Goal: Information Seeking & Learning: Learn about a topic

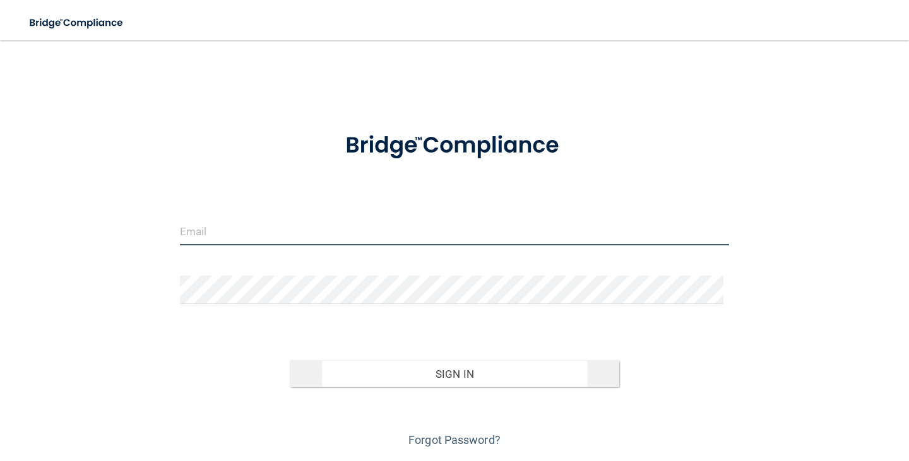
type input "[PERSON_NAME][EMAIL_ADDRESS][DOMAIN_NAME]"
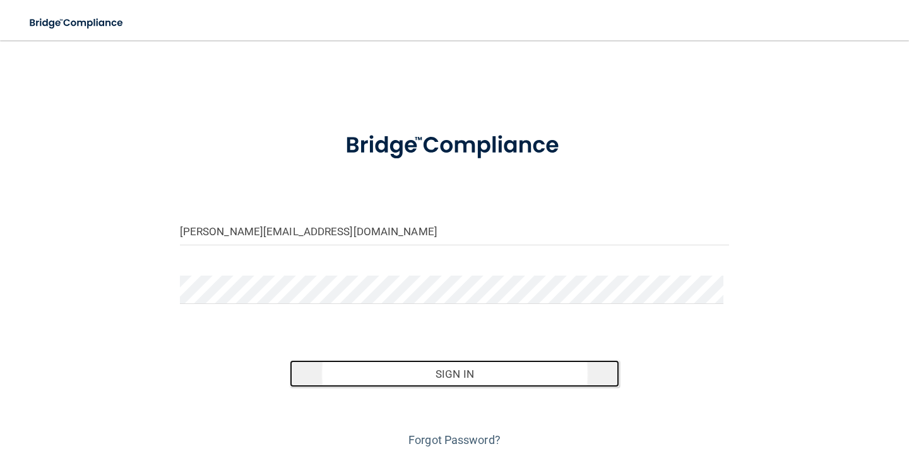
click at [468, 372] on button "Sign In" at bounding box center [454, 374] width 329 height 28
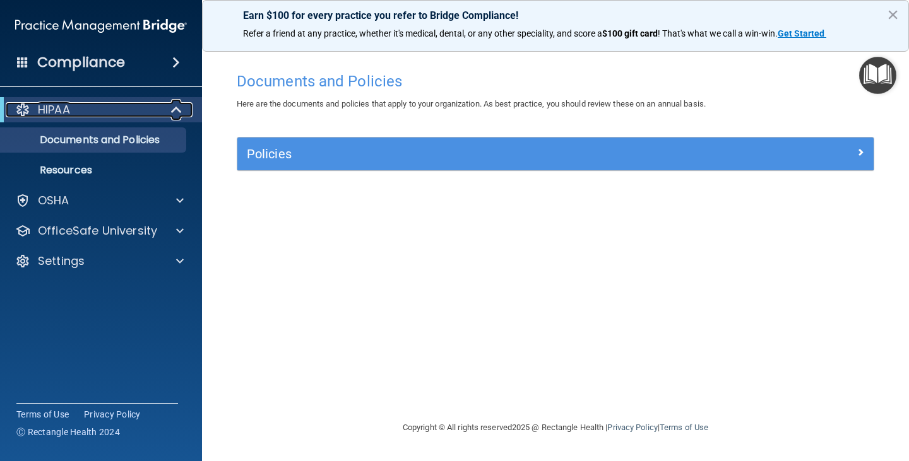
click at [103, 110] on div "HIPAA" at bounding box center [84, 109] width 156 height 15
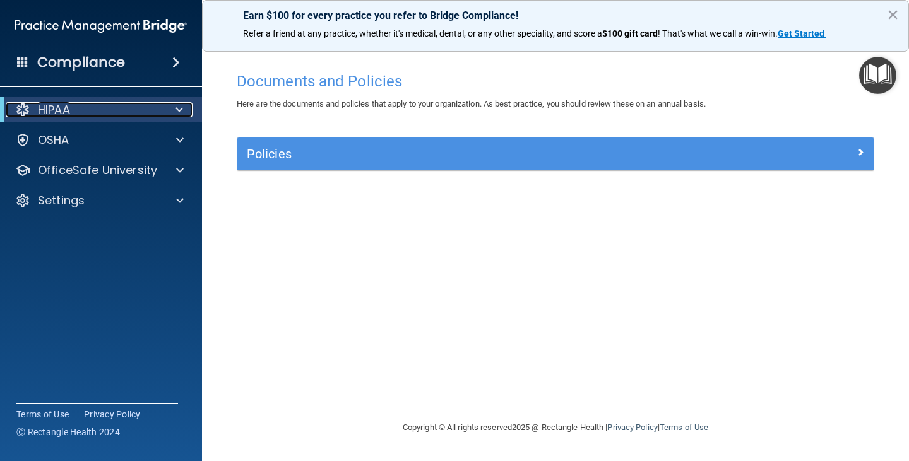
click at [103, 110] on div "HIPAA" at bounding box center [84, 109] width 156 height 15
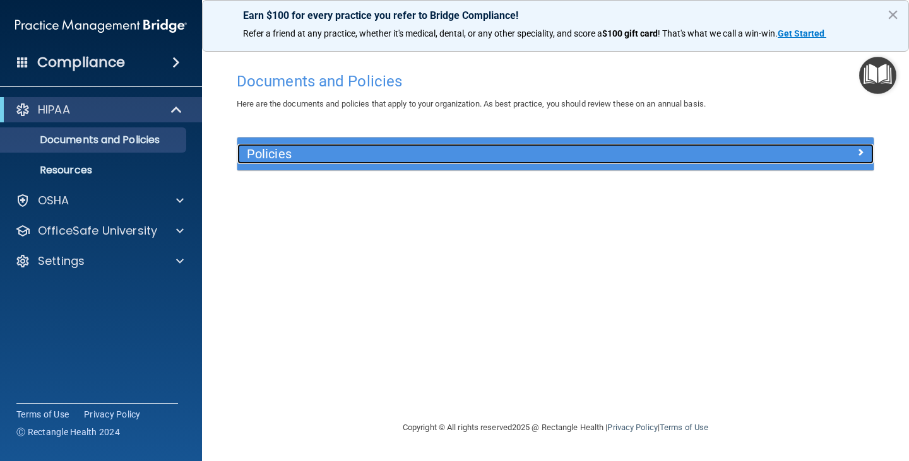
click at [861, 153] on span at bounding box center [860, 151] width 8 height 15
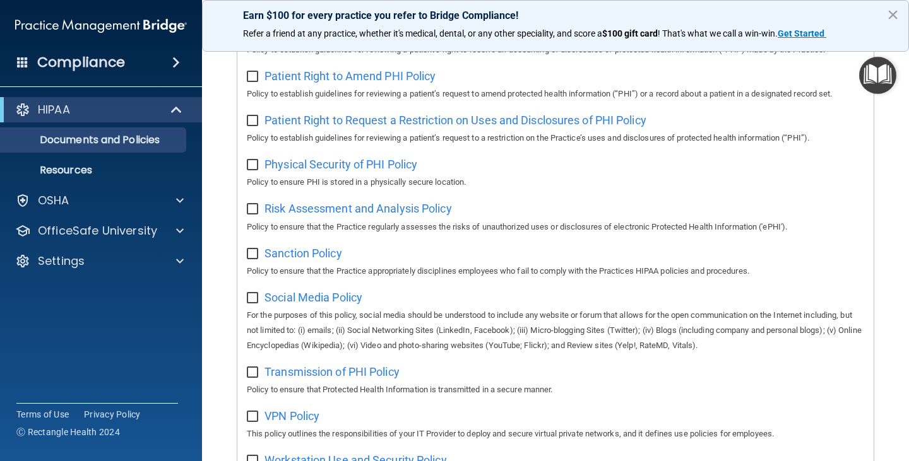
scroll to position [835, 0]
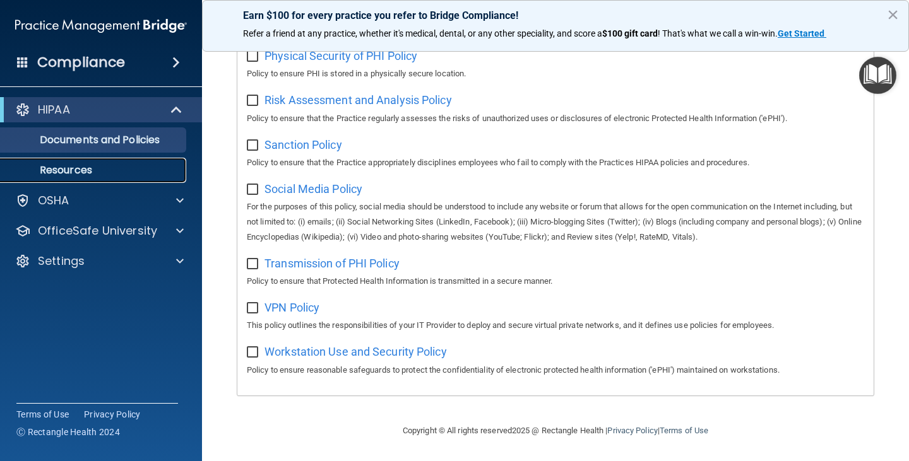
click at [68, 169] on p "Resources" at bounding box center [94, 170] width 172 height 13
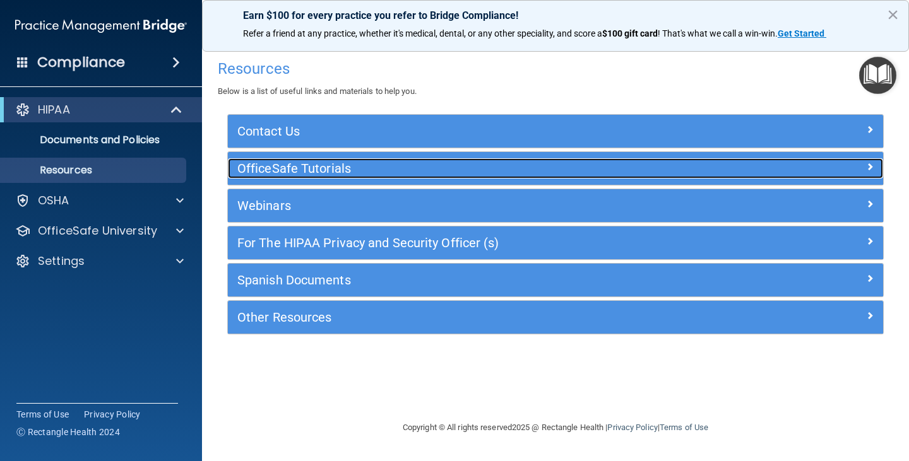
click at [315, 165] on h5 "OfficeSafe Tutorials" at bounding box center [473, 169] width 473 height 14
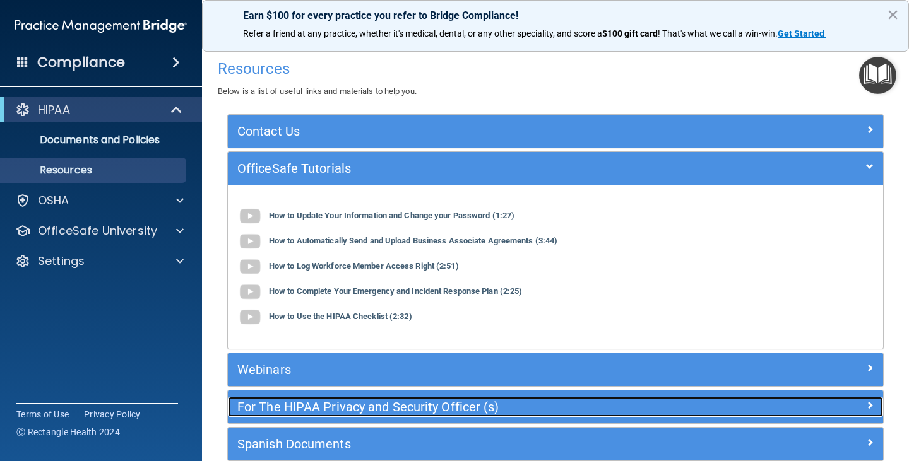
click at [368, 403] on h5 "For The HIPAA Privacy and Security Officer (s)" at bounding box center [473, 407] width 473 height 14
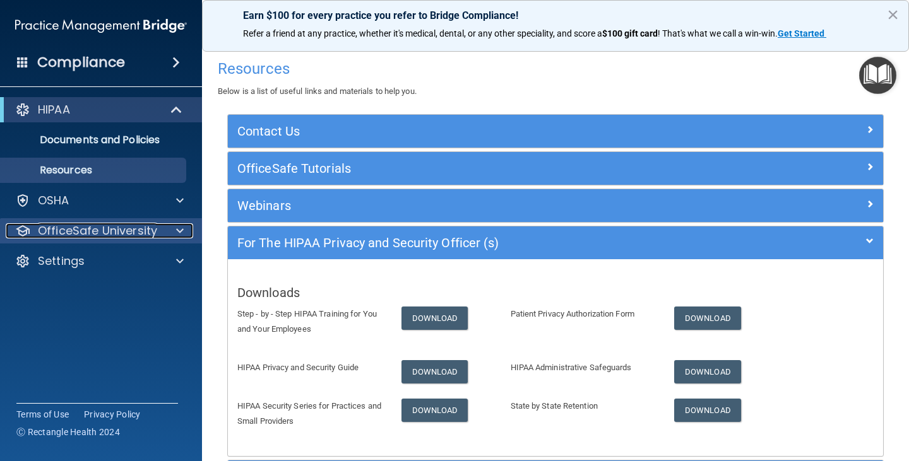
click at [124, 225] on p "OfficeSafe University" at bounding box center [97, 230] width 119 height 15
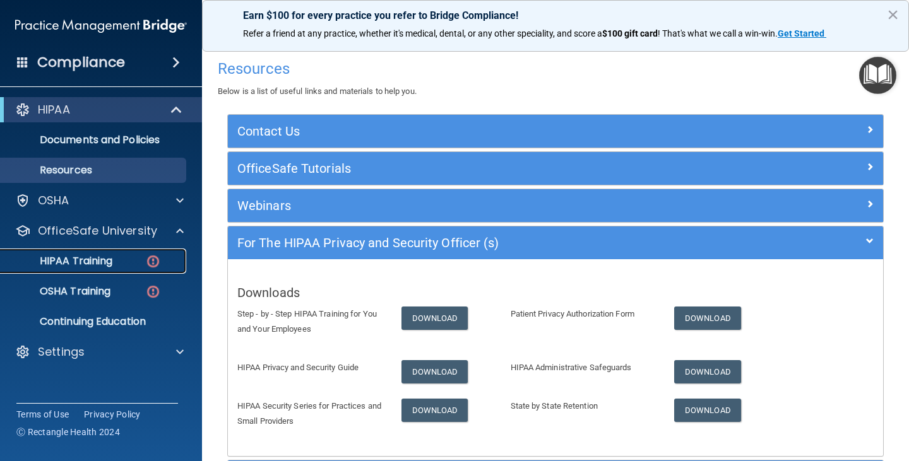
click at [101, 259] on p "HIPAA Training" at bounding box center [60, 261] width 104 height 13
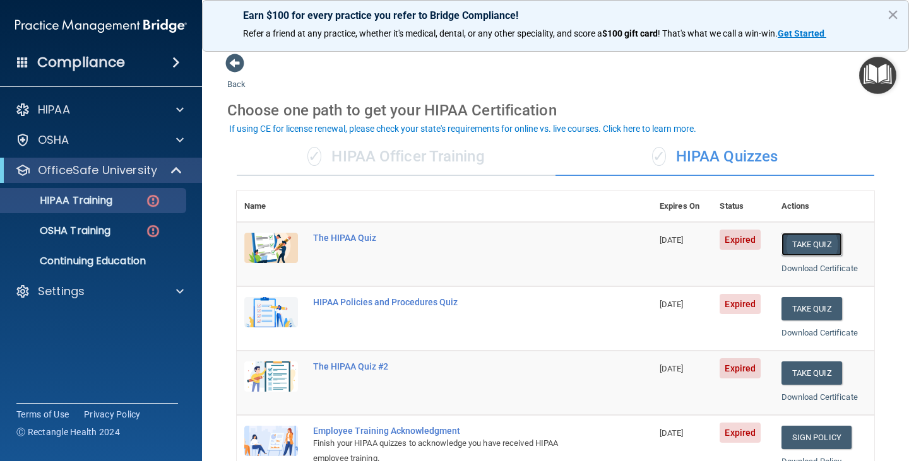
click at [795, 247] on button "Take Quiz" at bounding box center [811, 244] width 61 height 23
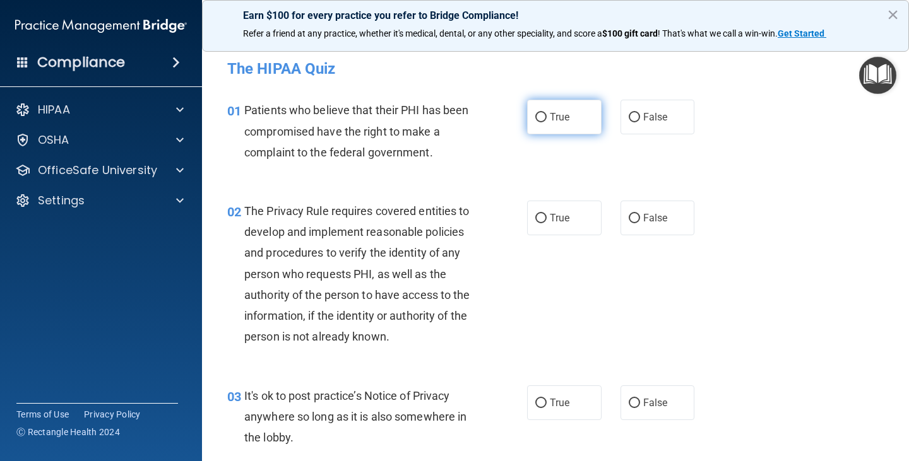
click at [536, 114] on input "True" at bounding box center [540, 117] width 11 height 9
radio input "true"
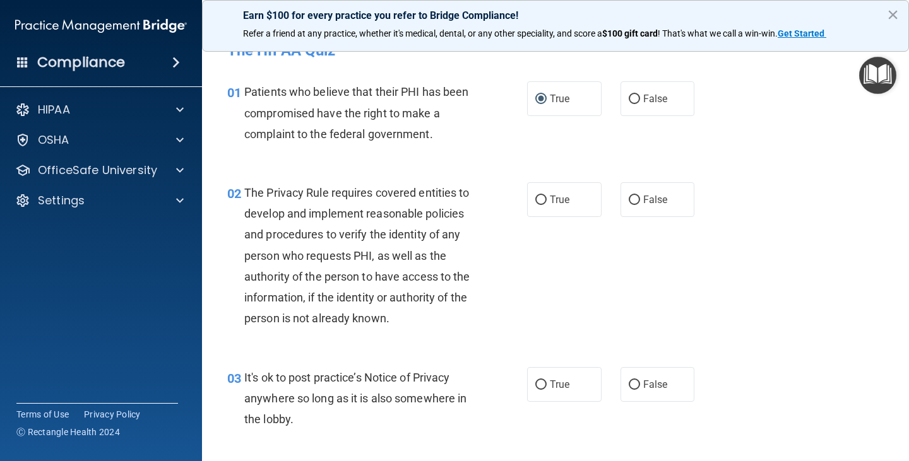
scroll to position [18, 0]
click at [536, 204] on input "True" at bounding box center [540, 200] width 11 height 9
radio input "true"
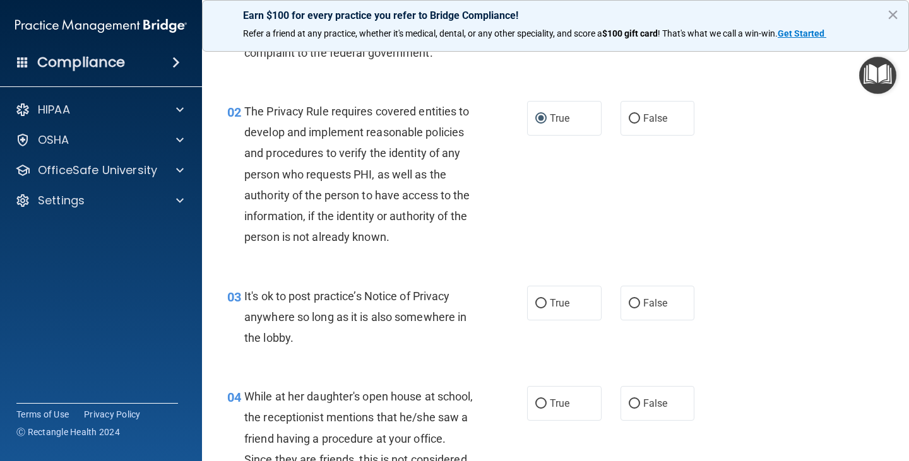
scroll to position [100, 0]
click at [86, 101] on div "HIPAA" at bounding box center [101, 109] width 203 height 25
click at [90, 106] on div "HIPAA" at bounding box center [84, 109] width 156 height 15
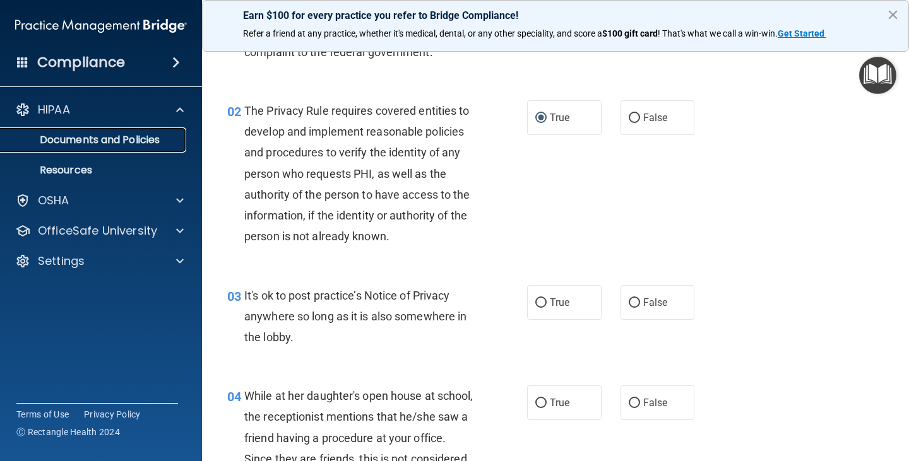
click at [121, 139] on p "Documents and Policies" at bounding box center [94, 140] width 172 height 13
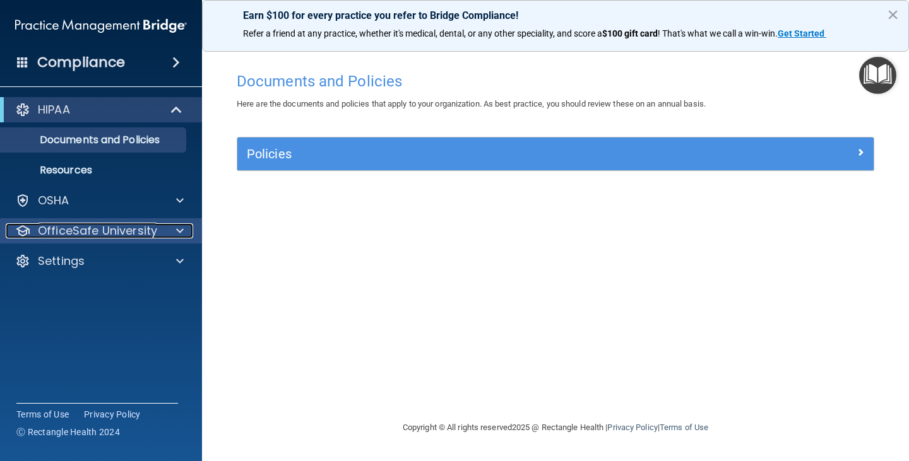
click at [137, 226] on p "OfficeSafe University" at bounding box center [97, 230] width 119 height 15
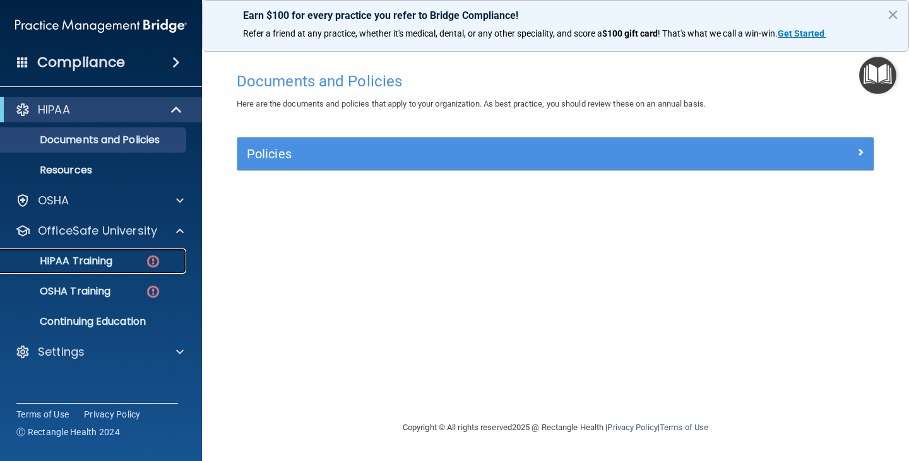
click at [124, 258] on div "HIPAA Training" at bounding box center [94, 261] width 172 height 13
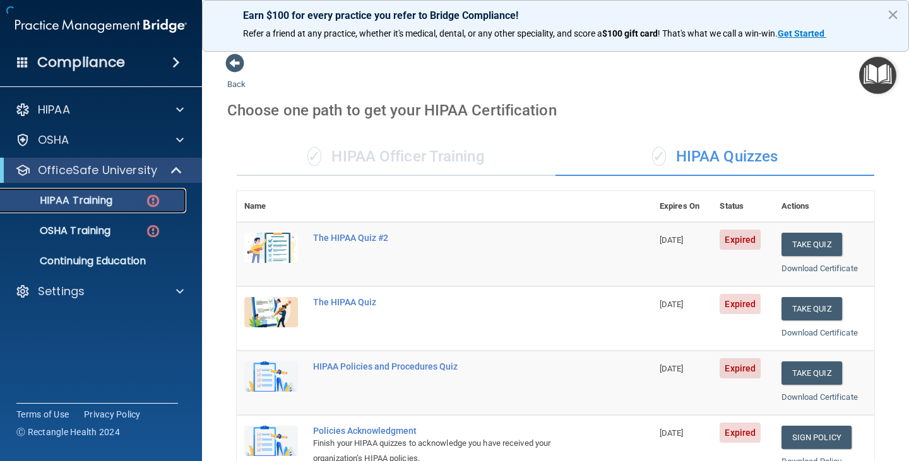
click at [86, 199] on p "HIPAA Training" at bounding box center [60, 200] width 104 height 13
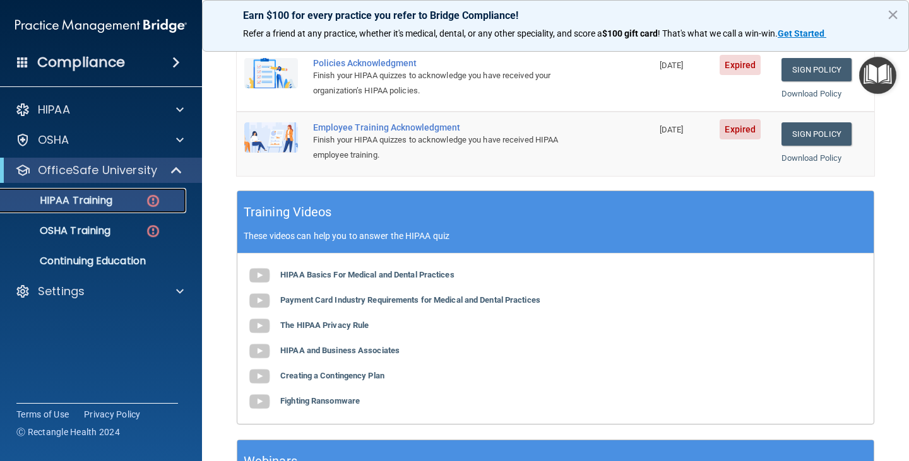
scroll to position [368, 0]
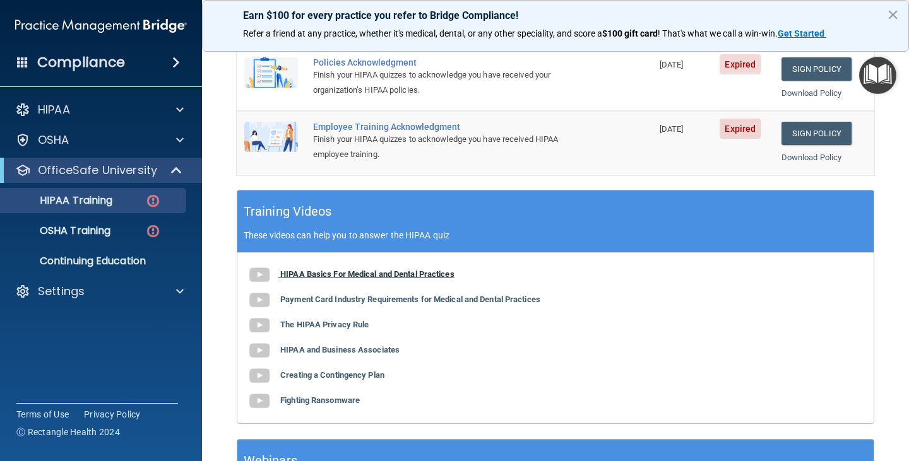
click at [334, 274] on b "HIPAA Basics For Medical and Dental Practices" at bounding box center [367, 273] width 174 height 9
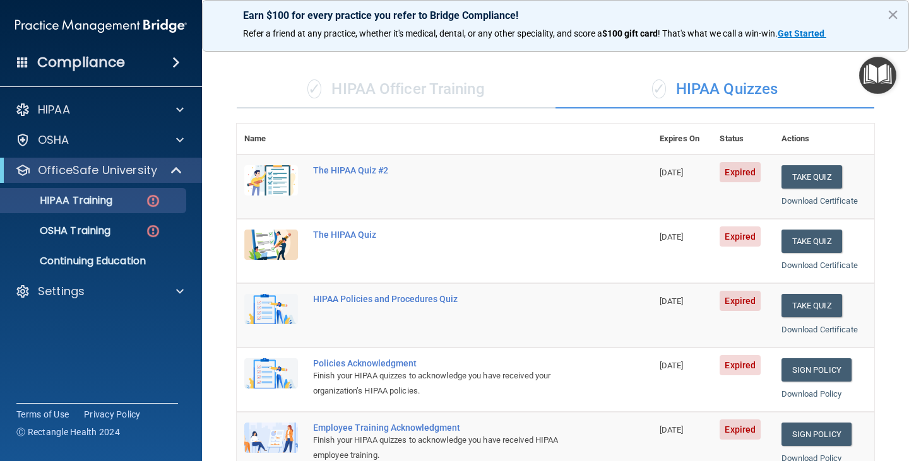
scroll to position [3, 0]
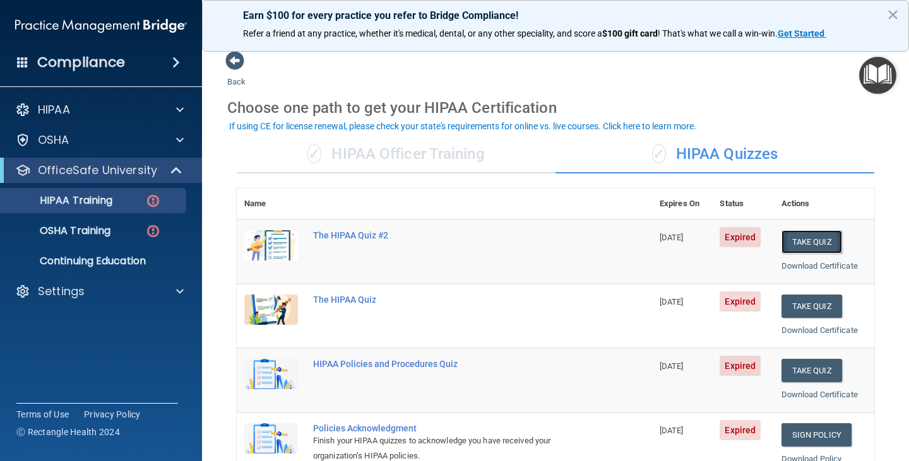
click at [797, 244] on button "Take Quiz" at bounding box center [811, 241] width 61 height 23
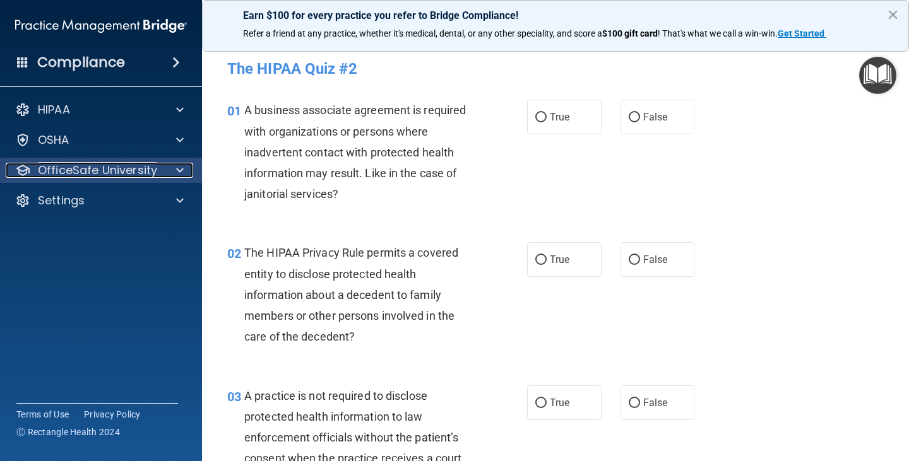
click at [131, 172] on p "OfficeSafe University" at bounding box center [97, 170] width 119 height 15
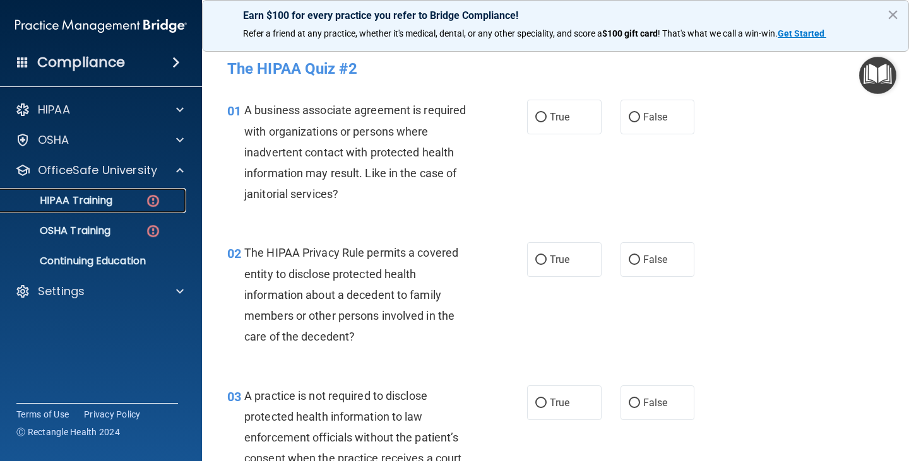
click at [112, 202] on p "HIPAA Training" at bounding box center [60, 200] width 104 height 13
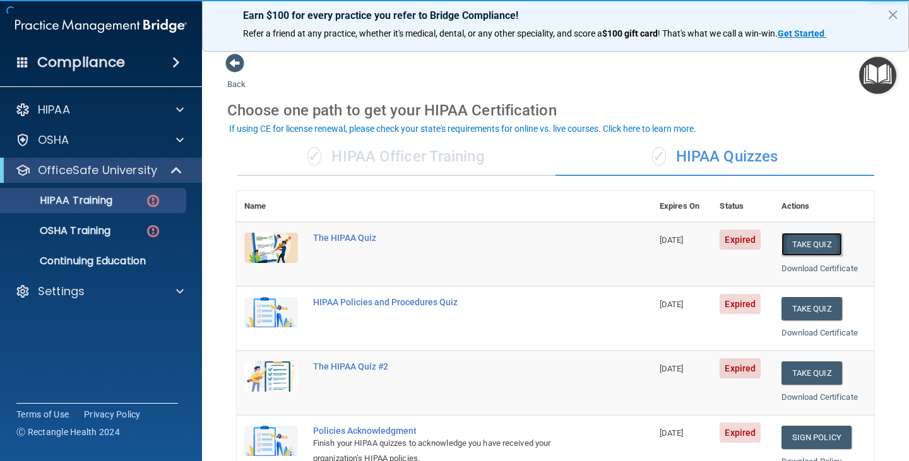
click at [799, 240] on button "Take Quiz" at bounding box center [811, 244] width 61 height 23
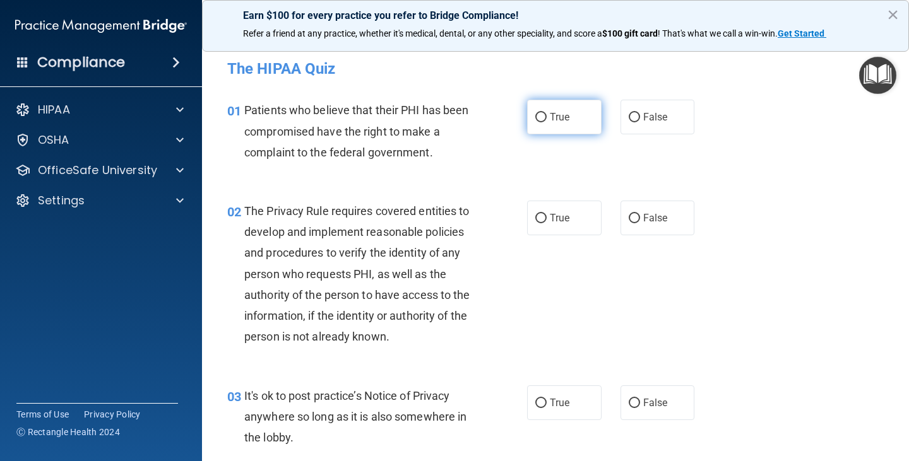
click at [535, 115] on input "True" at bounding box center [540, 117] width 11 height 9
radio input "true"
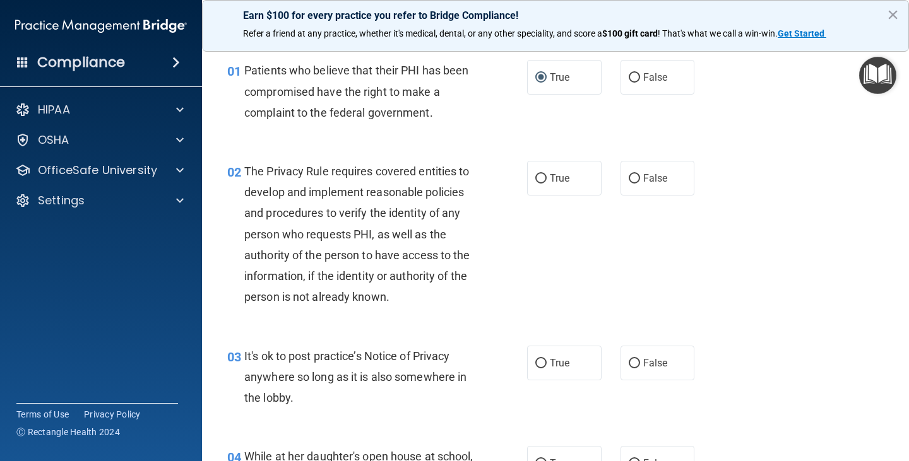
scroll to position [40, 0]
click at [540, 178] on input "True" at bounding box center [540, 178] width 11 height 9
radio input "true"
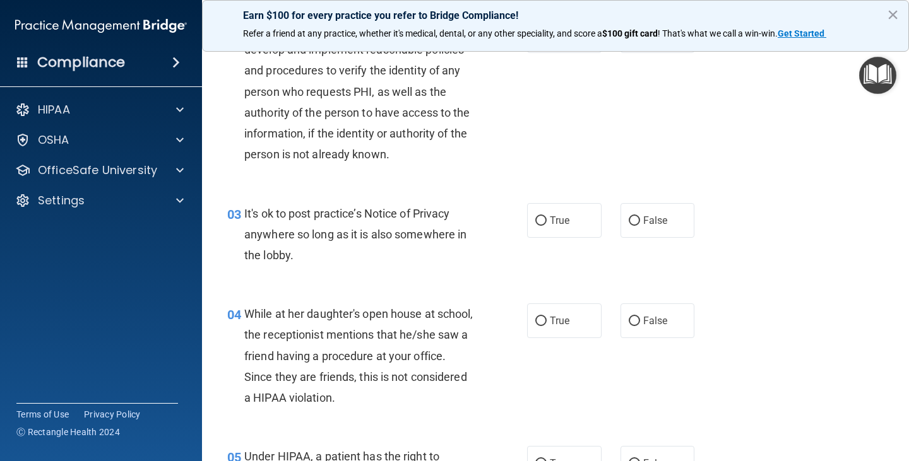
scroll to position [183, 0]
click at [628, 220] on input "False" at bounding box center [633, 220] width 11 height 9
radio input "true"
click at [628, 220] on input "False" at bounding box center [633, 220] width 11 height 9
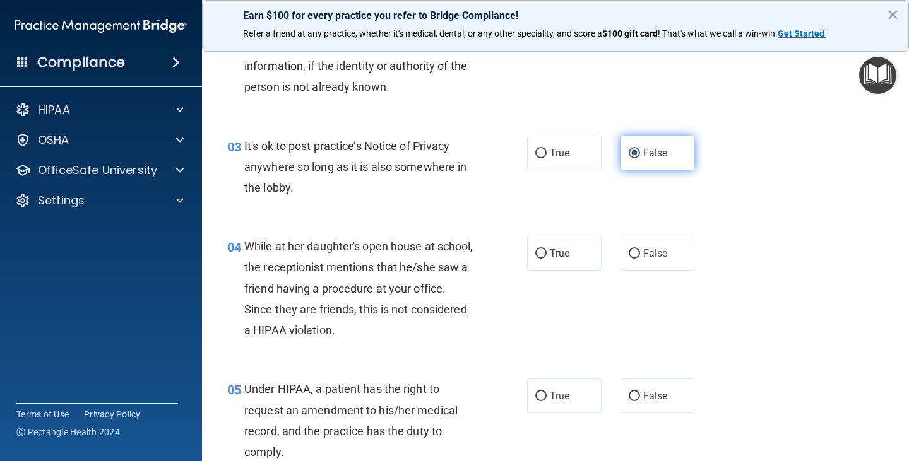
scroll to position [253, 0]
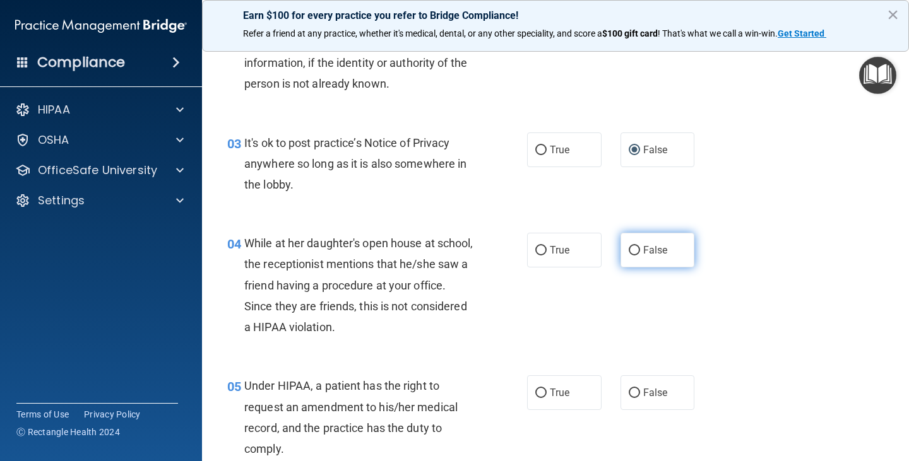
click at [628, 252] on input "False" at bounding box center [633, 250] width 11 height 9
radio input "true"
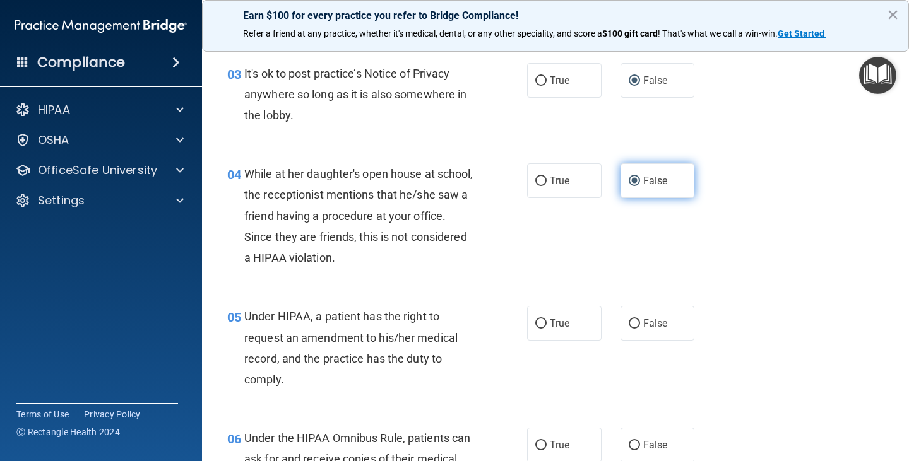
scroll to position [355, 0]
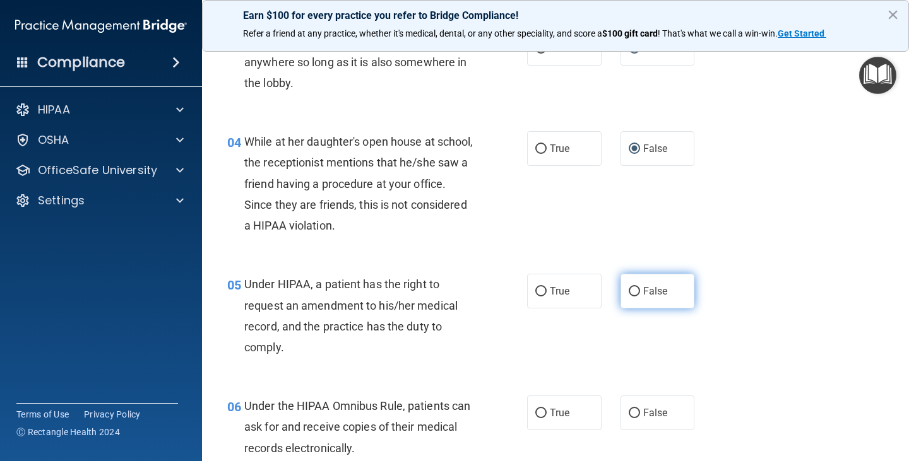
click at [628, 291] on input "False" at bounding box center [633, 291] width 11 height 9
radio input "true"
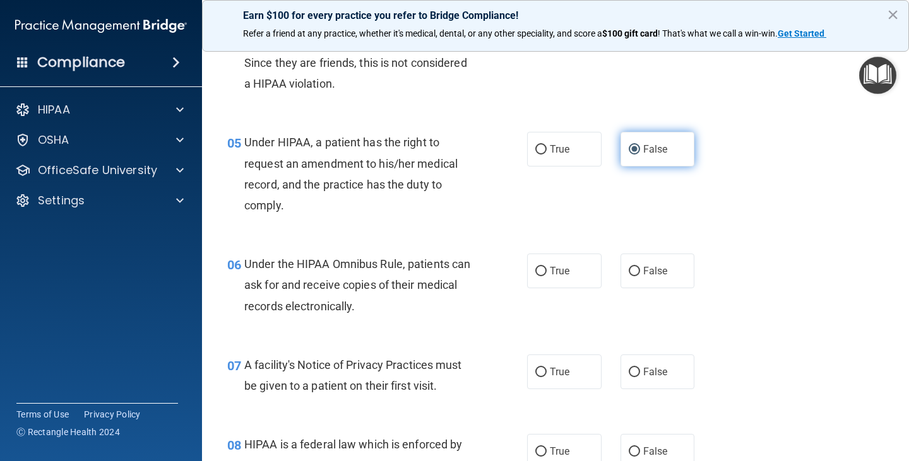
scroll to position [502, 0]
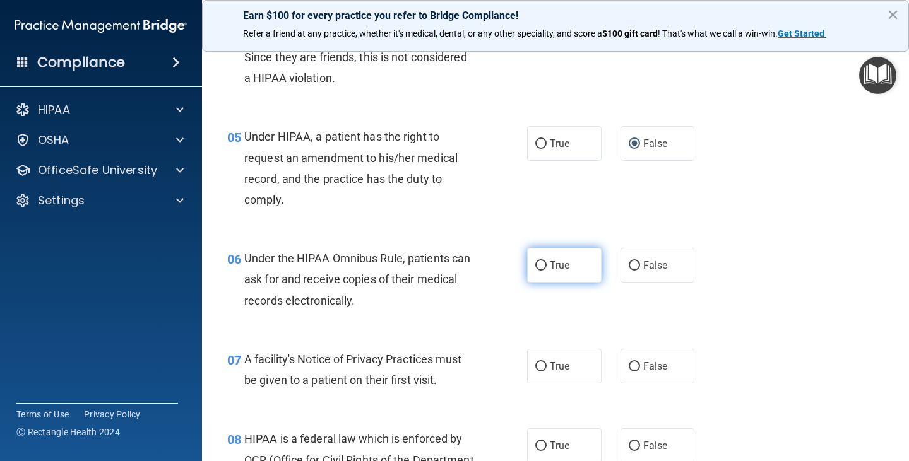
click at [535, 263] on input "True" at bounding box center [540, 265] width 11 height 9
radio input "true"
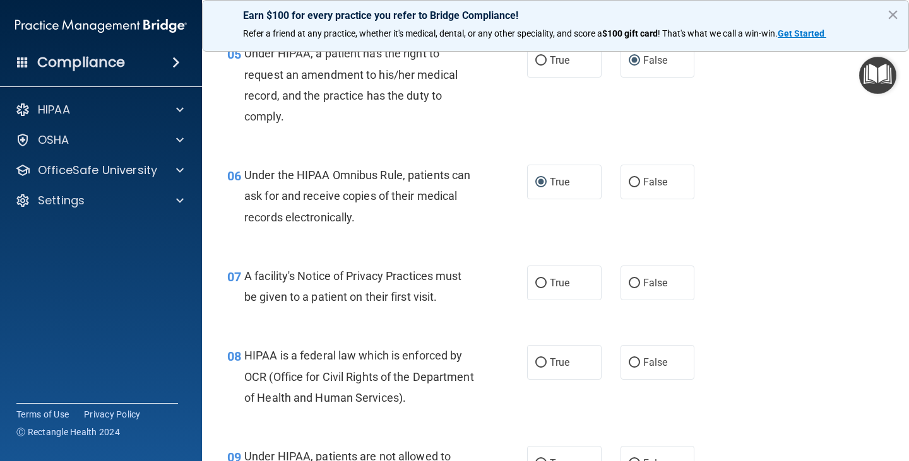
scroll to position [589, 0]
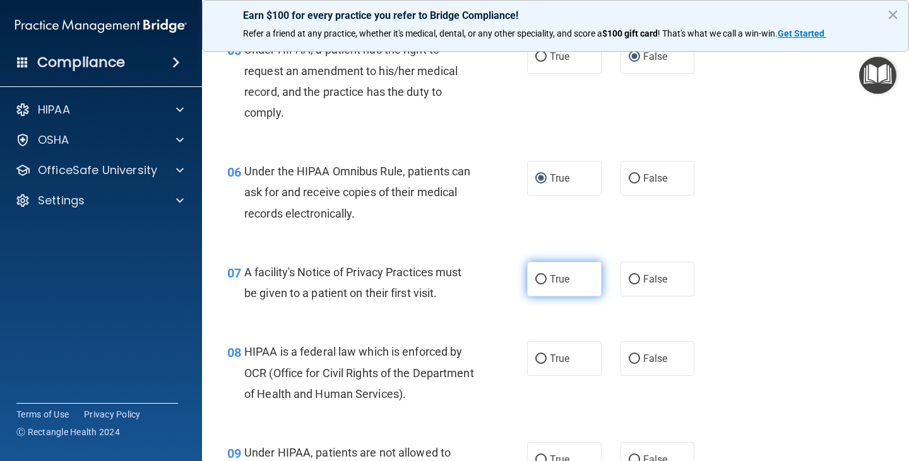
click at [535, 279] on input "True" at bounding box center [540, 279] width 11 height 9
radio input "true"
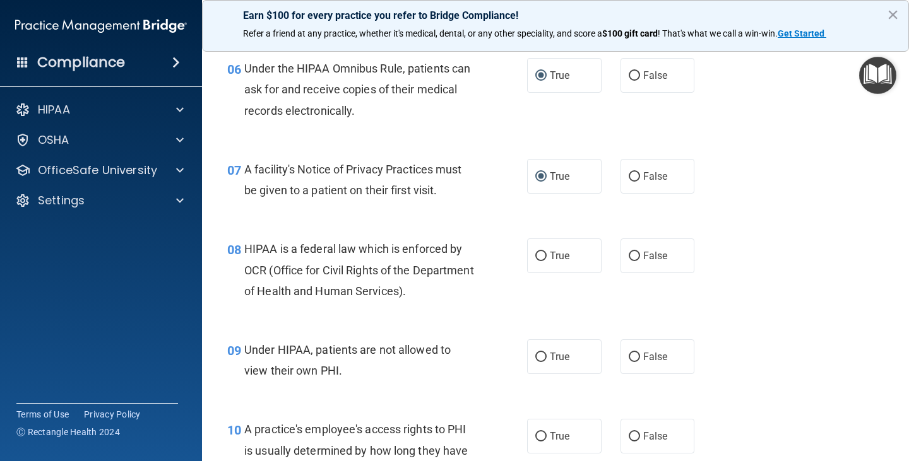
scroll to position [691, 0]
click at [535, 257] on input "True" at bounding box center [540, 256] width 11 height 9
radio input "true"
click at [629, 355] on input "False" at bounding box center [633, 357] width 11 height 9
radio input "true"
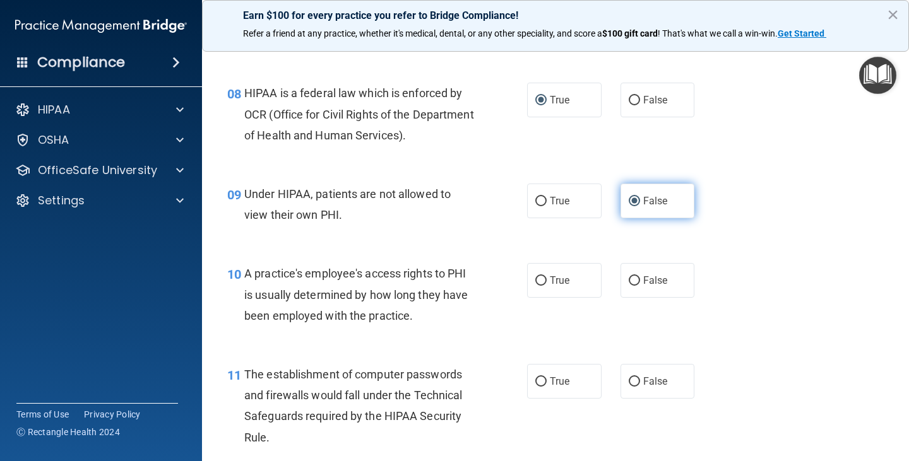
scroll to position [849, 0]
click at [628, 279] on input "False" at bounding box center [633, 280] width 11 height 9
radio input "true"
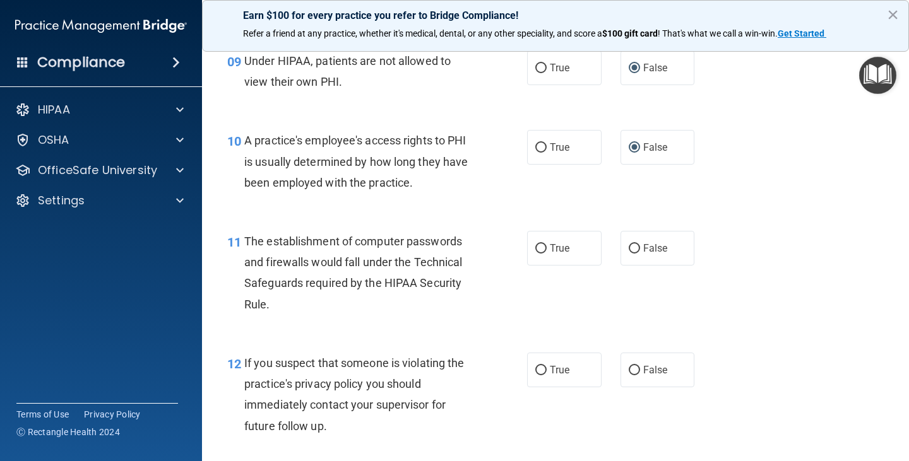
scroll to position [982, 0]
click at [538, 249] on input "True" at bounding box center [540, 248] width 11 height 9
radio input "true"
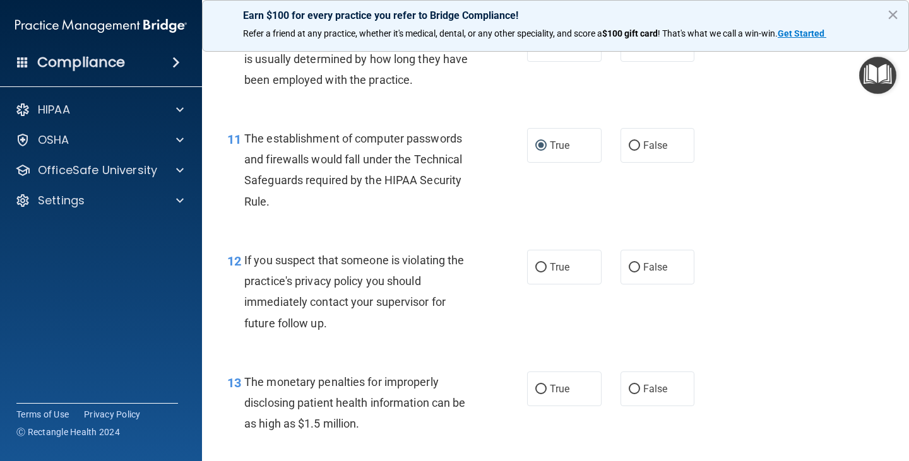
scroll to position [1093, 0]
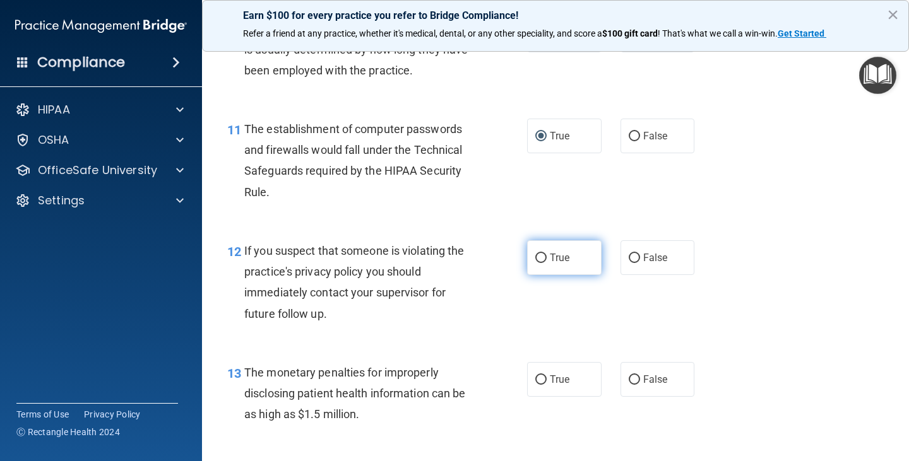
click at [535, 257] on input "True" at bounding box center [540, 258] width 11 height 9
radio input "true"
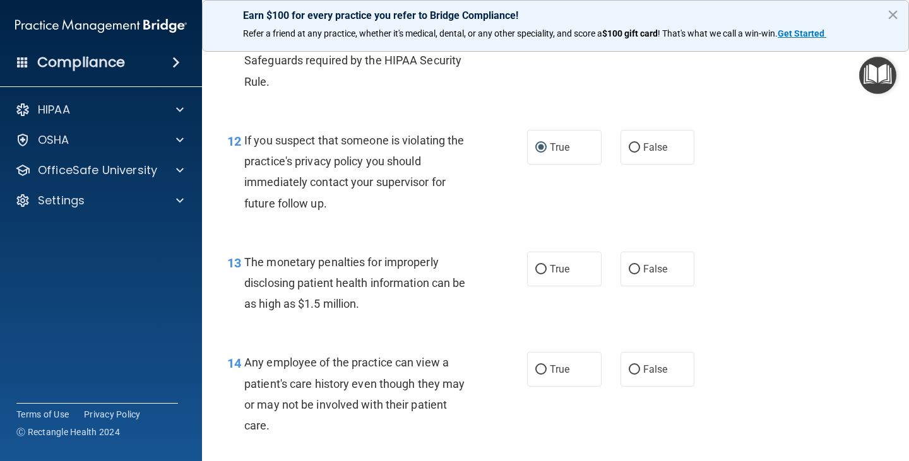
scroll to position [1204, 0]
click at [536, 269] on input "True" at bounding box center [540, 268] width 11 height 9
radio input "true"
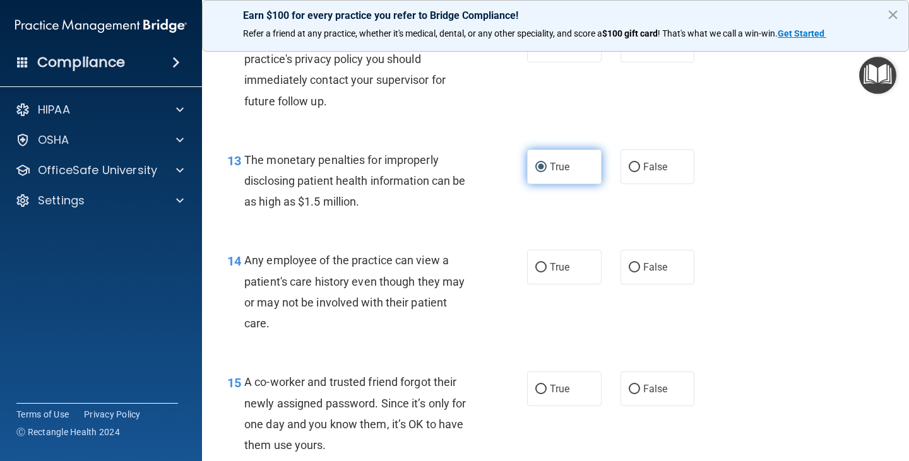
scroll to position [1307, 0]
click at [628, 268] on input "False" at bounding box center [633, 266] width 11 height 9
radio input "true"
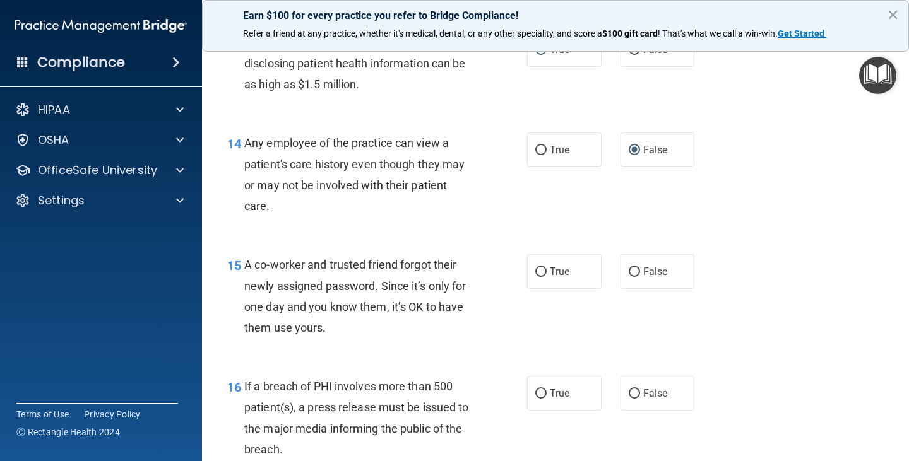
scroll to position [1424, 0]
click at [630, 274] on input "False" at bounding box center [633, 271] width 11 height 9
radio input "true"
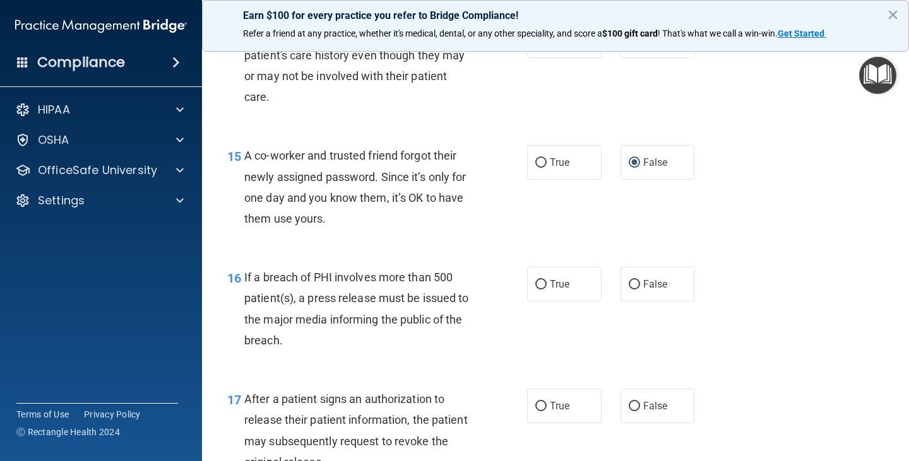
scroll to position [1533, 0]
click at [544, 286] on label "True" at bounding box center [564, 283] width 74 height 35
click at [544, 286] on input "True" at bounding box center [540, 283] width 11 height 9
radio input "true"
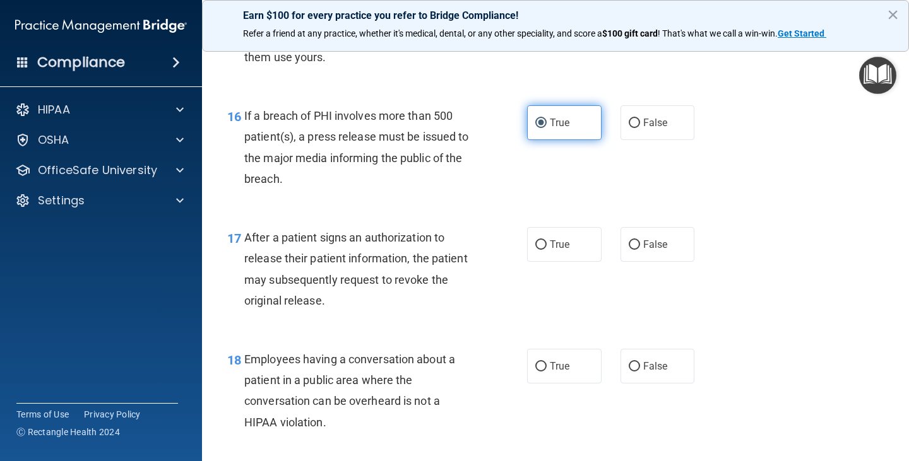
scroll to position [1695, 0]
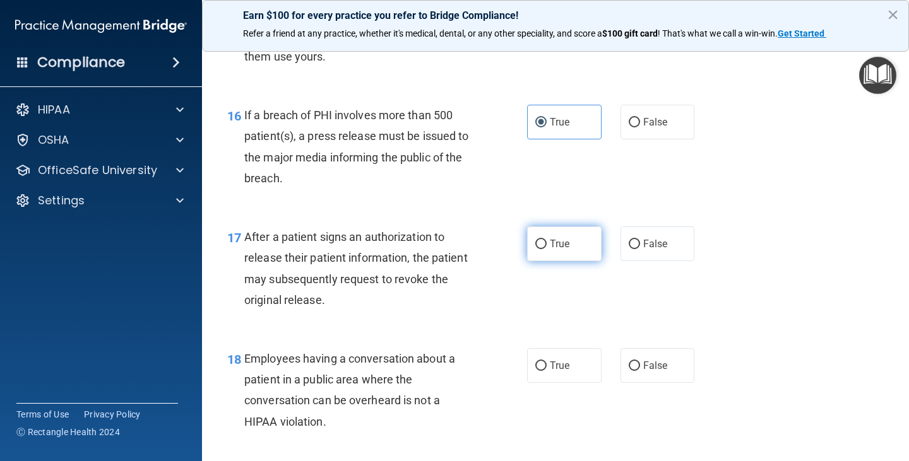
click at [535, 244] on input "True" at bounding box center [540, 244] width 11 height 9
radio input "true"
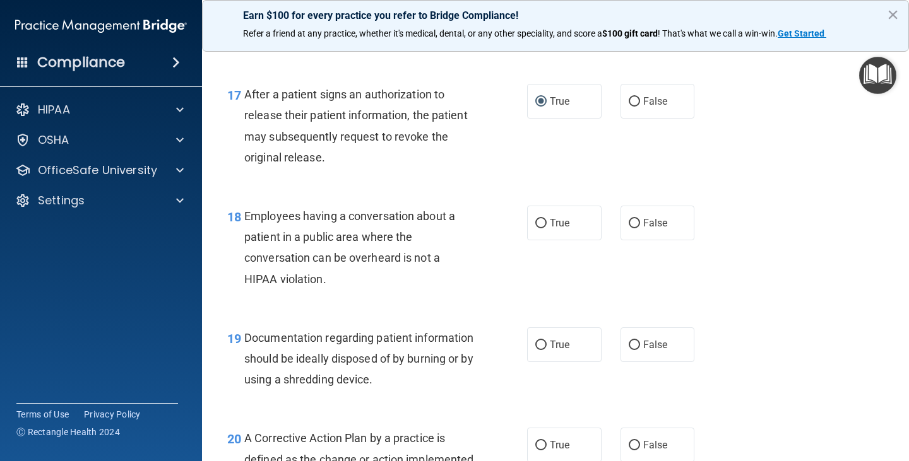
scroll to position [1838, 0]
click at [643, 222] on span "False" at bounding box center [655, 222] width 25 height 12
click at [637, 222] on input "False" at bounding box center [633, 222] width 11 height 9
radio input "true"
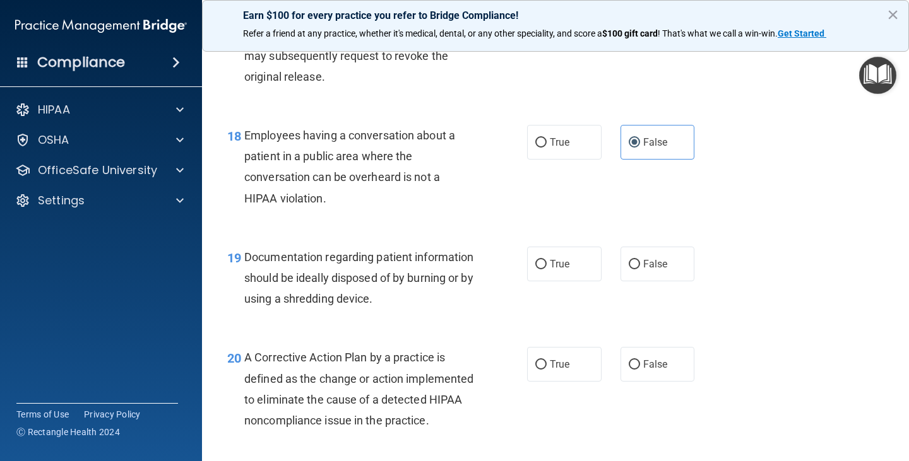
scroll to position [1919, 0]
click at [535, 267] on input "True" at bounding box center [540, 263] width 11 height 9
radio input "true"
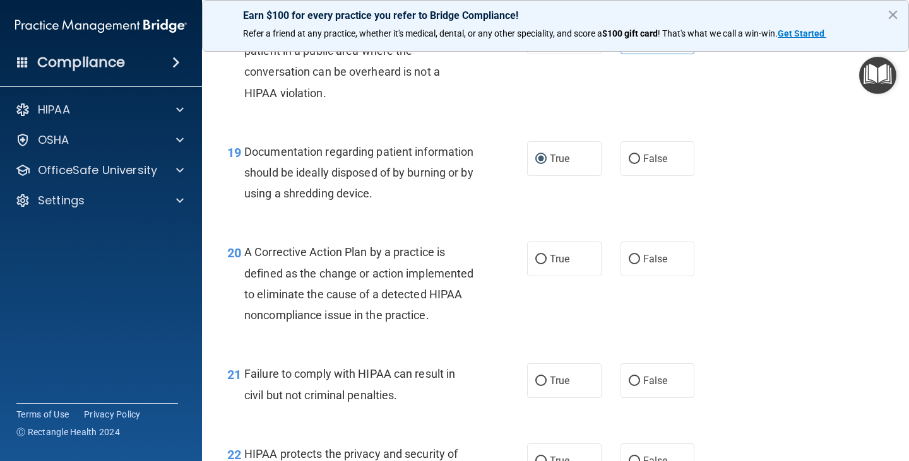
scroll to position [2024, 0]
click at [540, 257] on input "True" at bounding box center [540, 258] width 11 height 9
radio input "true"
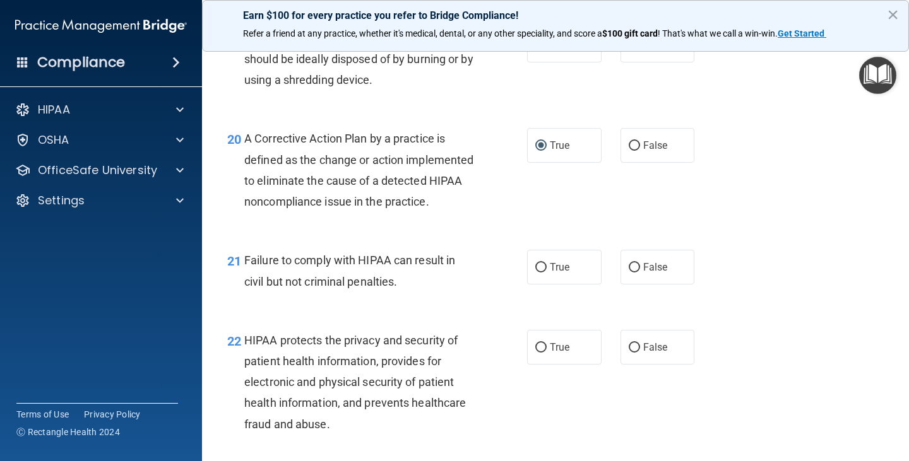
scroll to position [2138, 0]
click at [628, 272] on input "False" at bounding box center [633, 266] width 11 height 9
radio input "true"
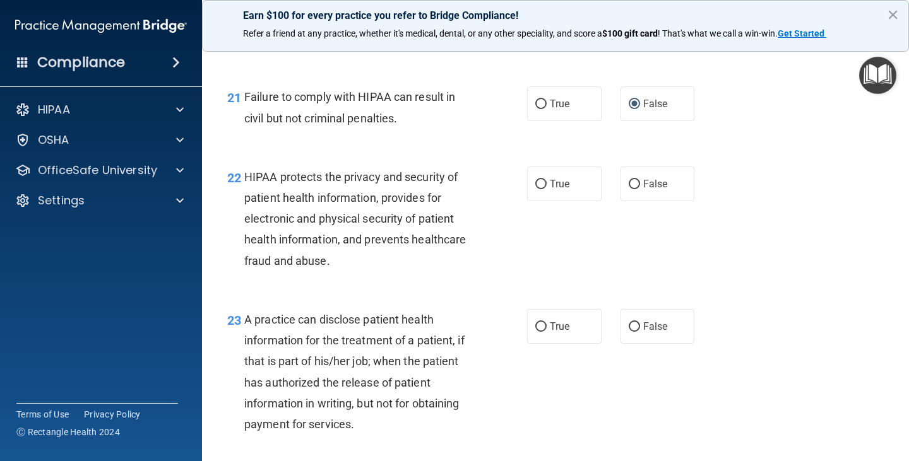
scroll to position [2301, 0]
click at [537, 189] on input "True" at bounding box center [540, 183] width 11 height 9
radio input "true"
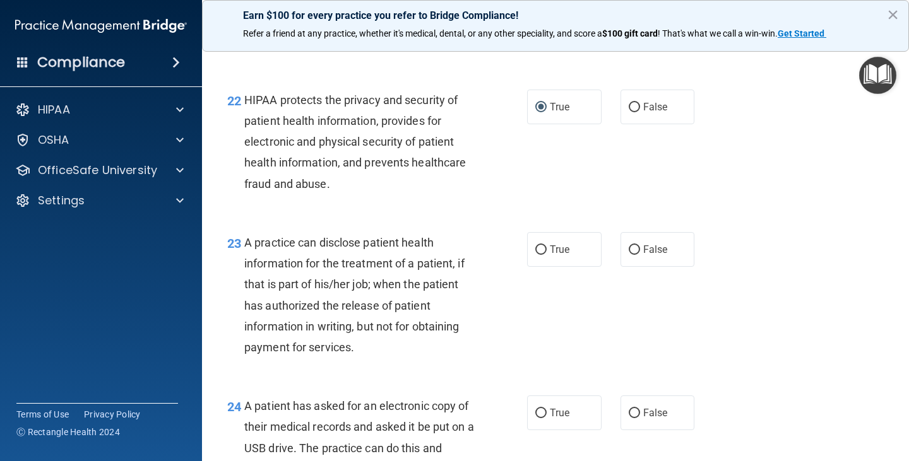
scroll to position [2380, 0]
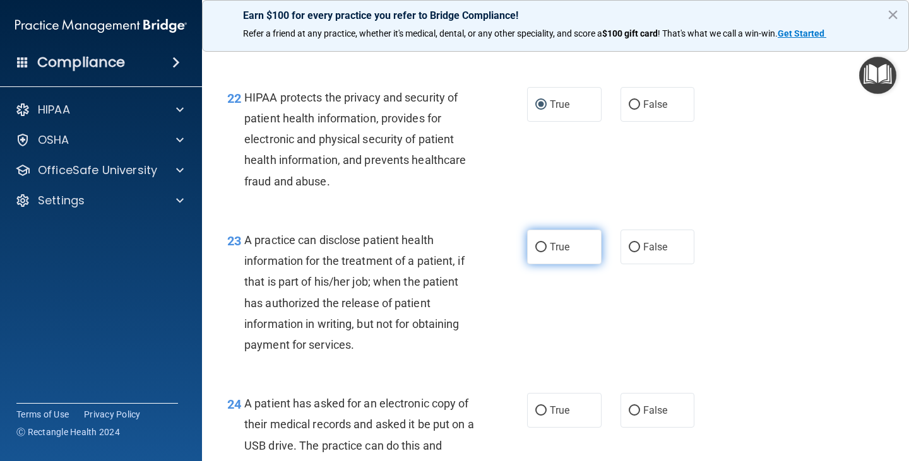
click at [535, 252] on input "True" at bounding box center [540, 247] width 11 height 9
radio input "true"
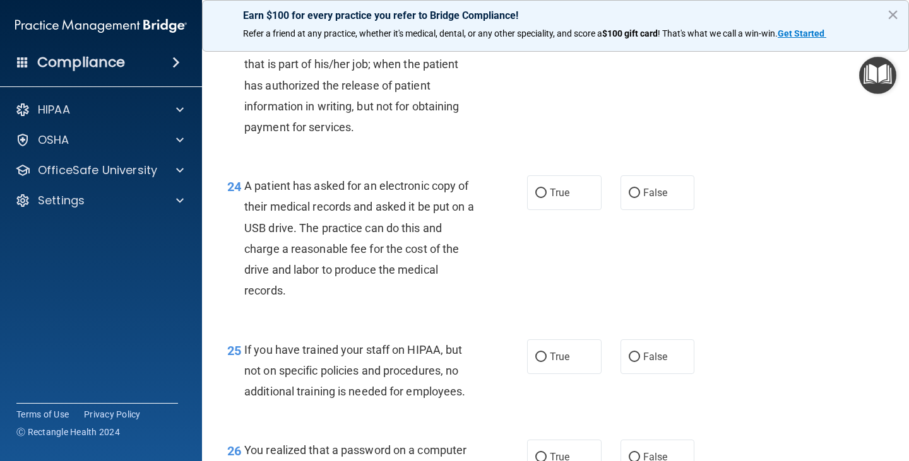
scroll to position [2598, 0]
click at [535, 197] on input "True" at bounding box center [540, 192] width 11 height 9
radio input "true"
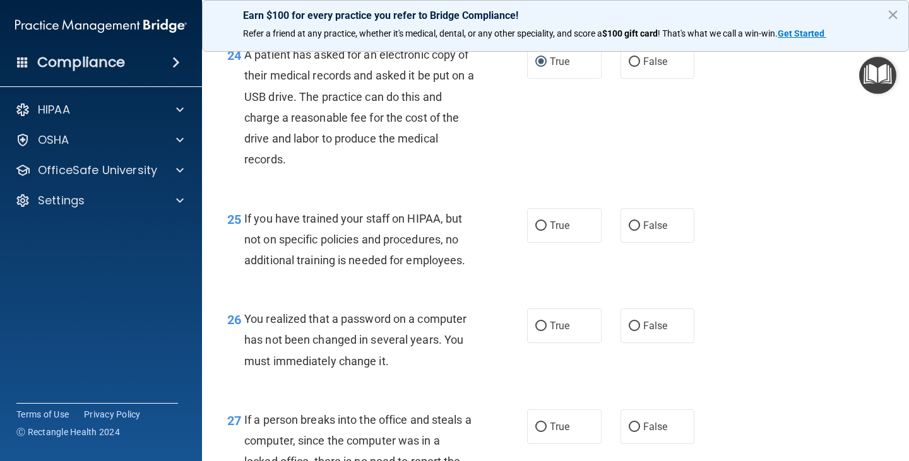
scroll to position [2729, 0]
click at [628, 230] on input "False" at bounding box center [633, 225] width 11 height 9
radio input "true"
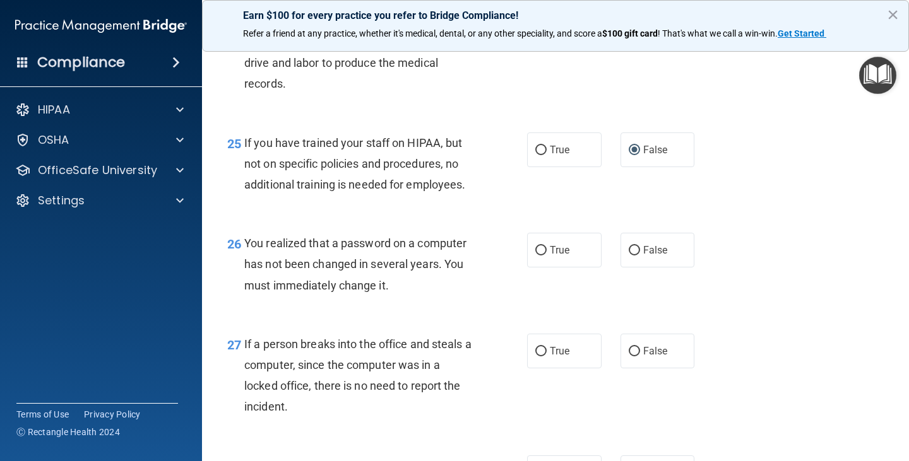
scroll to position [2805, 0]
click at [535, 255] on input "True" at bounding box center [540, 249] width 11 height 9
radio input "true"
click at [630, 255] on input "False" at bounding box center [633, 249] width 11 height 9
radio input "true"
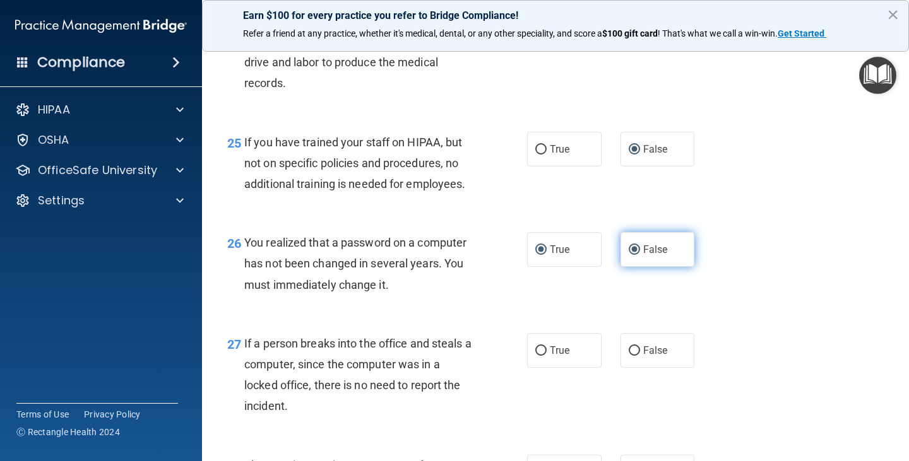
radio input "false"
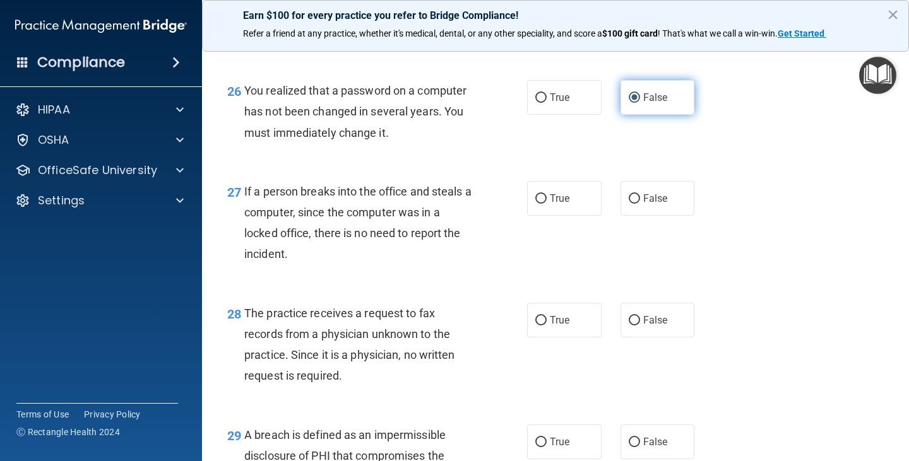
scroll to position [2958, 0]
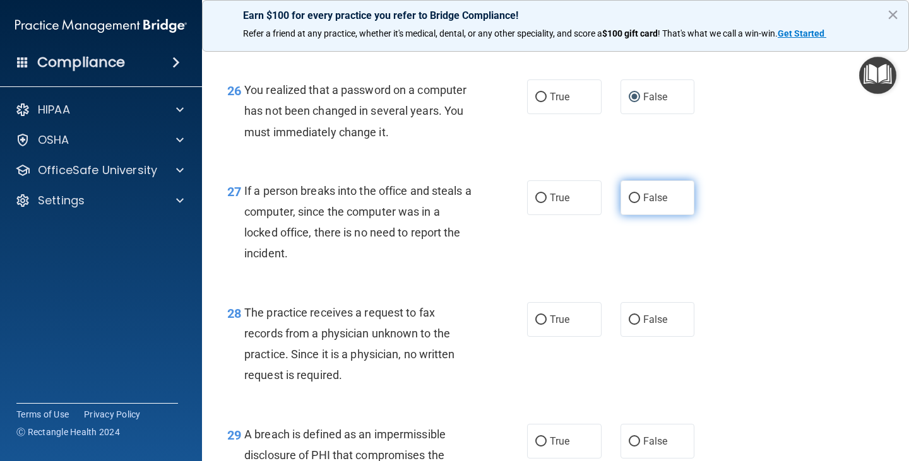
click at [628, 203] on input "False" at bounding box center [633, 198] width 11 height 9
radio input "true"
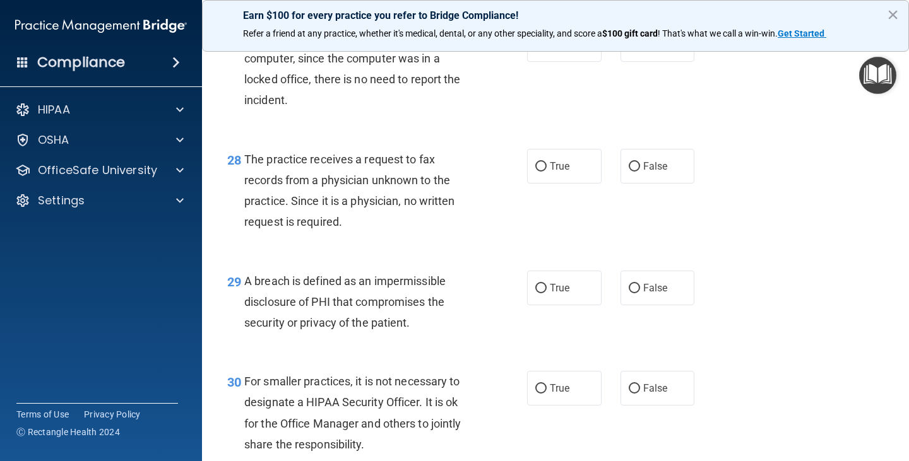
scroll to position [3112, 0]
click at [630, 171] on input "False" at bounding box center [633, 166] width 11 height 9
radio input "true"
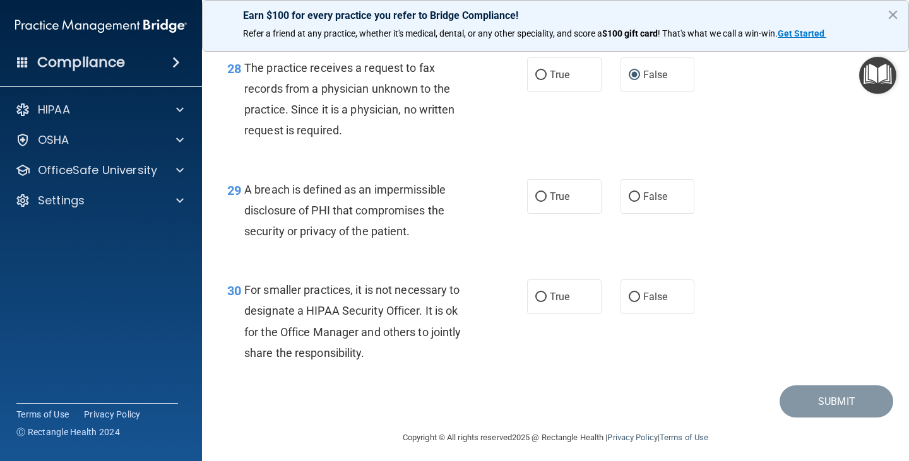
scroll to position [3203, 0]
click at [538, 201] on input "True" at bounding box center [540, 196] width 11 height 9
radio input "true"
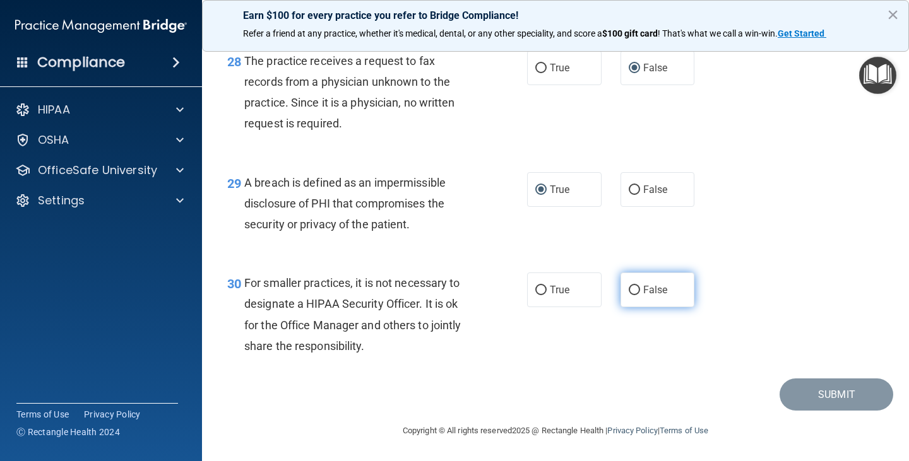
click at [628, 288] on input "False" at bounding box center [633, 290] width 11 height 9
radio input "true"
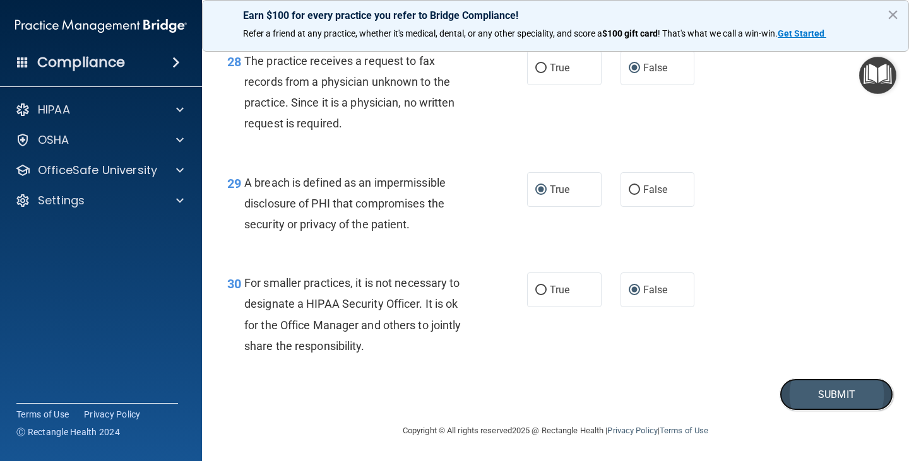
click at [825, 380] on button "Submit" at bounding box center [836, 395] width 114 height 32
click at [801, 391] on button "Submit" at bounding box center [836, 395] width 114 height 32
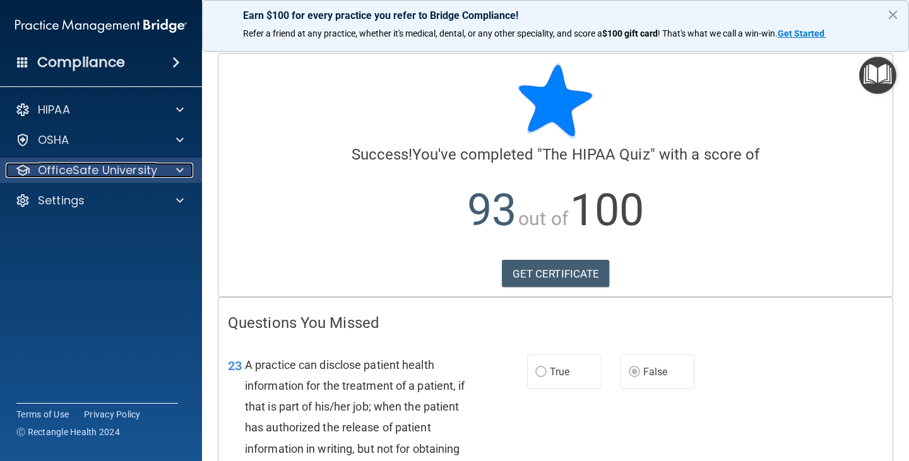
click at [150, 172] on p "OfficeSafe University" at bounding box center [97, 170] width 119 height 15
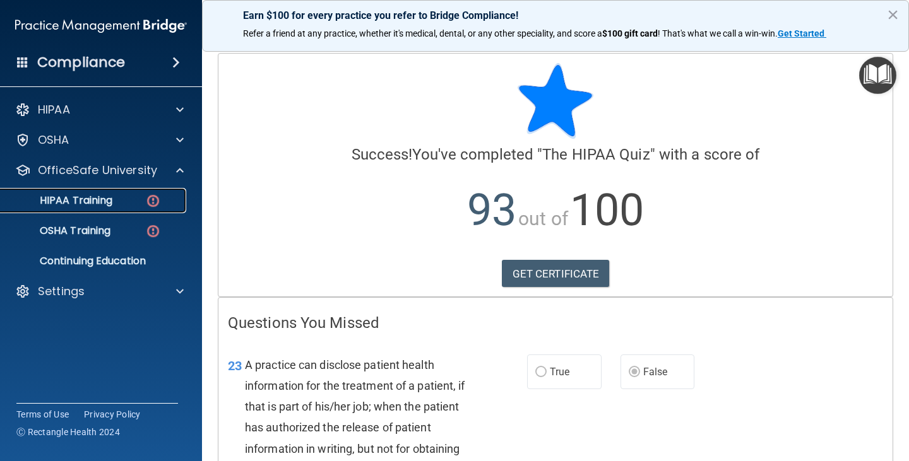
click at [156, 199] on img at bounding box center [153, 201] width 16 height 16
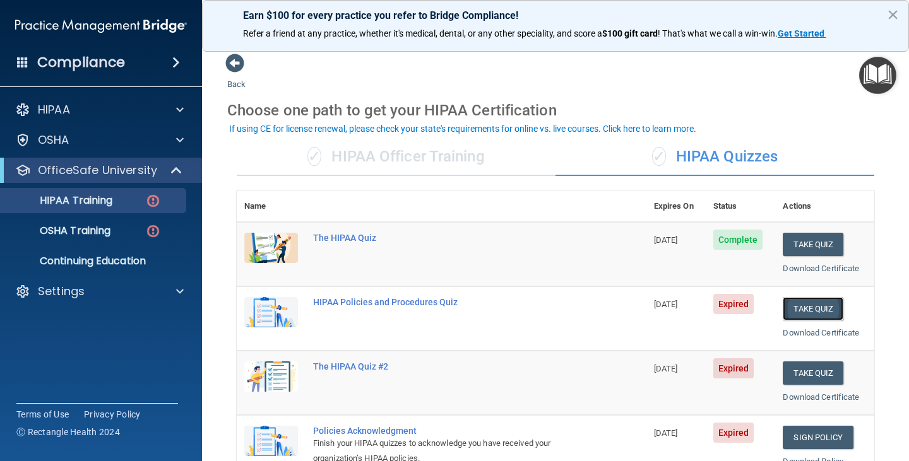
click at [792, 305] on button "Take Quiz" at bounding box center [812, 308] width 61 height 23
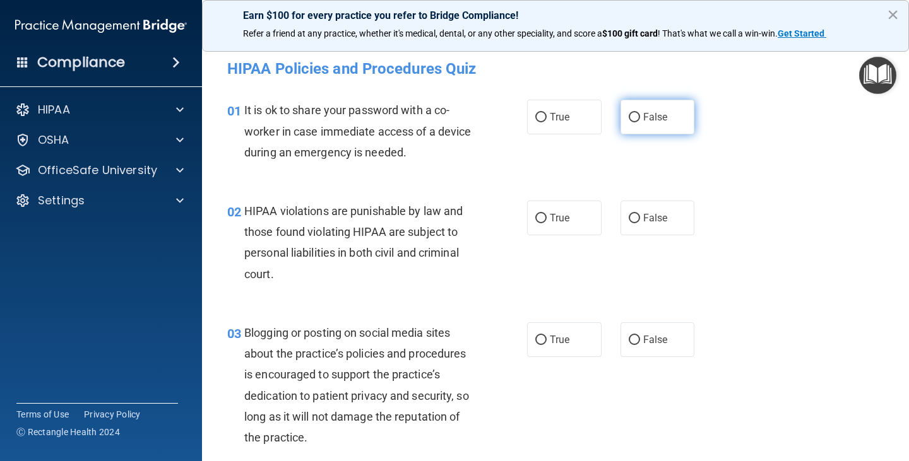
click at [628, 114] on input "False" at bounding box center [633, 117] width 11 height 9
radio input "true"
click at [537, 216] on input "True" at bounding box center [540, 218] width 11 height 9
radio input "true"
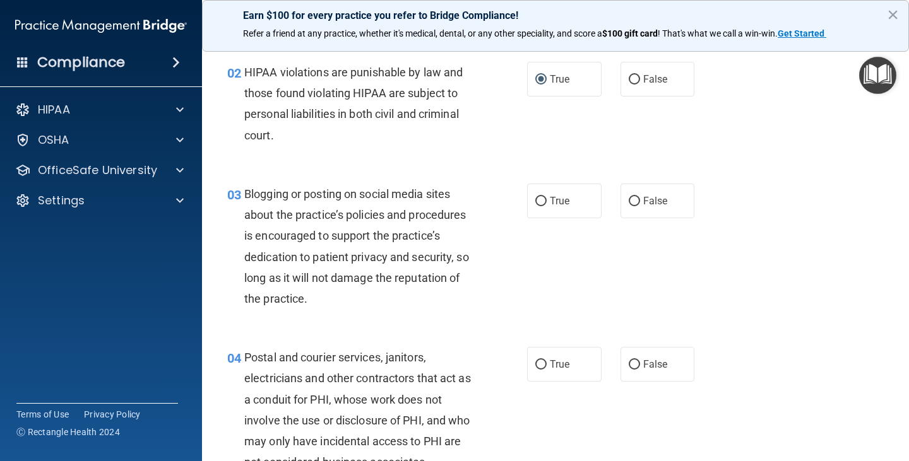
scroll to position [139, 0]
click at [628, 198] on input "False" at bounding box center [633, 200] width 11 height 9
radio input "true"
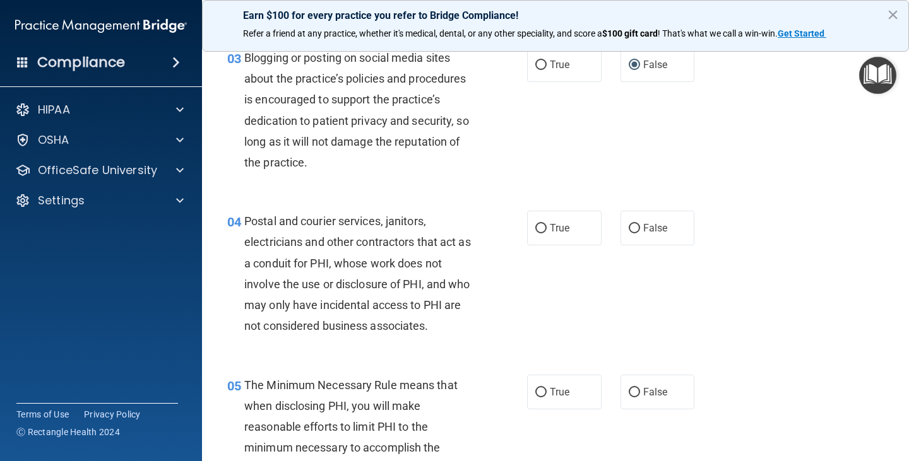
scroll to position [276, 0]
click at [539, 227] on input "True" at bounding box center [540, 227] width 11 height 9
radio input "true"
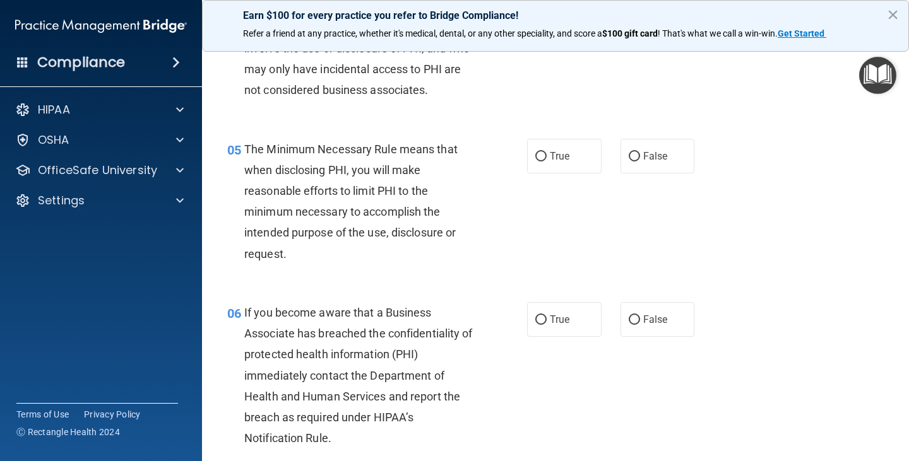
scroll to position [512, 0]
click at [535, 155] on input "True" at bounding box center [540, 155] width 11 height 9
radio input "true"
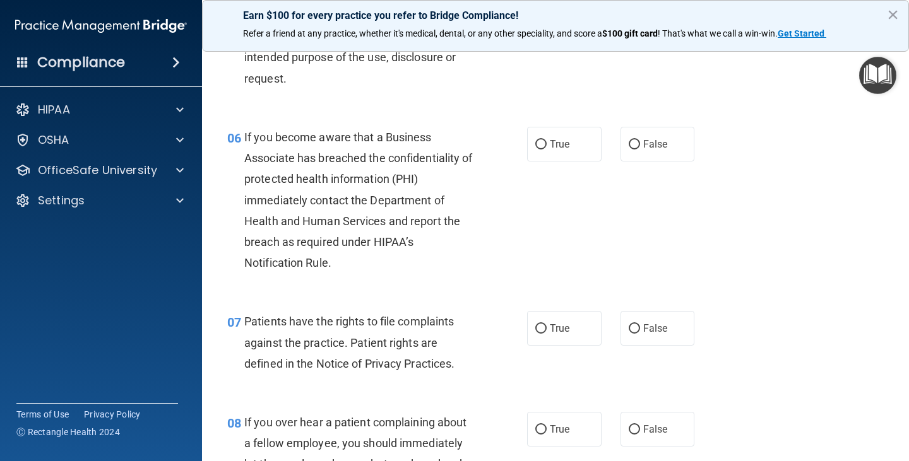
scroll to position [687, 0]
click at [535, 143] on input "True" at bounding box center [540, 143] width 11 height 9
radio input "true"
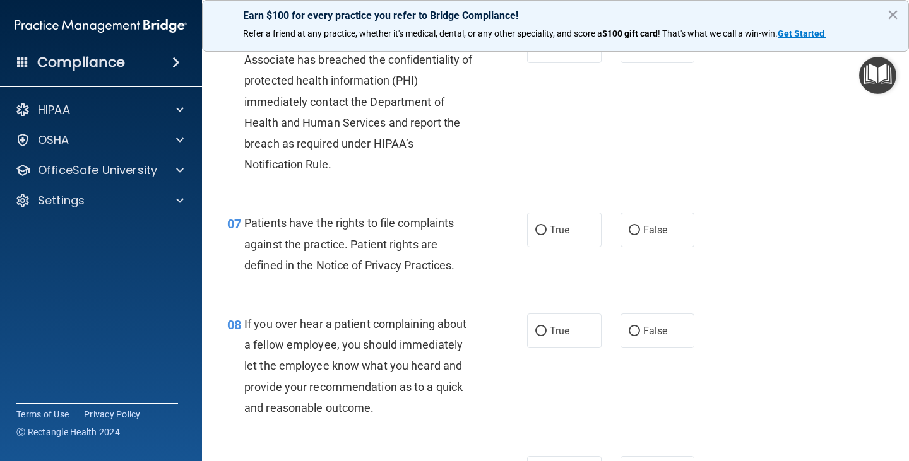
scroll to position [785, 0]
click at [538, 229] on input "True" at bounding box center [540, 229] width 11 height 9
radio input "true"
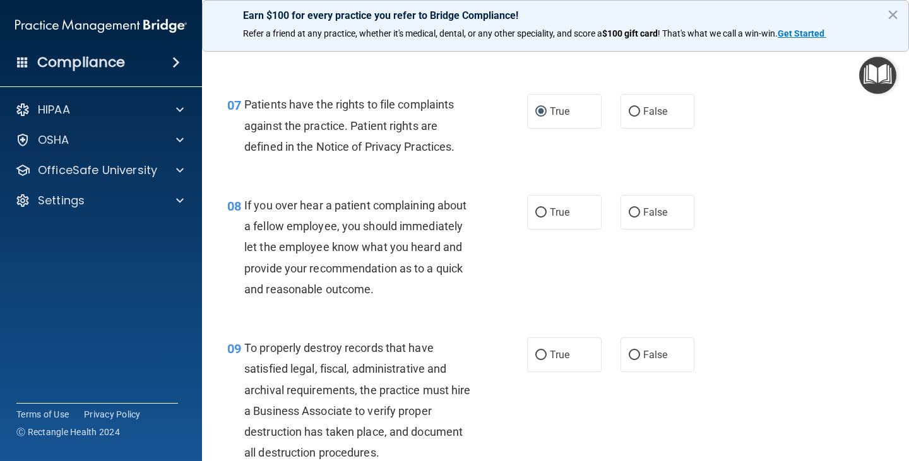
scroll to position [904, 0]
click at [628, 208] on input "False" at bounding box center [633, 212] width 11 height 9
radio input "true"
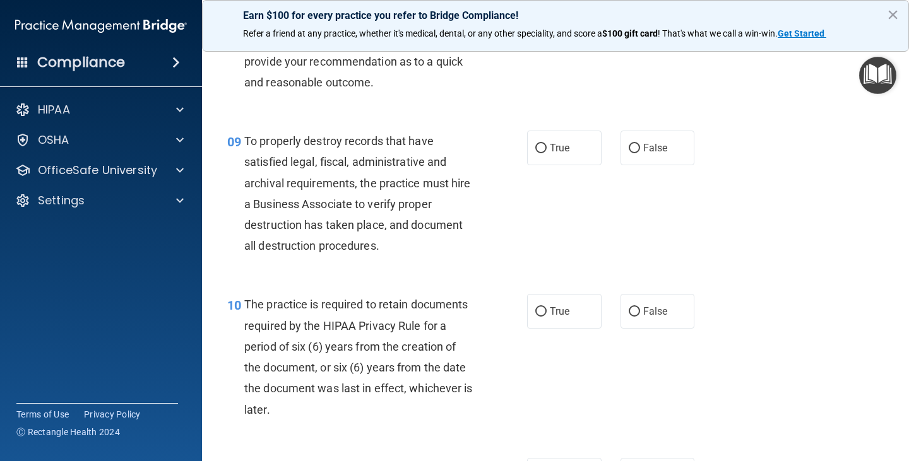
scroll to position [1112, 0]
click at [535, 144] on input "True" at bounding box center [540, 147] width 11 height 9
radio input "true"
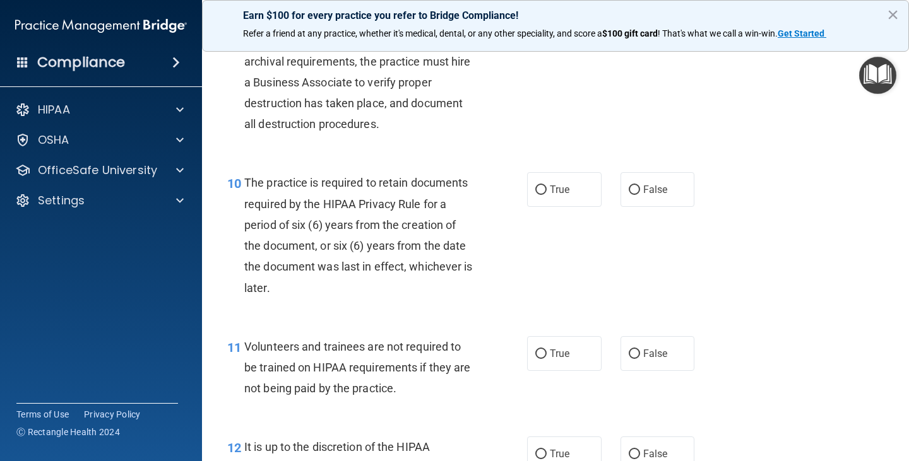
scroll to position [1233, 0]
click at [535, 191] on input "True" at bounding box center [540, 189] width 11 height 9
radio input "true"
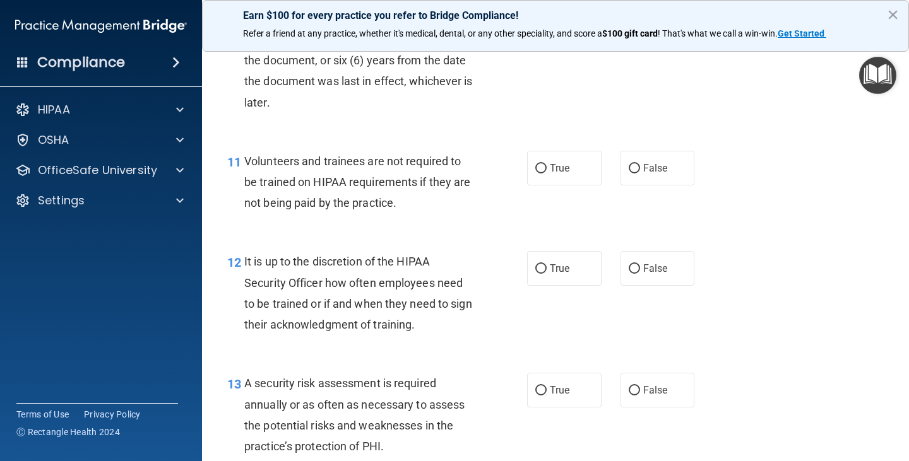
scroll to position [1418, 0]
click at [628, 164] on input "False" at bounding box center [633, 167] width 11 height 9
radio input "true"
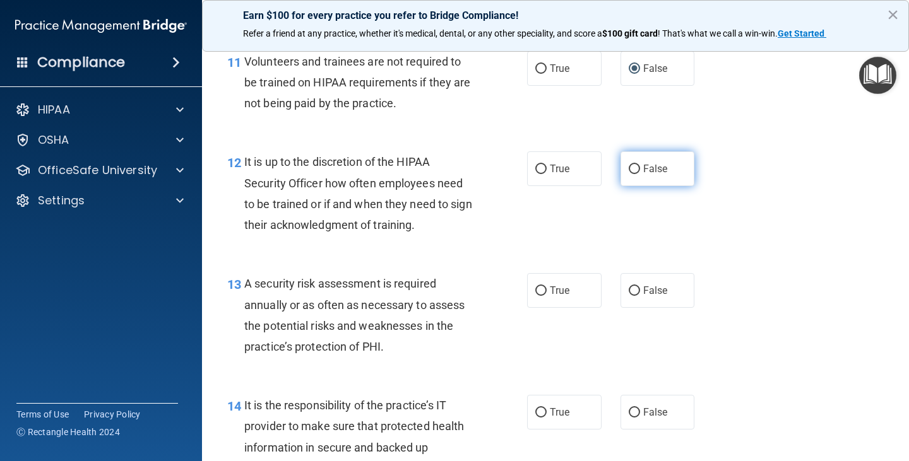
scroll to position [1518, 0]
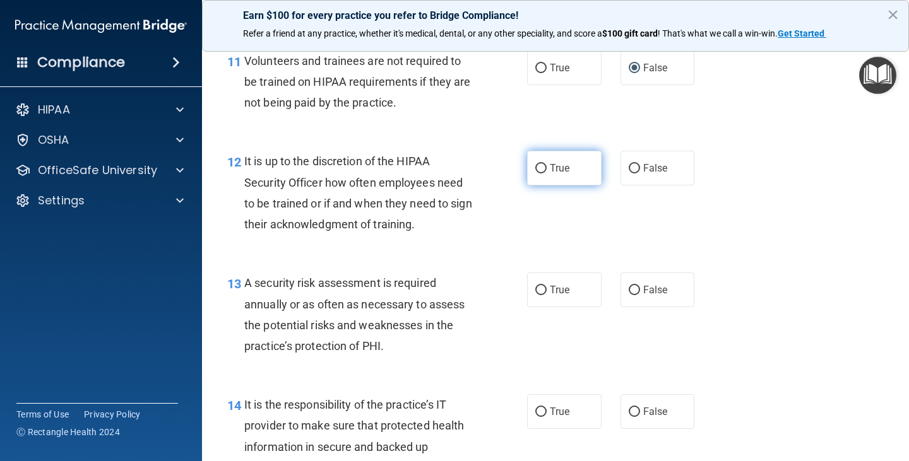
click at [539, 168] on input "True" at bounding box center [540, 168] width 11 height 9
radio input "true"
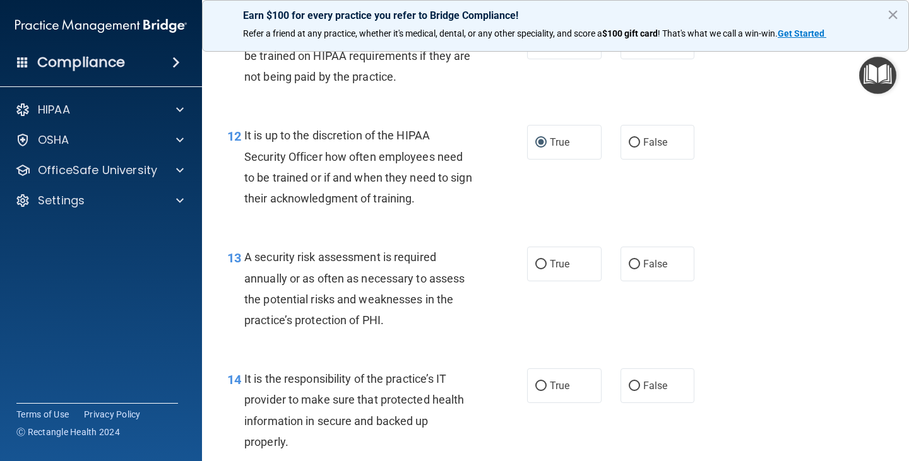
scroll to position [1540, 0]
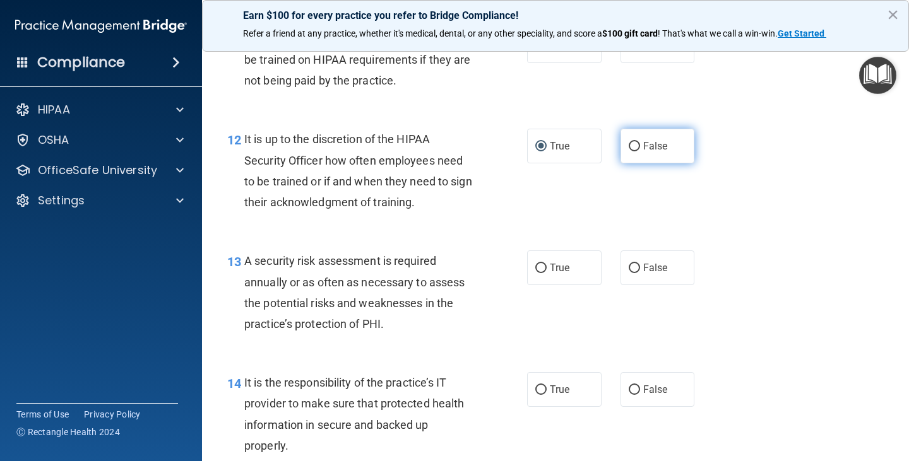
click at [630, 144] on input "False" at bounding box center [633, 146] width 11 height 9
radio input "true"
radio input "false"
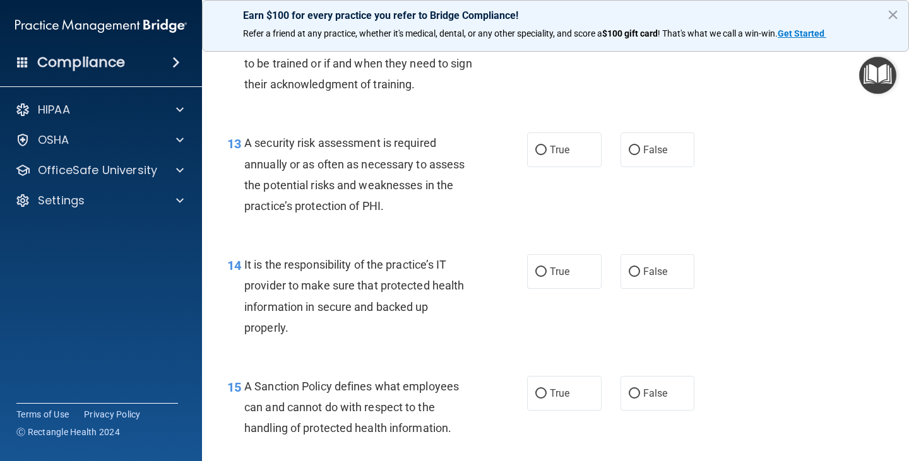
scroll to position [1659, 0]
click at [535, 148] on input "True" at bounding box center [540, 149] width 11 height 9
radio input "true"
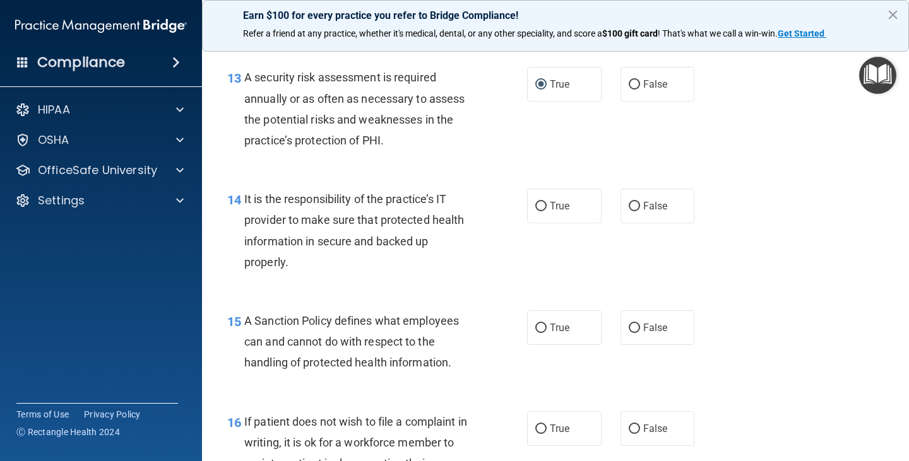
scroll to position [1726, 0]
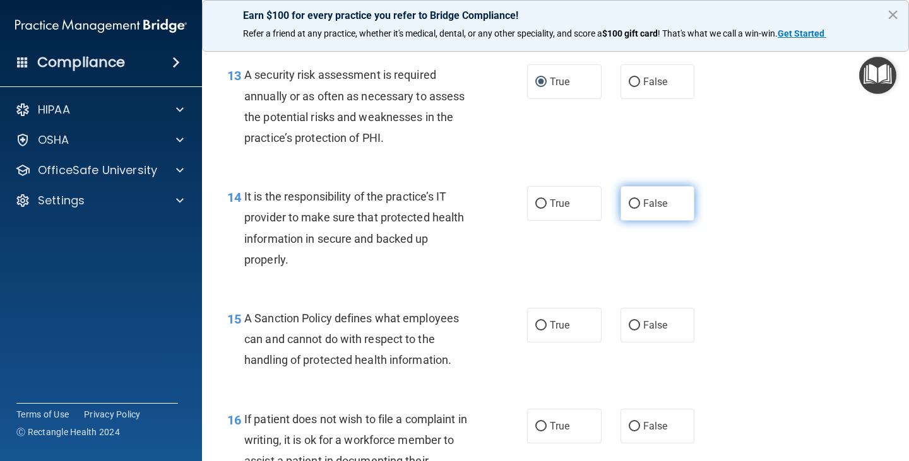
click at [628, 204] on input "False" at bounding box center [633, 203] width 11 height 9
radio input "true"
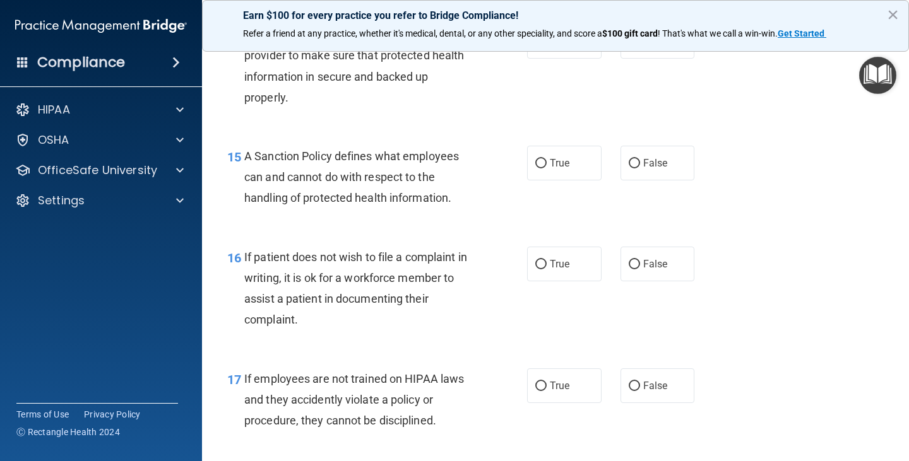
scroll to position [1889, 0]
click at [628, 163] on input "False" at bounding box center [633, 162] width 11 height 9
radio input "true"
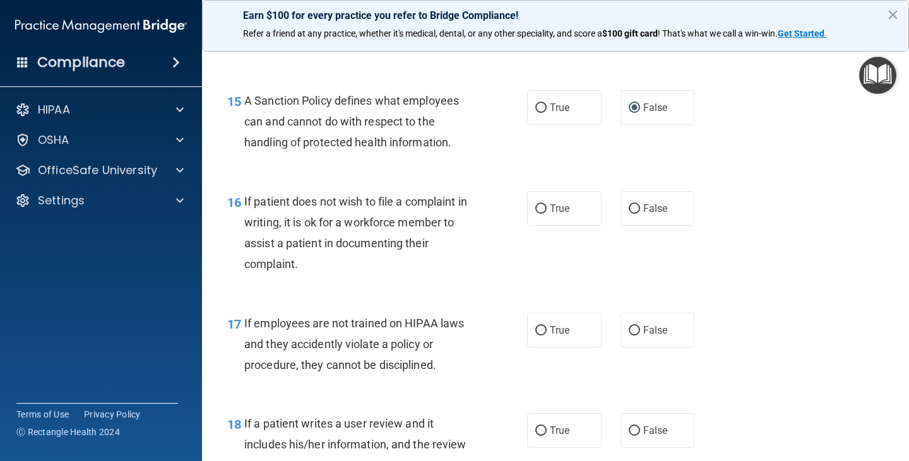
scroll to position [1945, 0]
click at [535, 211] on input "True" at bounding box center [540, 208] width 11 height 9
radio input "true"
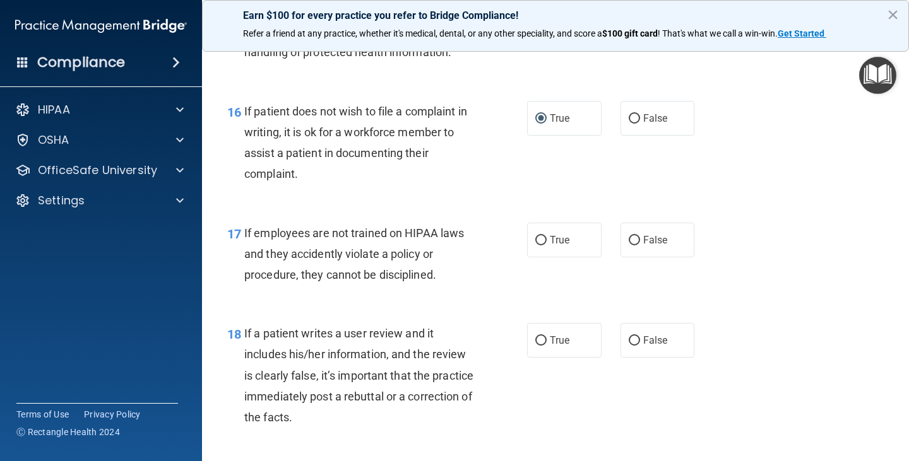
scroll to position [2036, 0]
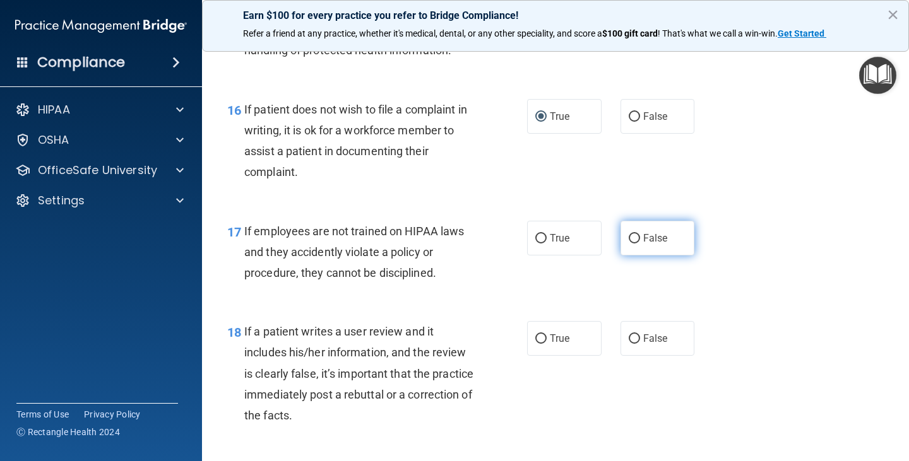
click at [628, 238] on input "False" at bounding box center [633, 238] width 11 height 9
radio input "true"
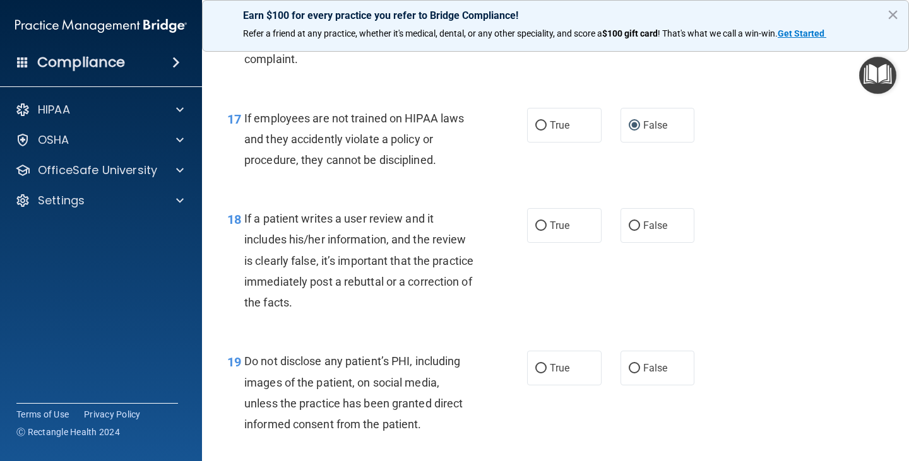
scroll to position [2150, 0]
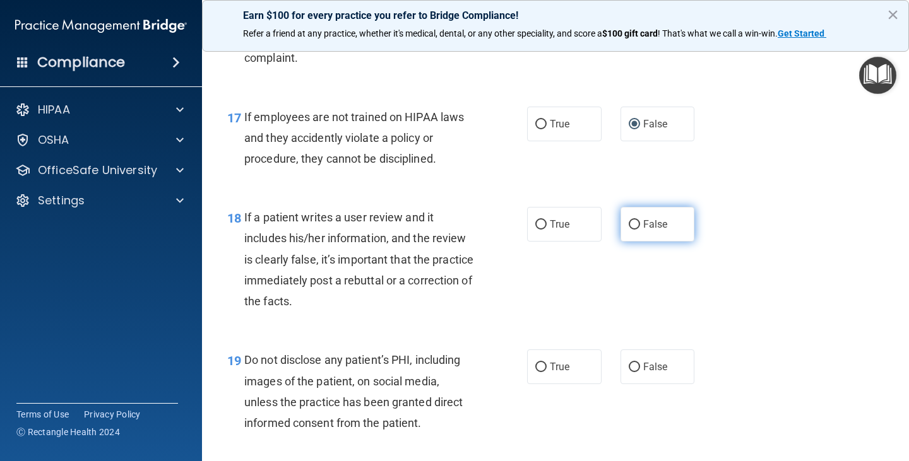
click at [628, 222] on input "False" at bounding box center [633, 224] width 11 height 9
radio input "true"
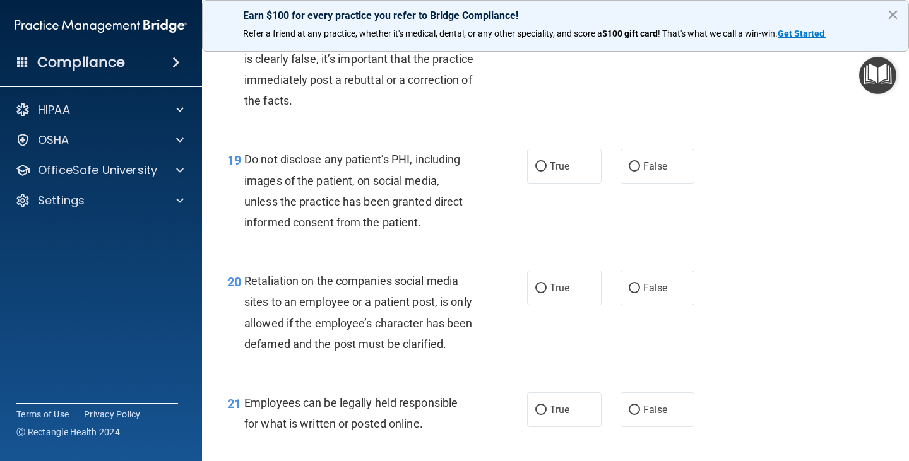
scroll to position [2351, 0]
click at [535, 162] on input "True" at bounding box center [540, 166] width 11 height 9
radio input "true"
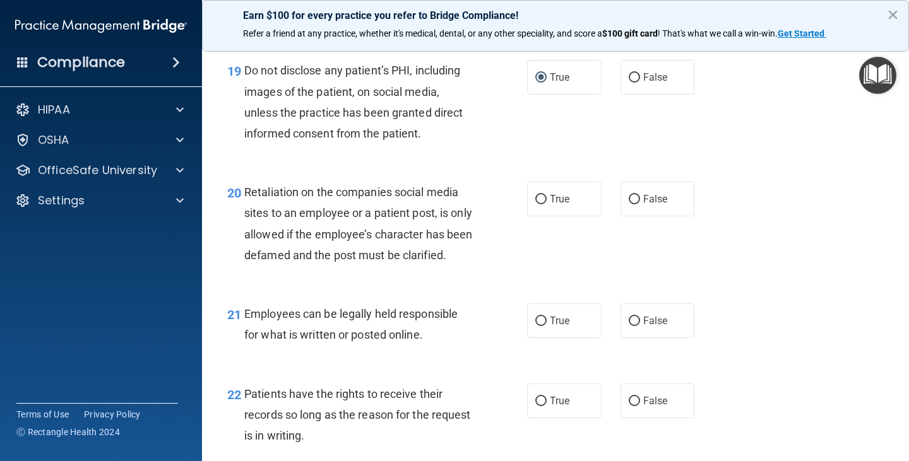
scroll to position [2440, 0]
click at [651, 242] on div "20 Retaliation on the companies social media sites to an employee or a patient …" at bounding box center [555, 226] width 675 height 122
click at [621, 196] on label "False" at bounding box center [657, 198] width 74 height 35
click at [628, 196] on input "False" at bounding box center [633, 198] width 11 height 9
radio input "true"
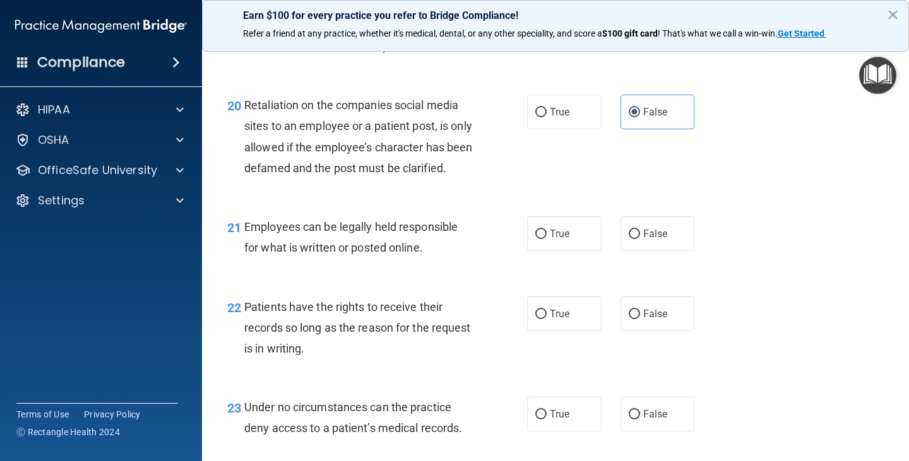
scroll to position [2527, 0]
click at [536, 238] on input "True" at bounding box center [540, 233] width 11 height 9
radio input "true"
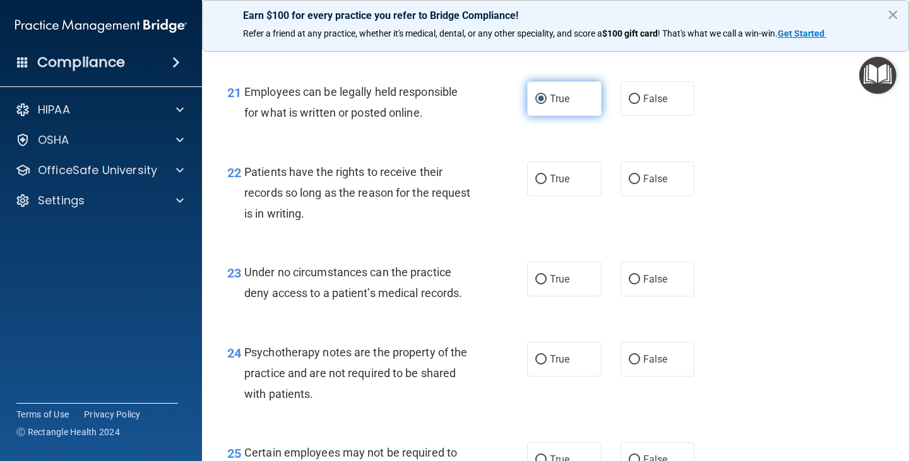
scroll to position [2662, 0]
click at [538, 184] on input "True" at bounding box center [540, 178] width 11 height 9
radio input "true"
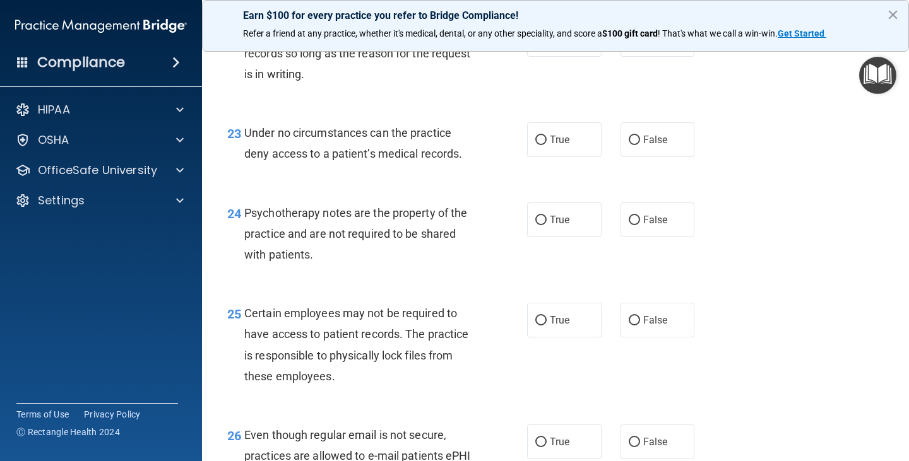
scroll to position [2802, 0]
click at [630, 44] on input "False" at bounding box center [633, 39] width 11 height 9
radio input "true"
radio input "false"
click at [535, 144] on input "True" at bounding box center [540, 139] width 11 height 9
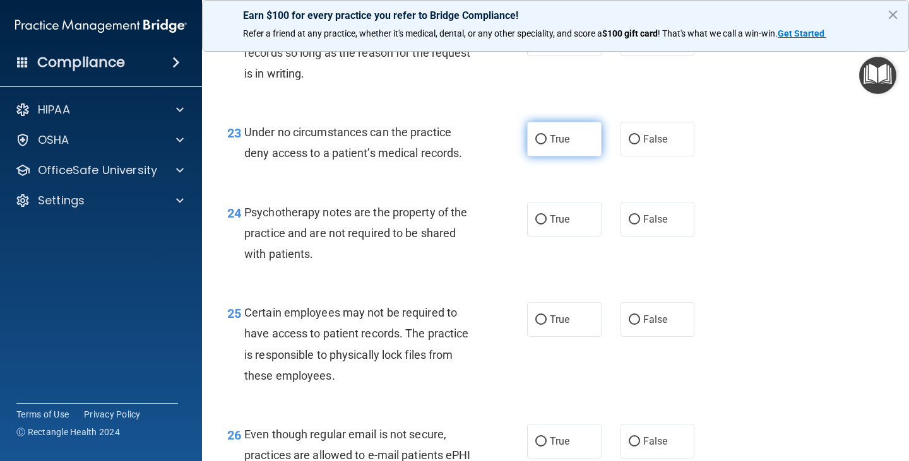
radio input "true"
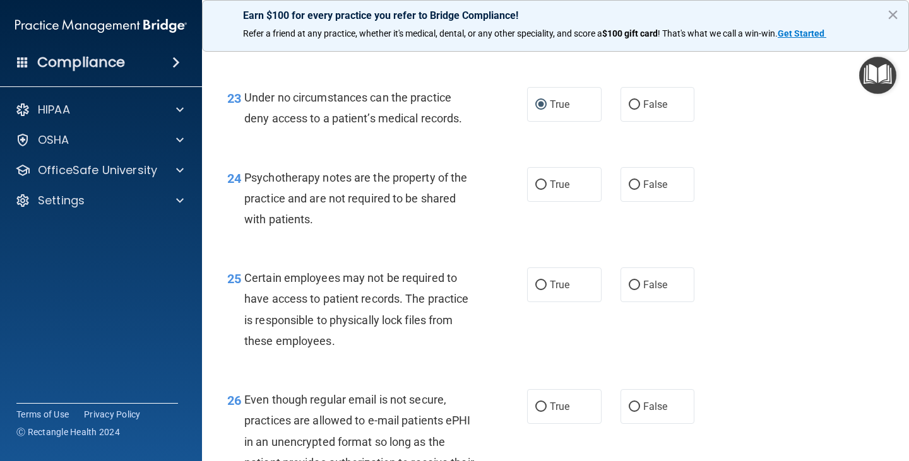
scroll to position [2837, 0]
click at [628, 109] on input "False" at bounding box center [633, 104] width 11 height 9
radio input "true"
radio input "false"
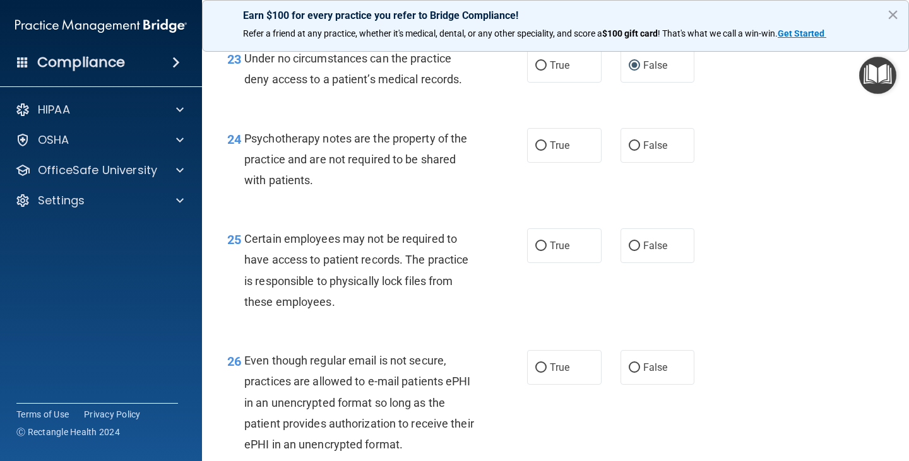
scroll to position [2876, 0]
click at [628, 150] on input "False" at bounding box center [633, 145] width 11 height 9
radio input "true"
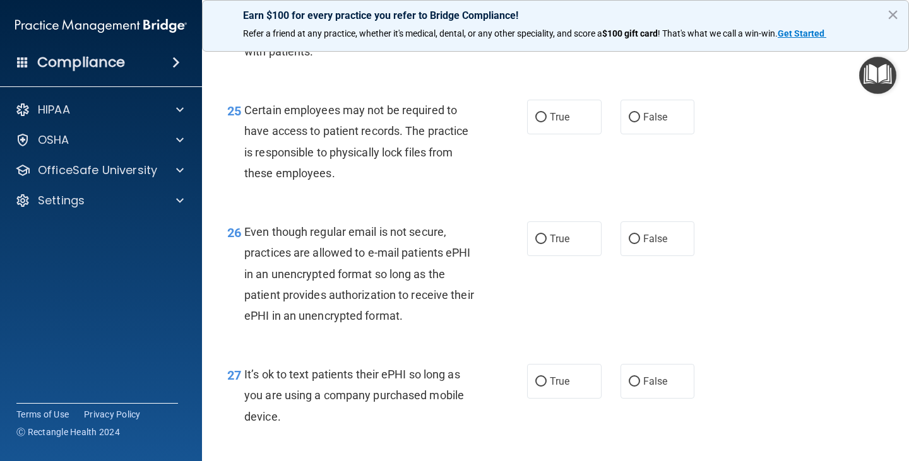
scroll to position [3005, 0]
click at [538, 122] on input "True" at bounding box center [540, 116] width 11 height 9
radio input "true"
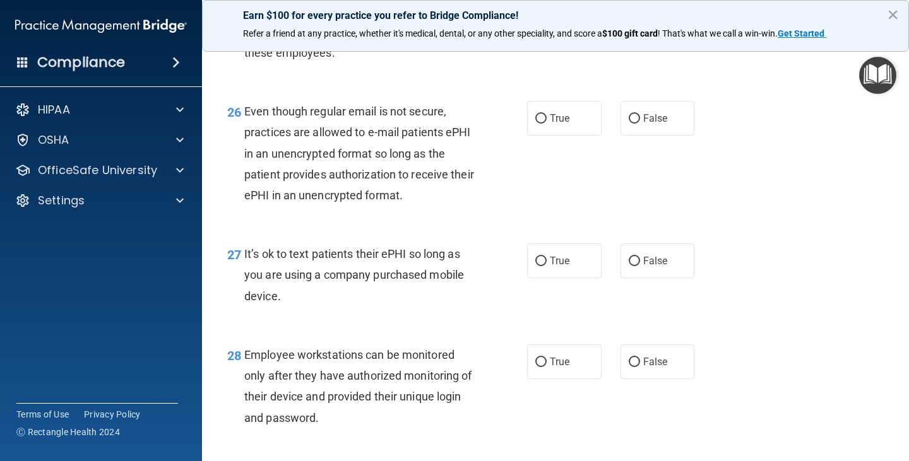
scroll to position [3126, 0]
click at [628, 122] on input "False" at bounding box center [633, 117] width 11 height 9
radio input "true"
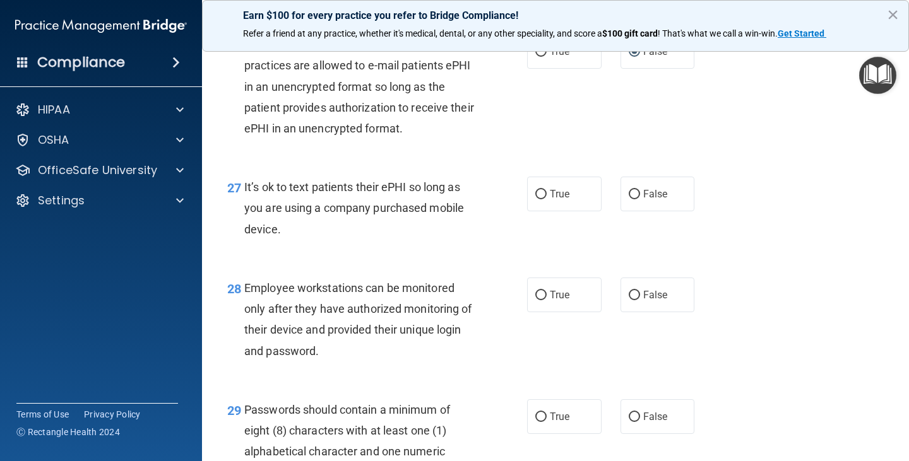
scroll to position [3187, 0]
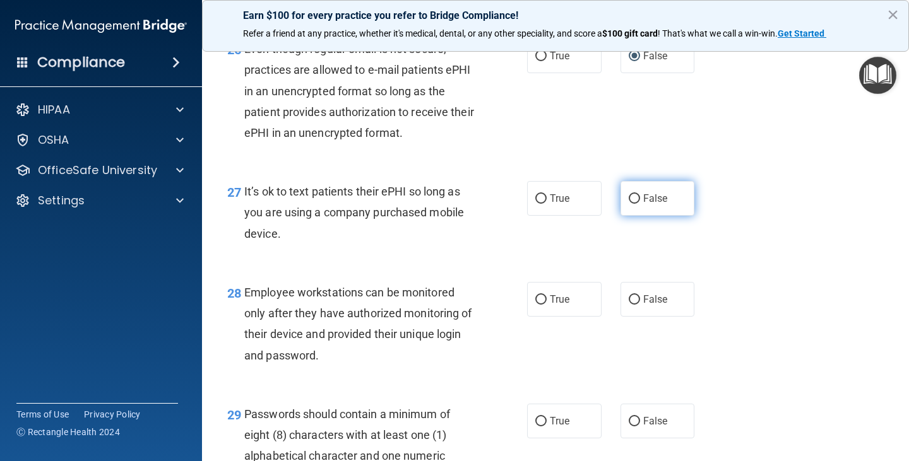
click at [628, 204] on input "False" at bounding box center [633, 198] width 11 height 9
radio input "true"
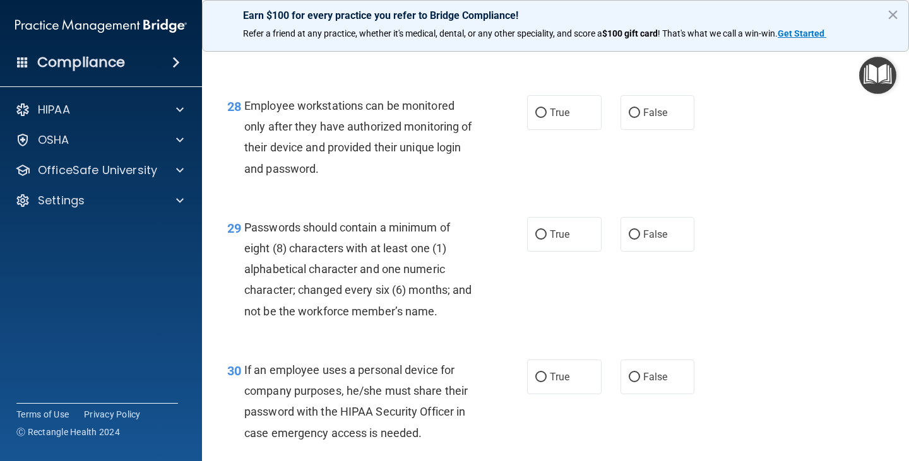
scroll to position [3375, 0]
click at [537, 117] on input "True" at bounding box center [540, 112] width 11 height 9
radio input "true"
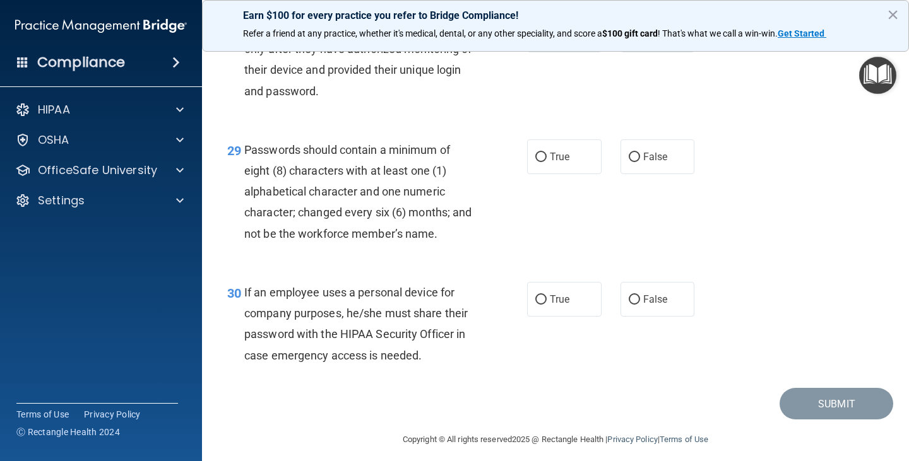
scroll to position [3453, 0]
click at [537, 161] on input "True" at bounding box center [540, 155] width 11 height 9
radio input "true"
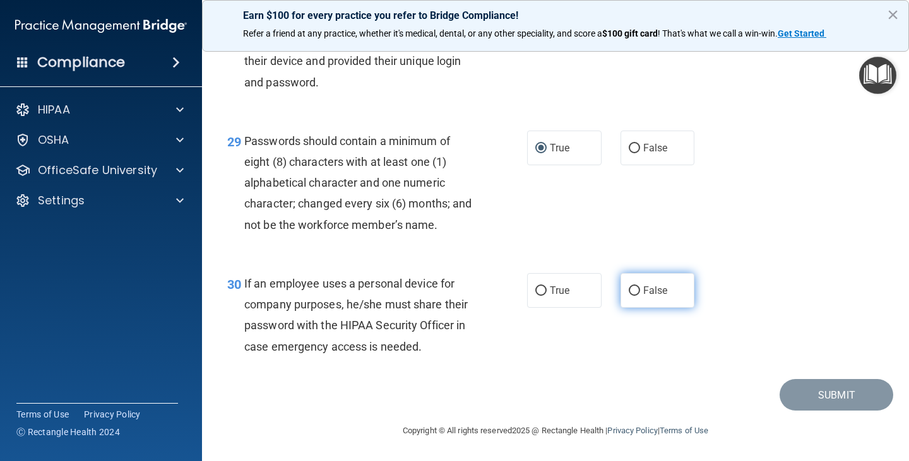
click at [628, 288] on input "False" at bounding box center [633, 290] width 11 height 9
radio input "true"
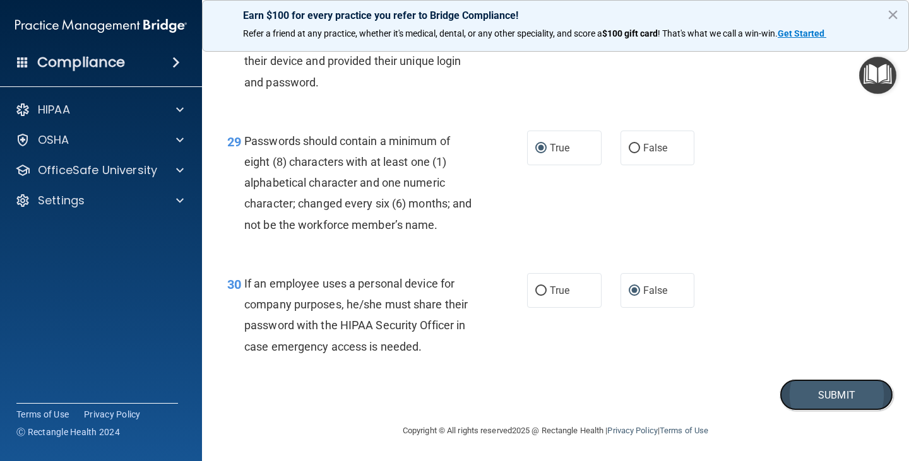
click at [804, 390] on button "Submit" at bounding box center [836, 395] width 114 height 32
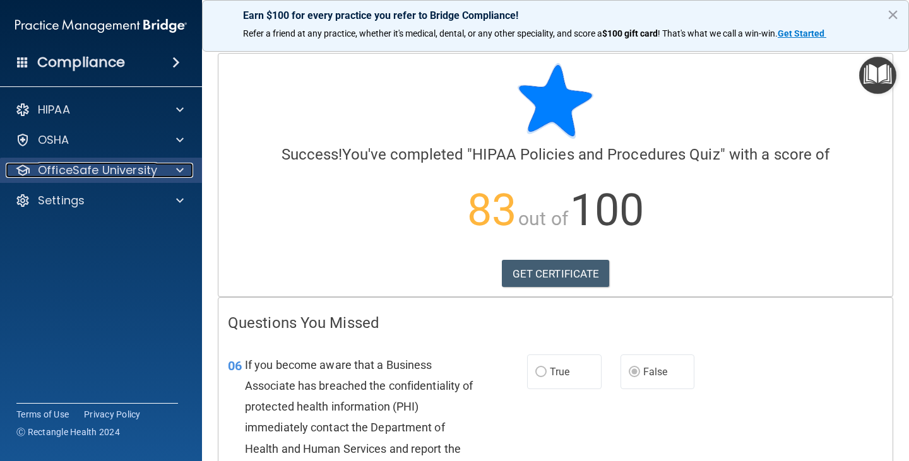
click at [158, 167] on div "OfficeSafe University" at bounding box center [84, 170] width 156 height 15
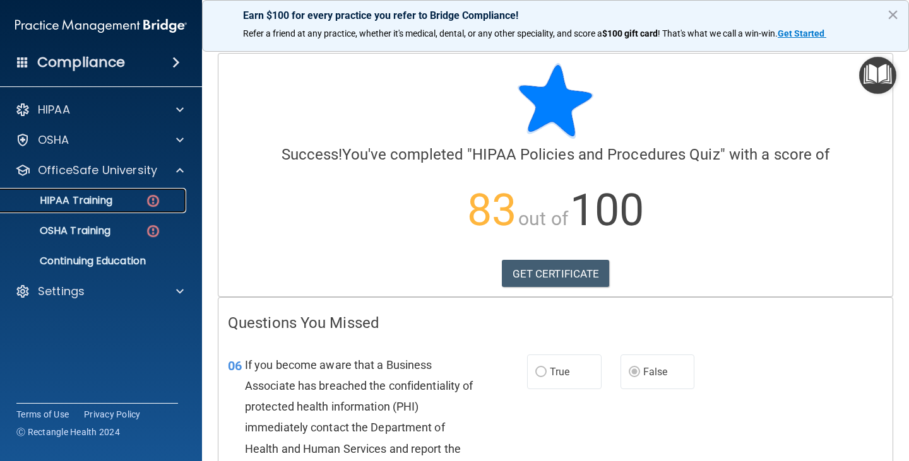
click at [155, 199] on img at bounding box center [153, 201] width 16 height 16
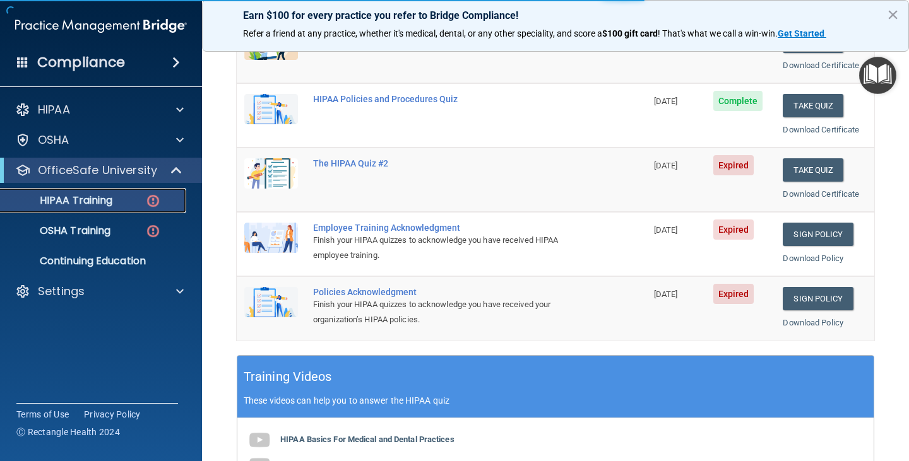
scroll to position [204, 0]
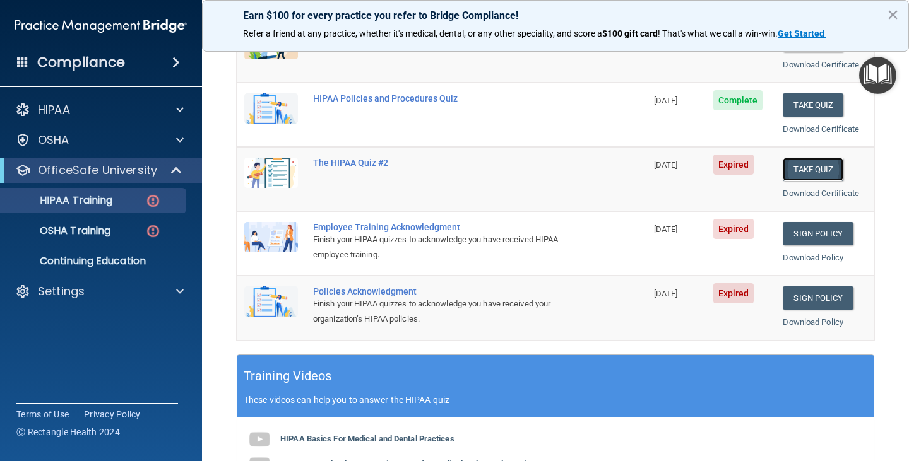
click at [803, 170] on button "Take Quiz" at bounding box center [812, 169] width 61 height 23
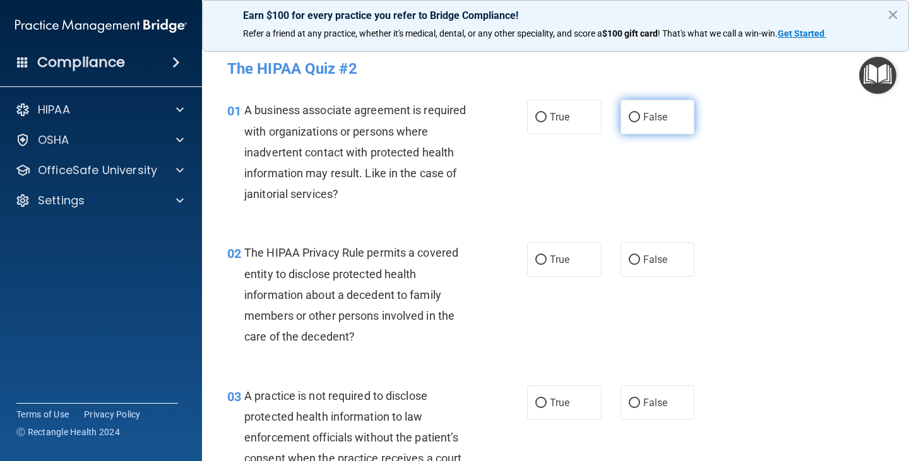
click at [628, 115] on input "False" at bounding box center [633, 117] width 11 height 9
radio input "true"
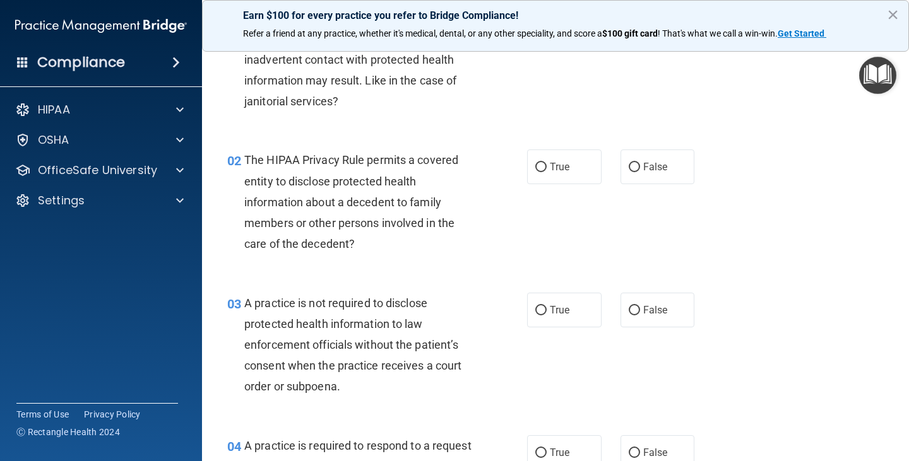
scroll to position [93, 0]
click at [628, 165] on input "False" at bounding box center [633, 166] width 11 height 9
radio input "true"
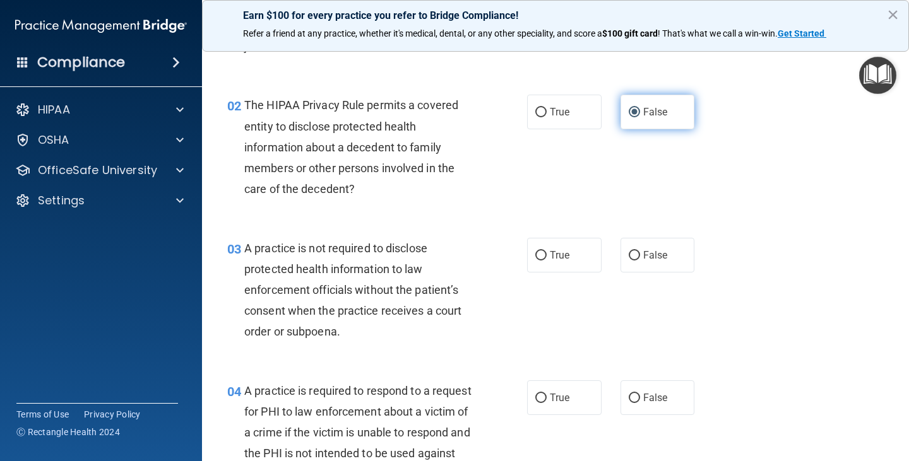
scroll to position [162, 0]
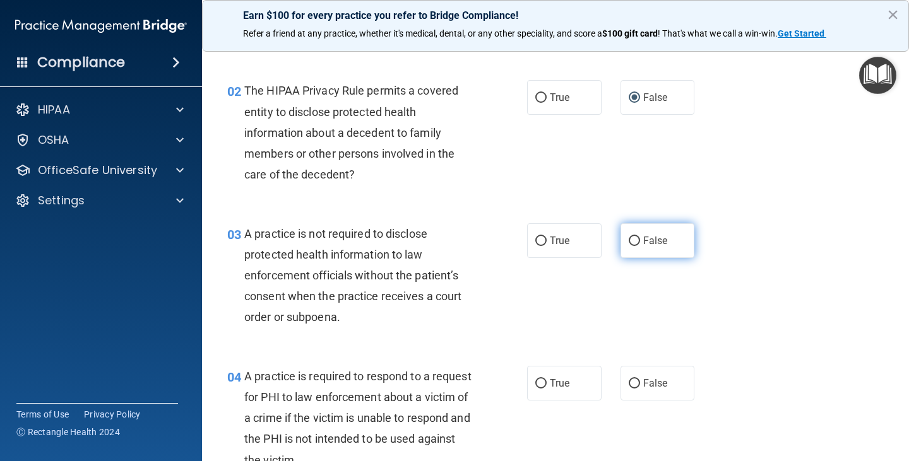
click at [628, 242] on input "False" at bounding box center [633, 241] width 11 height 9
radio input "true"
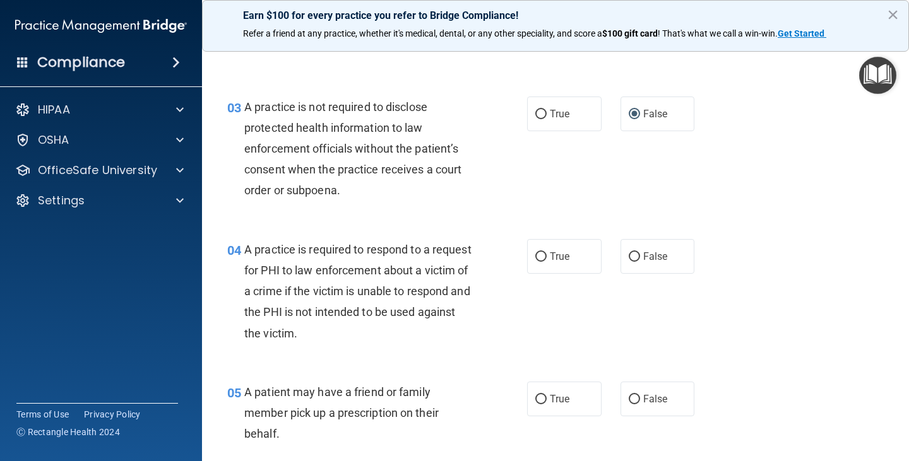
scroll to position [290, 0]
click at [535, 257] on input "True" at bounding box center [540, 256] width 11 height 9
radio input "true"
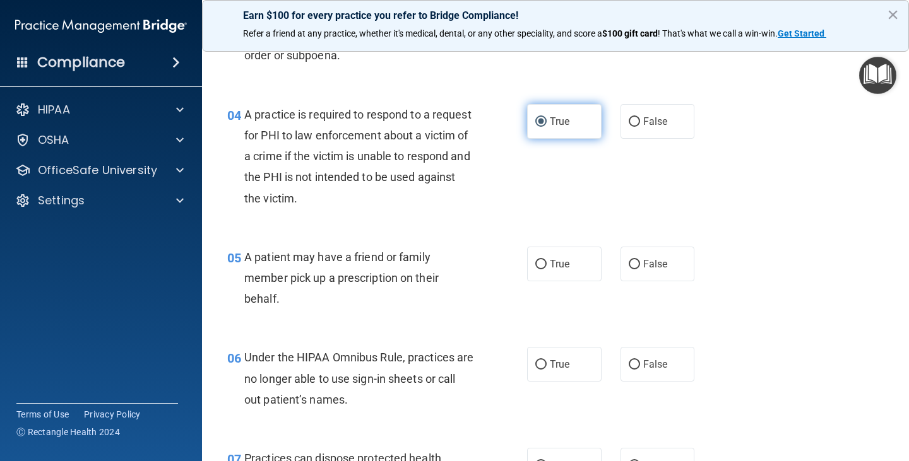
scroll to position [425, 0]
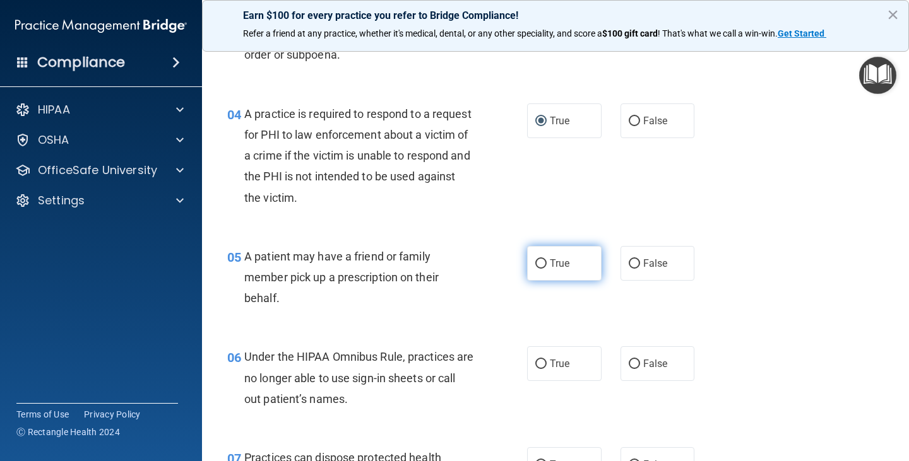
click at [535, 264] on input "True" at bounding box center [540, 263] width 11 height 9
radio input "true"
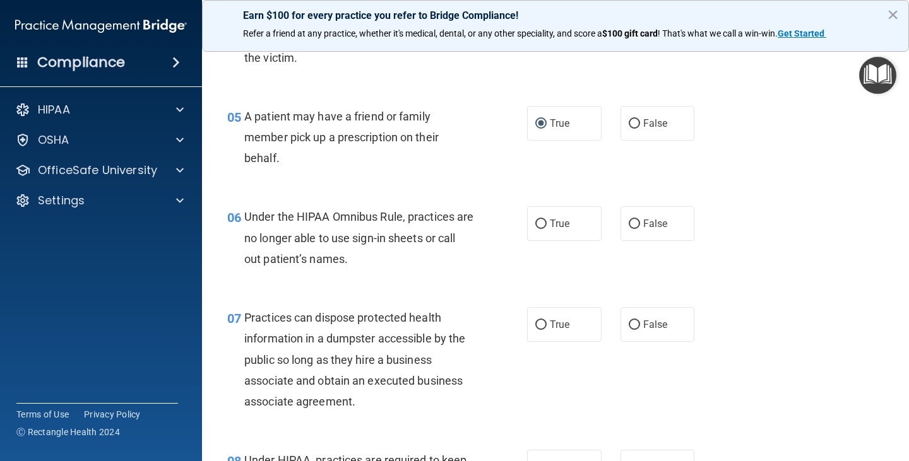
scroll to position [570, 0]
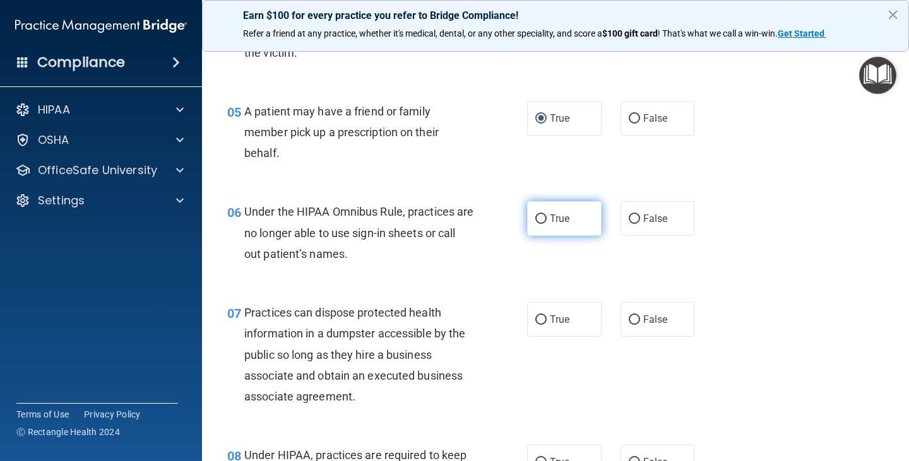
click at [536, 218] on input "True" at bounding box center [540, 219] width 11 height 9
radio input "true"
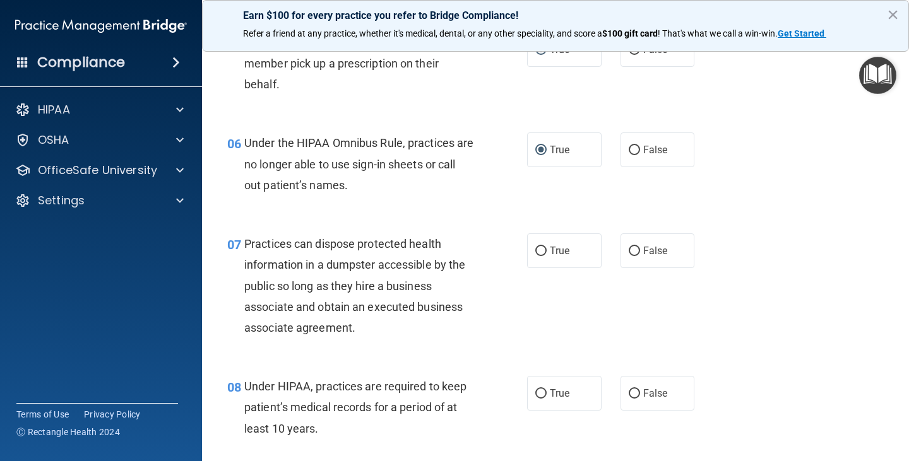
scroll to position [639, 0]
click at [628, 247] on input "False" at bounding box center [633, 250] width 11 height 9
radio input "true"
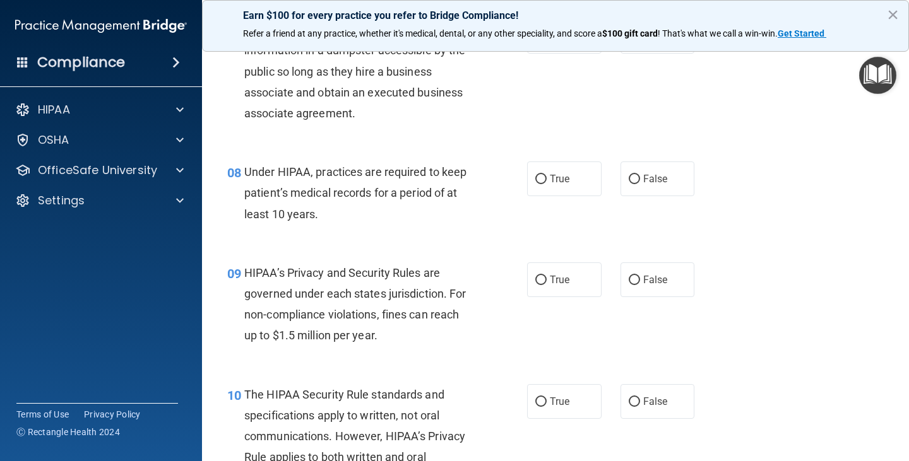
scroll to position [854, 0]
click at [538, 180] on input "True" at bounding box center [540, 178] width 11 height 9
radio input "true"
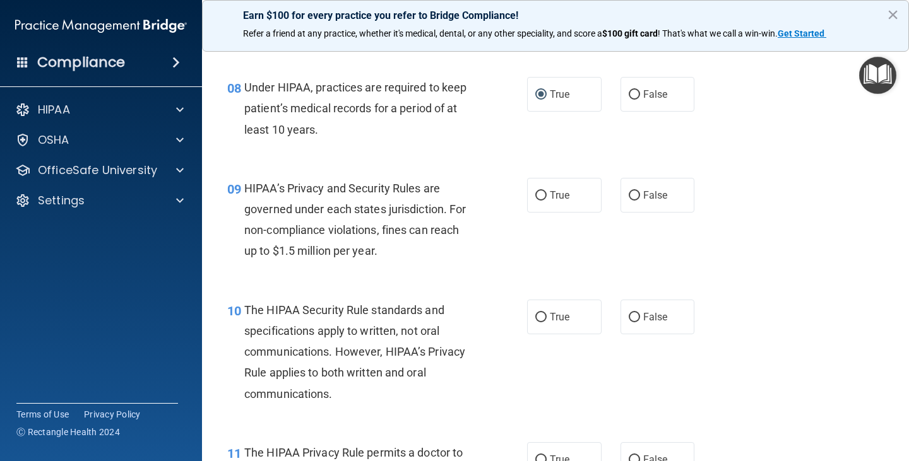
scroll to position [938, 0]
click at [535, 192] on input "True" at bounding box center [540, 195] width 11 height 9
radio input "true"
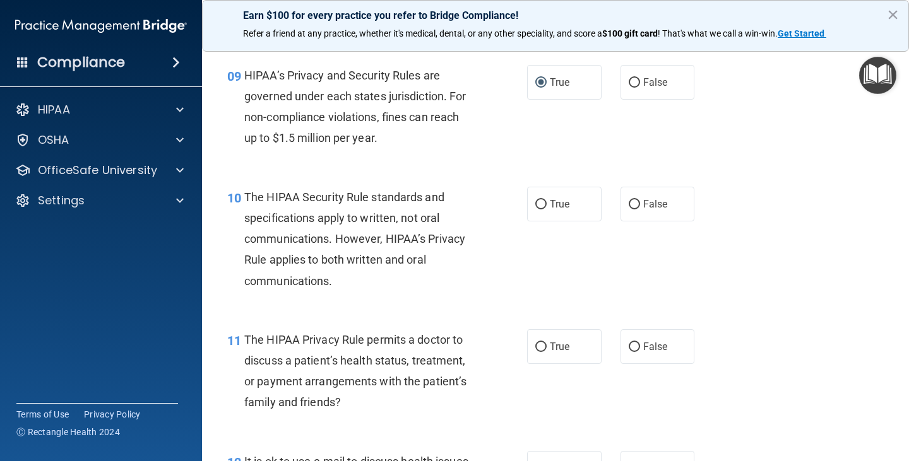
scroll to position [1061, 0]
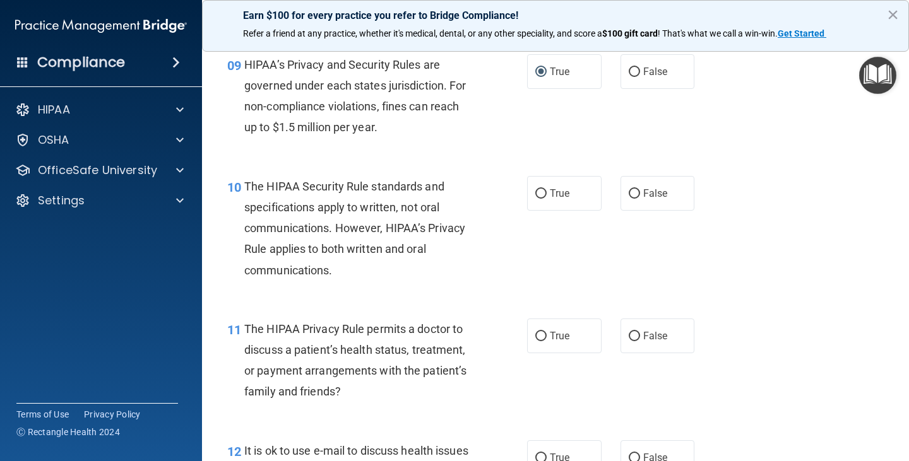
click at [637, 246] on div "10 The HIPAA Security Rule standards and specifications apply to written, not o…" at bounding box center [555, 231] width 675 height 143
click at [538, 189] on input "True" at bounding box center [540, 193] width 11 height 9
radio input "true"
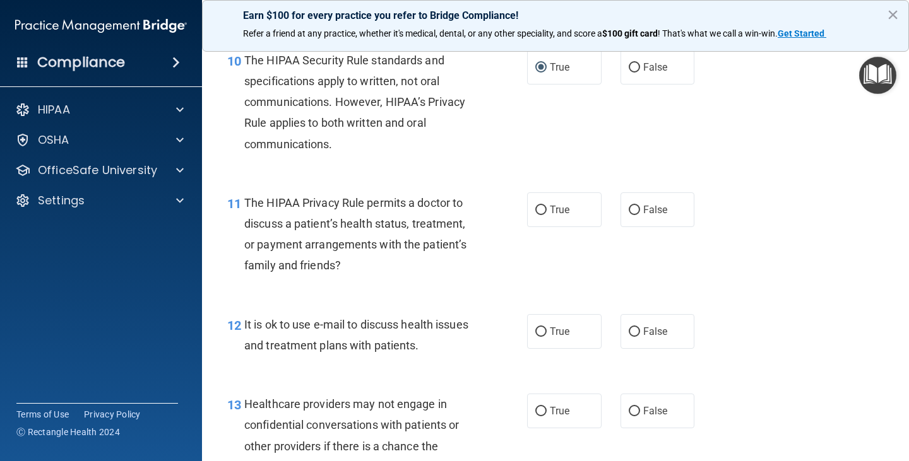
scroll to position [1188, 0]
click at [628, 213] on input "False" at bounding box center [633, 209] width 11 height 9
radio input "true"
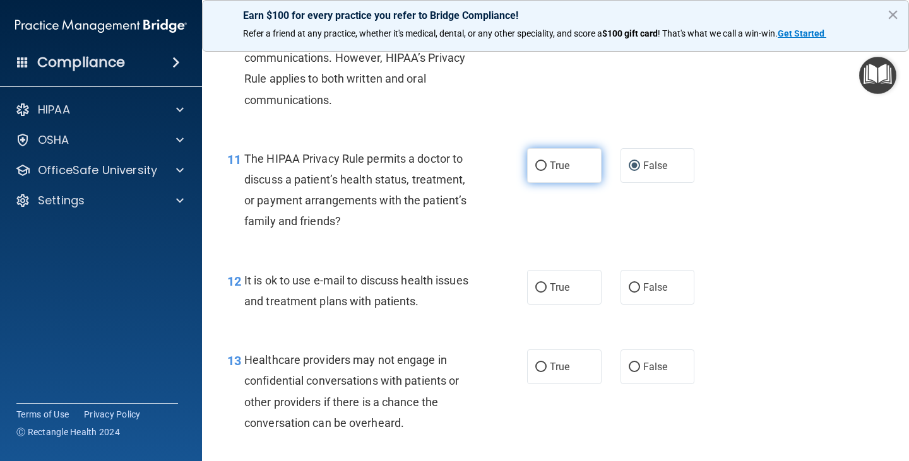
scroll to position [1233, 0]
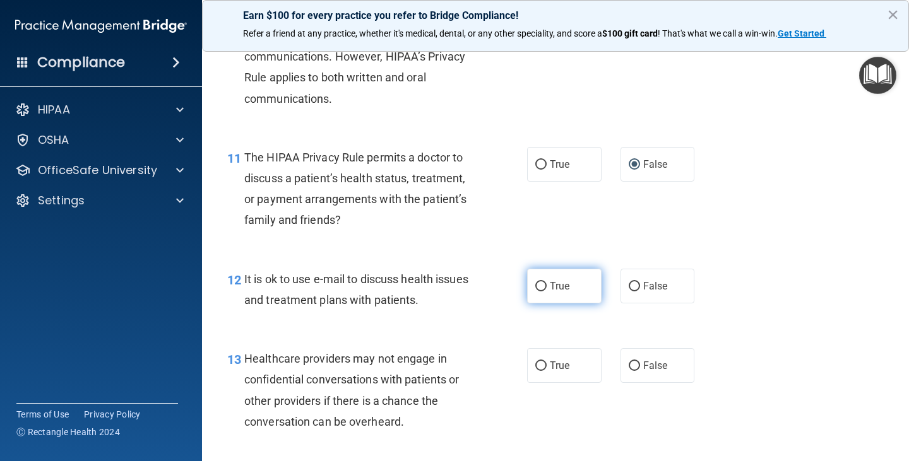
click at [535, 287] on input "True" at bounding box center [540, 286] width 11 height 9
radio input "true"
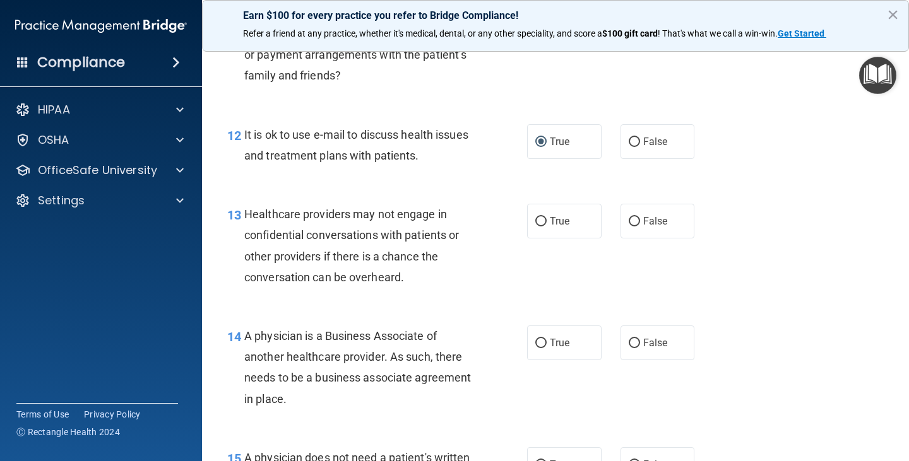
scroll to position [1378, 0]
click at [541, 216] on label "True" at bounding box center [564, 220] width 74 height 35
click at [541, 216] on input "True" at bounding box center [540, 220] width 11 height 9
radio input "true"
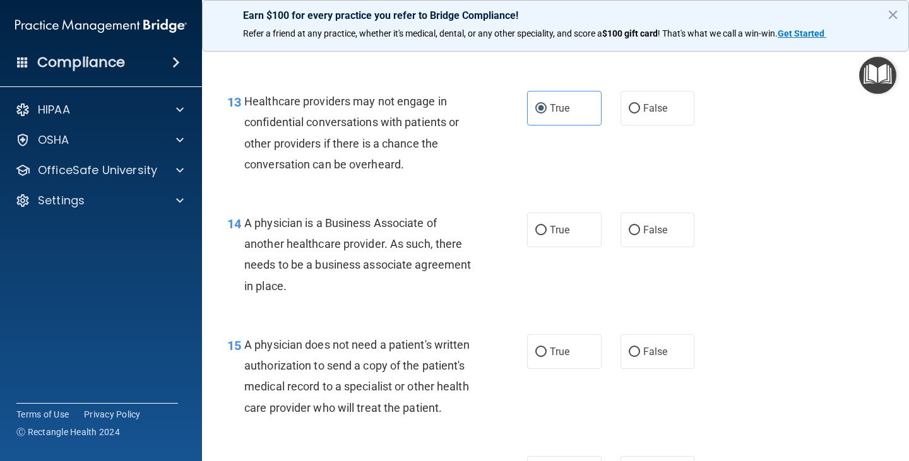
scroll to position [1491, 0]
click at [536, 227] on input "True" at bounding box center [540, 229] width 11 height 9
radio input "true"
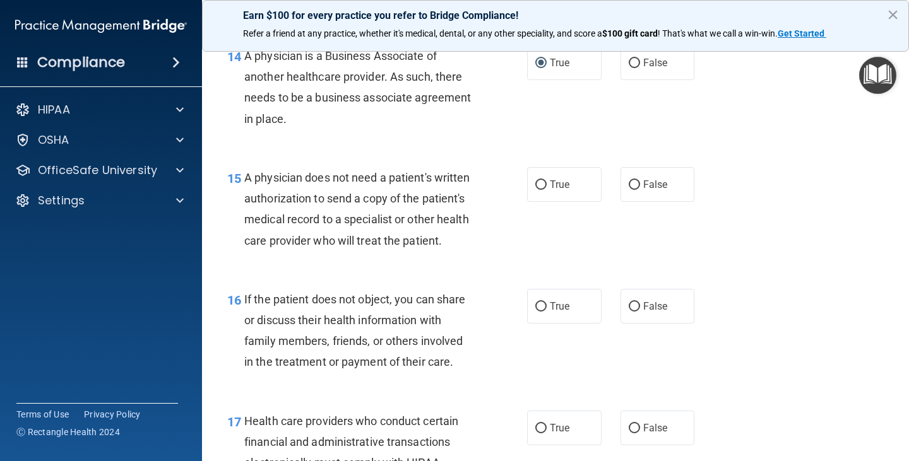
scroll to position [1658, 0]
click at [537, 180] on input "True" at bounding box center [540, 184] width 11 height 9
radio input "true"
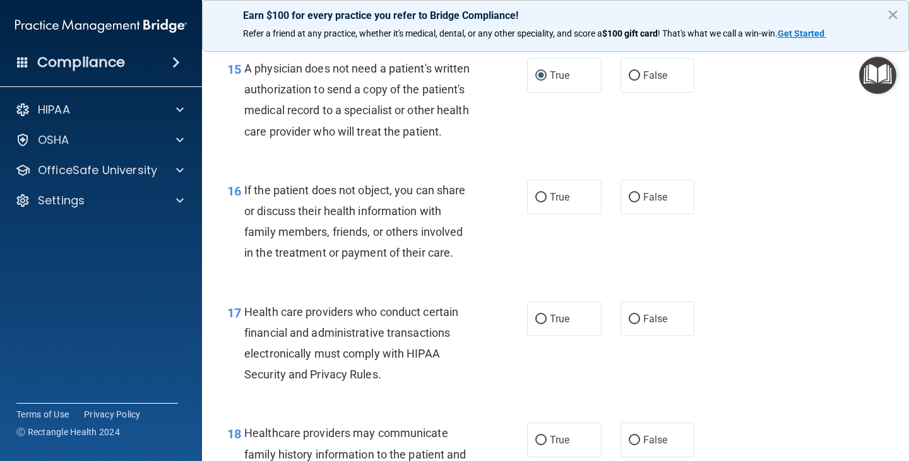
scroll to position [1769, 0]
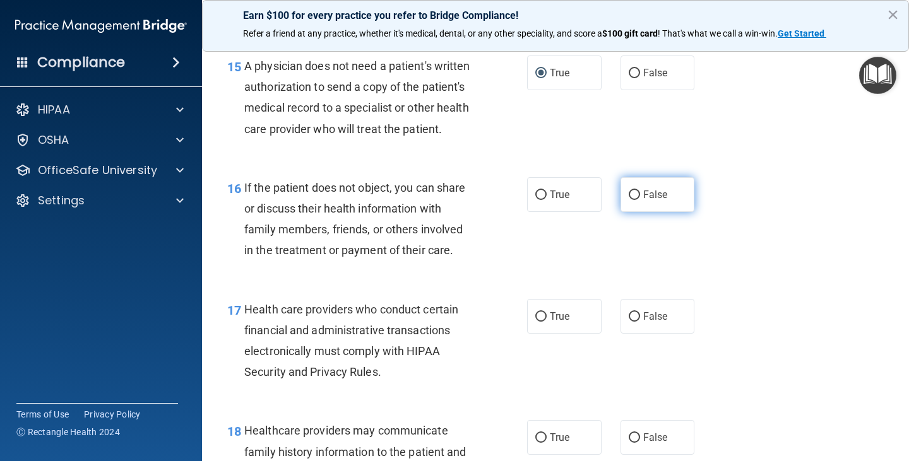
click at [628, 200] on input "False" at bounding box center [633, 195] width 11 height 9
radio input "true"
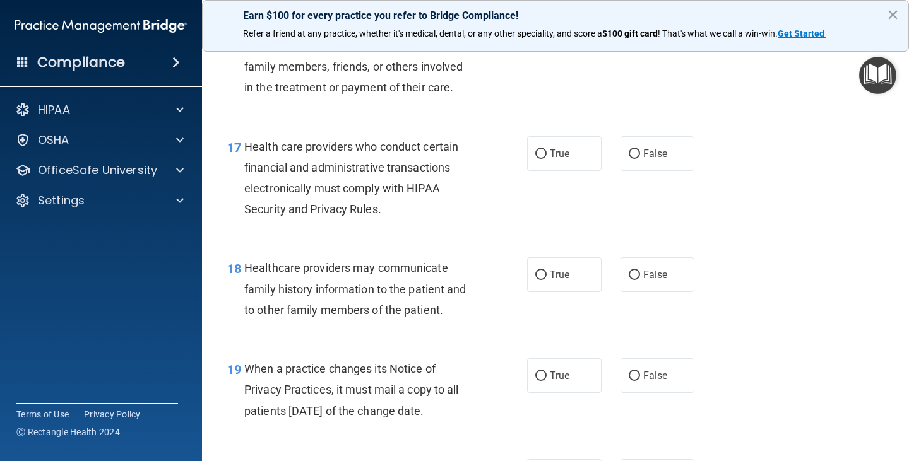
scroll to position [1933, 0]
click at [535, 158] on input "True" at bounding box center [540, 153] width 11 height 9
radio input "true"
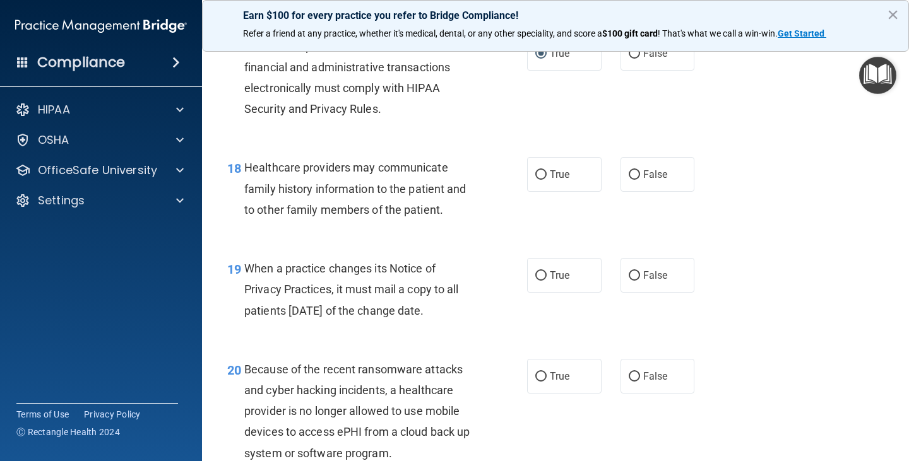
scroll to position [2057, 0]
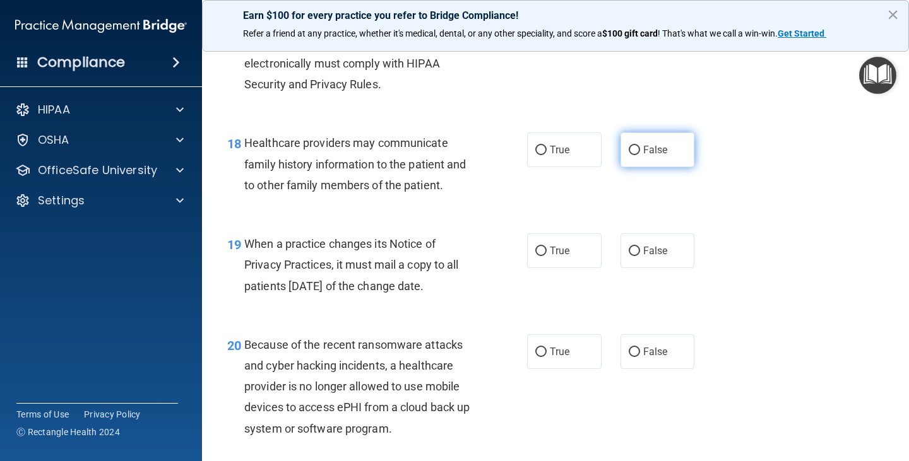
click at [631, 155] on input "False" at bounding box center [633, 150] width 11 height 9
radio input "true"
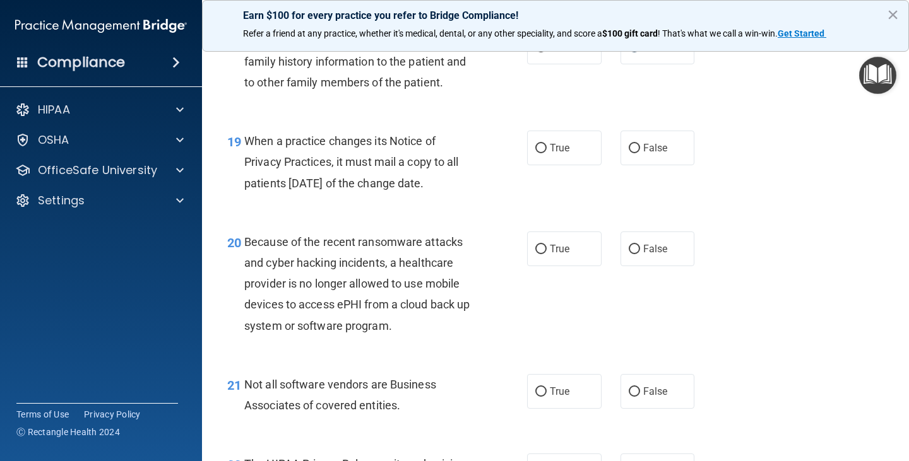
scroll to position [2159, 0]
click at [538, 154] on input "True" at bounding box center [540, 148] width 11 height 9
radio input "true"
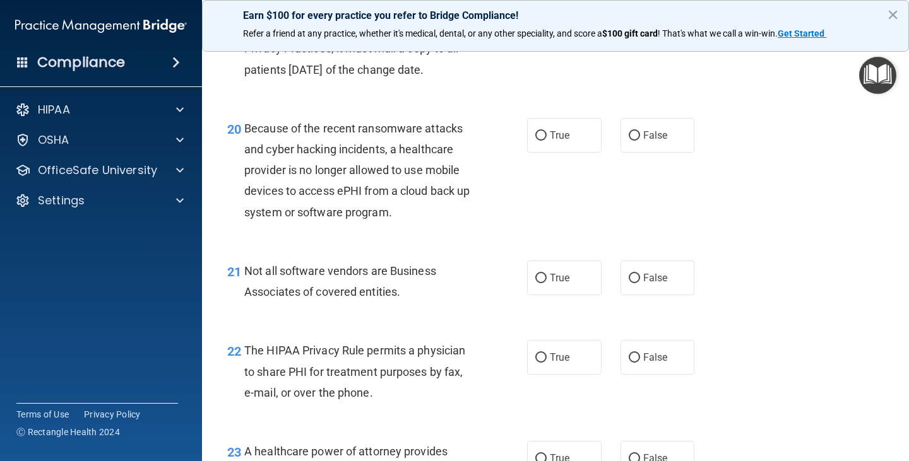
scroll to position [2274, 0]
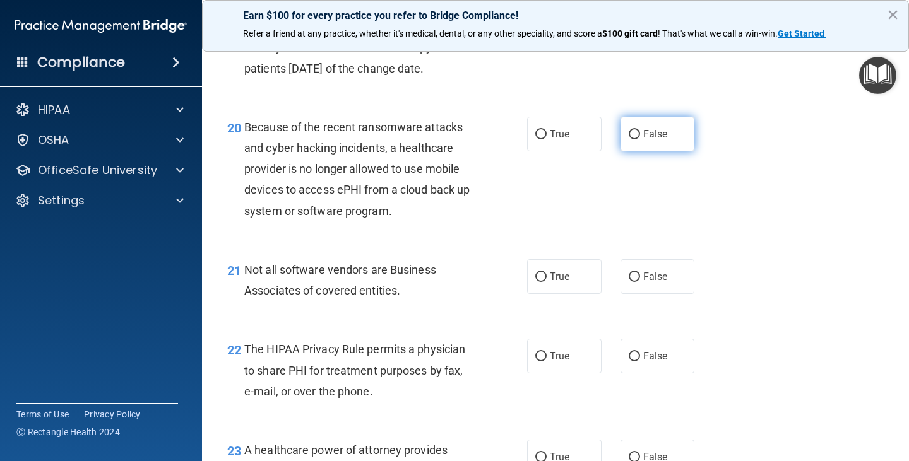
click at [628, 139] on input "False" at bounding box center [633, 134] width 11 height 9
radio input "true"
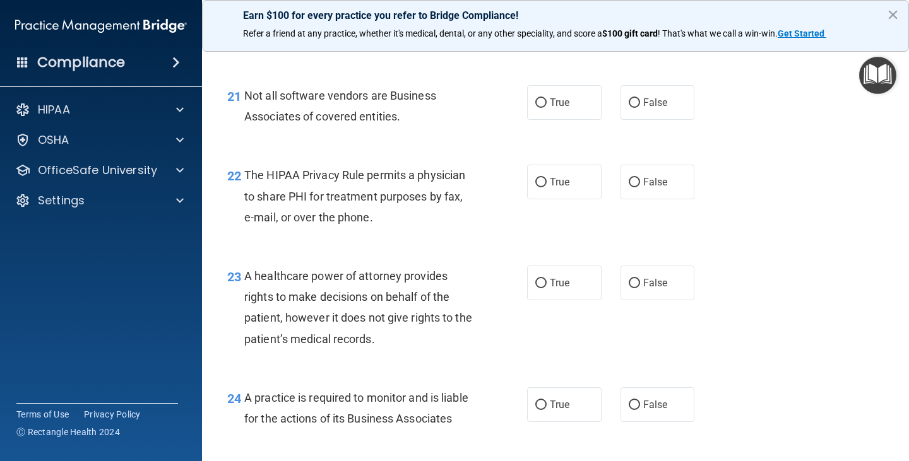
scroll to position [2449, 0]
click at [535, 107] on input "True" at bounding box center [540, 102] width 11 height 9
radio input "true"
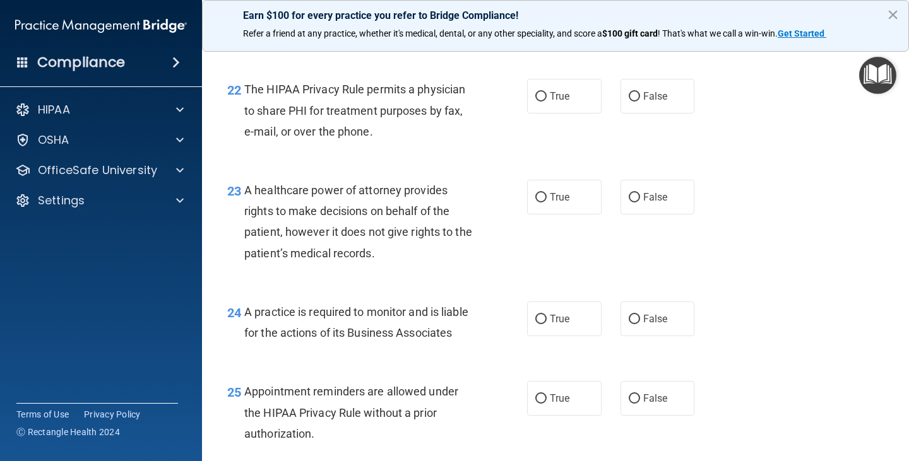
scroll to position [2535, 0]
click at [535, 101] on input "True" at bounding box center [540, 95] width 11 height 9
radio input "true"
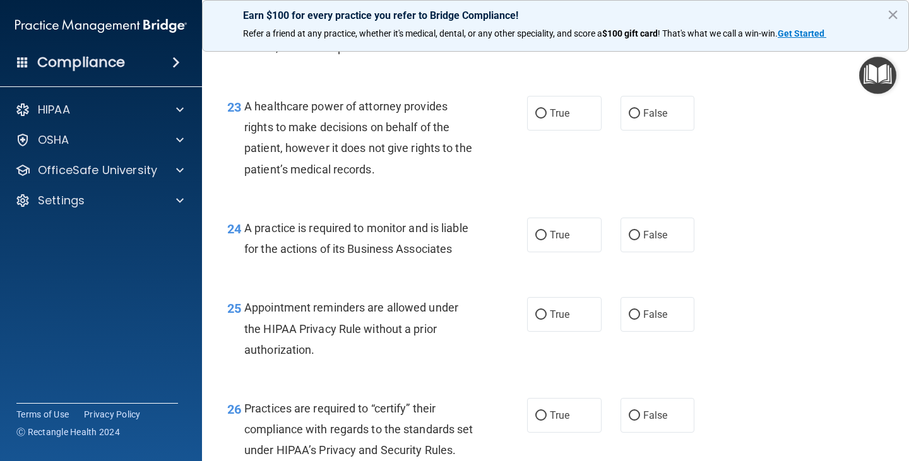
scroll to position [2619, 0]
click at [630, 124] on label "False" at bounding box center [657, 112] width 74 height 35
click at [630, 118] on input "False" at bounding box center [633, 113] width 11 height 9
radio input "true"
click at [628, 240] on input "False" at bounding box center [633, 234] width 11 height 9
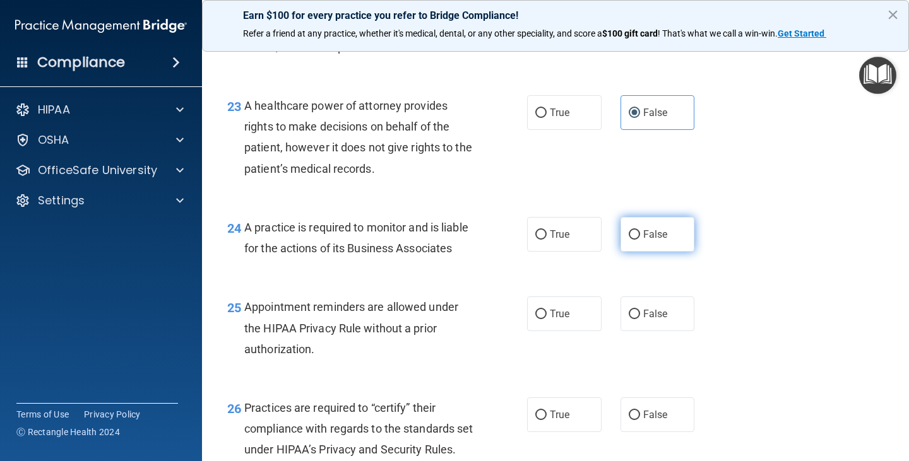
radio input "true"
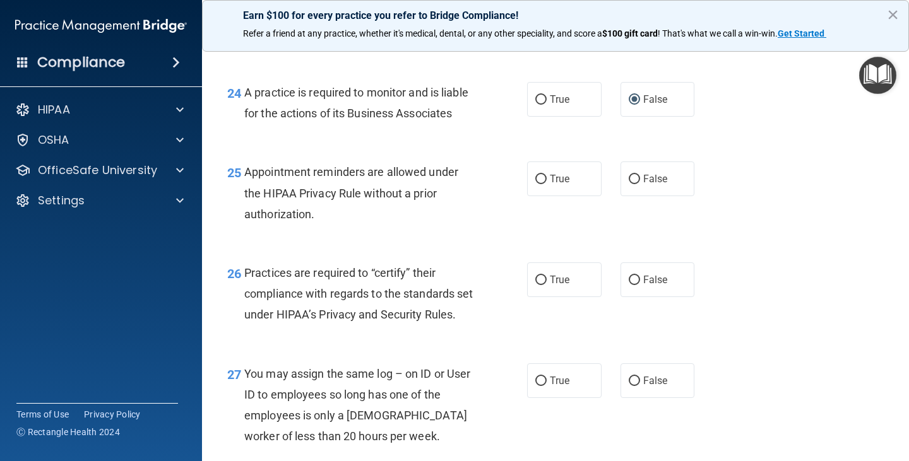
scroll to position [2755, 0]
click at [535, 184] on input "True" at bounding box center [540, 178] width 11 height 9
radio input "true"
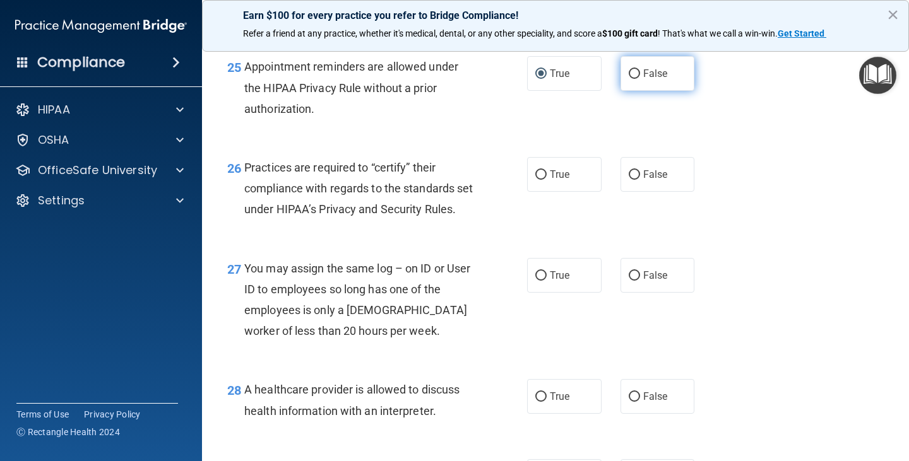
scroll to position [2874, 0]
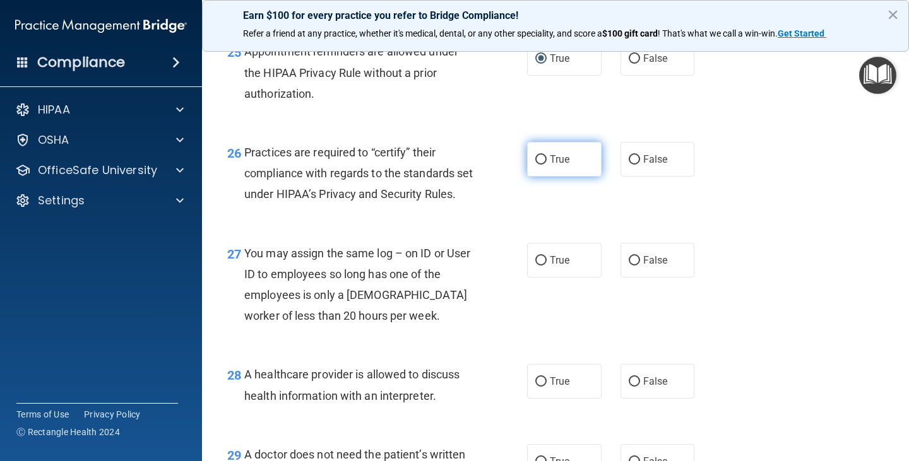
click at [535, 165] on input "True" at bounding box center [540, 159] width 11 height 9
radio input "true"
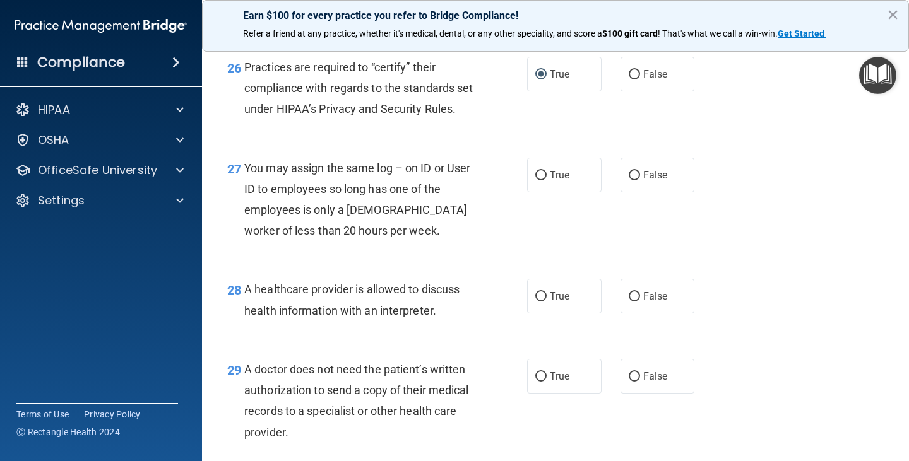
scroll to position [2960, 0]
click at [628, 180] on input "False" at bounding box center [633, 174] width 11 height 9
radio input "true"
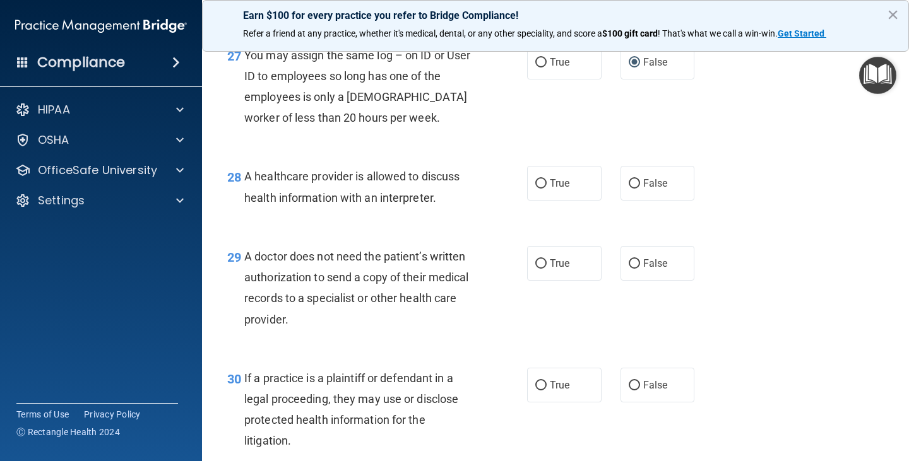
scroll to position [3074, 0]
click at [535, 187] on input "True" at bounding box center [540, 182] width 11 height 9
radio input "true"
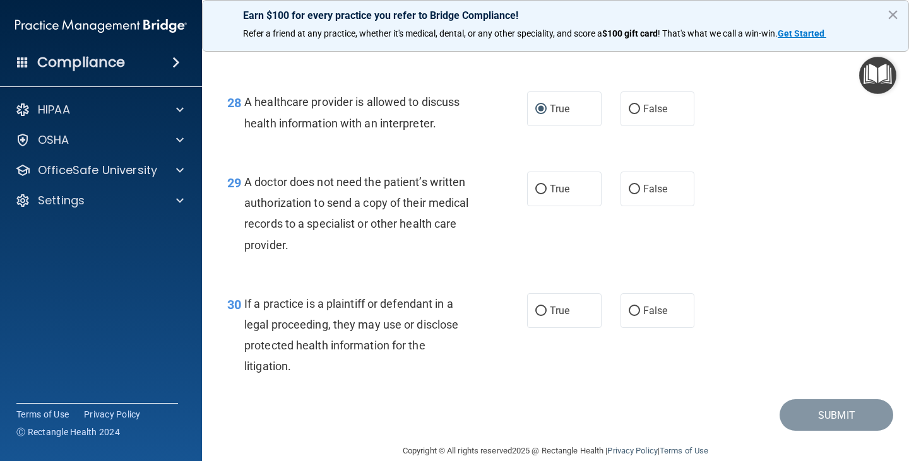
scroll to position [3178, 0]
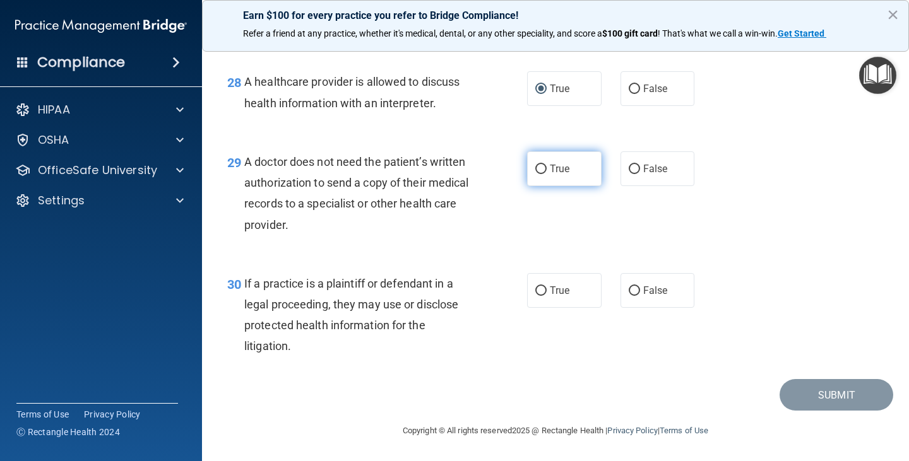
click at [536, 174] on input "True" at bounding box center [540, 169] width 11 height 9
radio input "true"
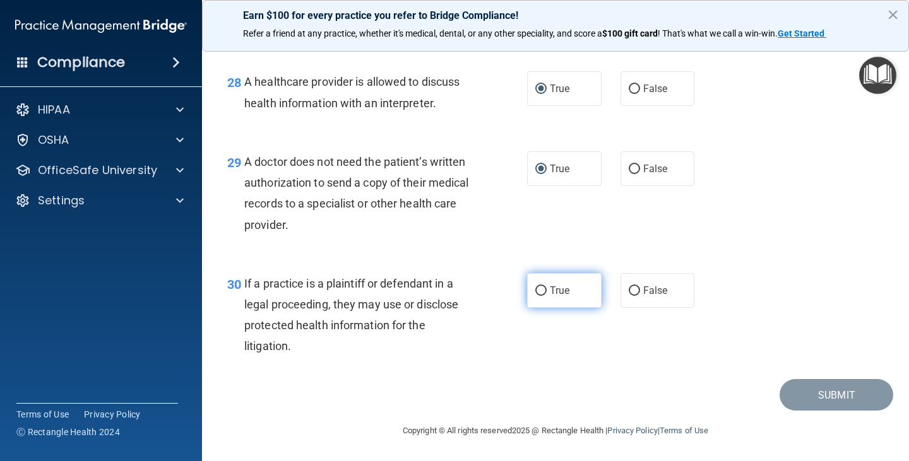
click at [537, 283] on label "True" at bounding box center [564, 290] width 74 height 35
click at [537, 286] on input "True" at bounding box center [540, 290] width 11 height 9
radio input "true"
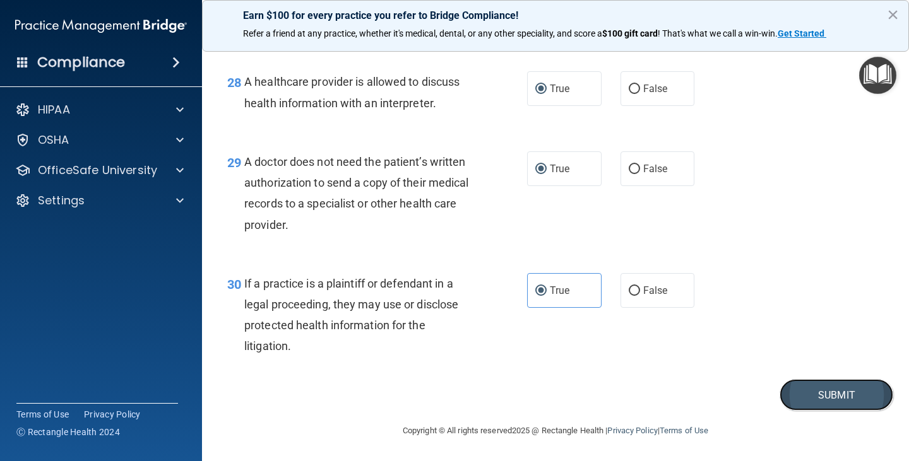
click at [795, 387] on button "Submit" at bounding box center [836, 395] width 114 height 32
click at [818, 391] on button "Submit" at bounding box center [836, 395] width 114 height 32
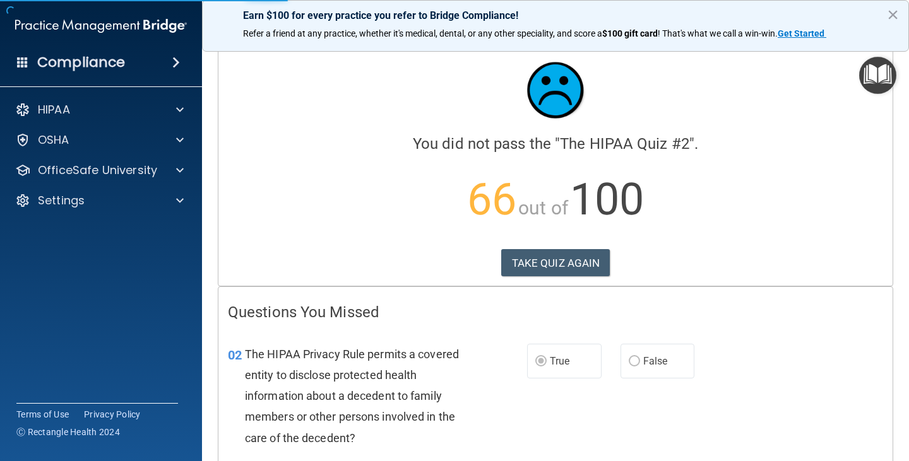
scroll to position [11, 0]
click at [552, 252] on button "TAKE QUIZ AGAIN" at bounding box center [555, 263] width 109 height 28
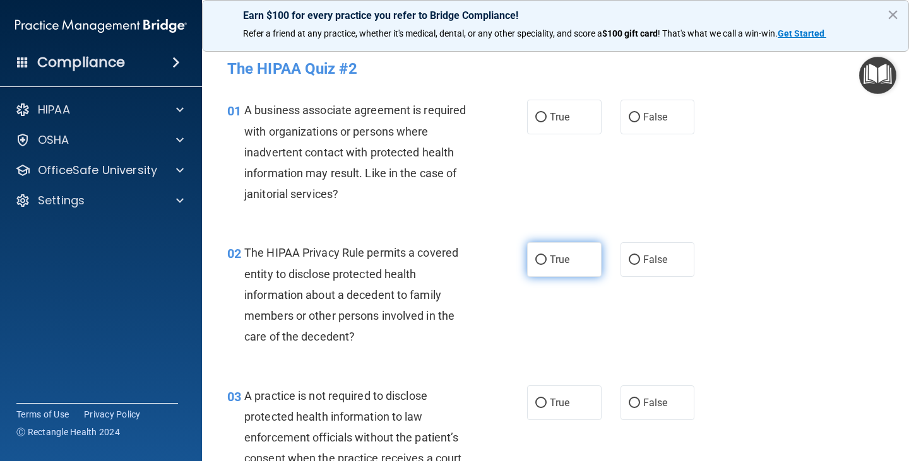
click at [536, 261] on input "True" at bounding box center [540, 260] width 11 height 9
radio input "true"
click at [628, 117] on input "False" at bounding box center [633, 117] width 11 height 9
radio input "true"
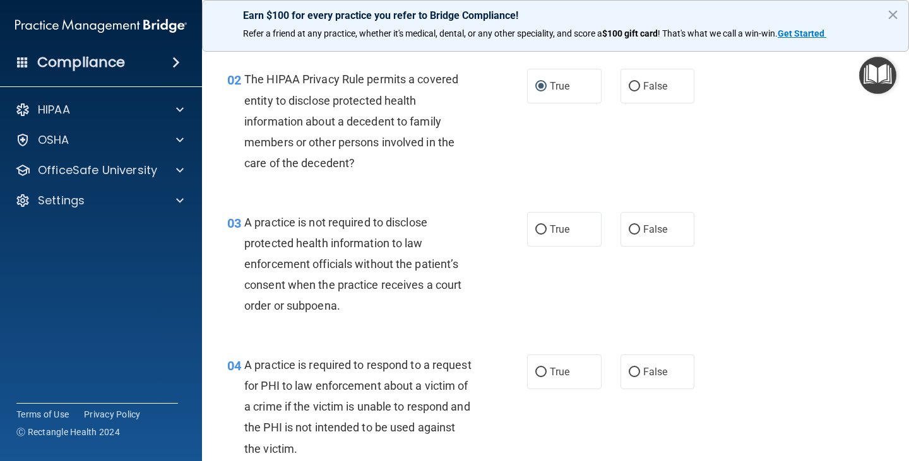
scroll to position [196, 0]
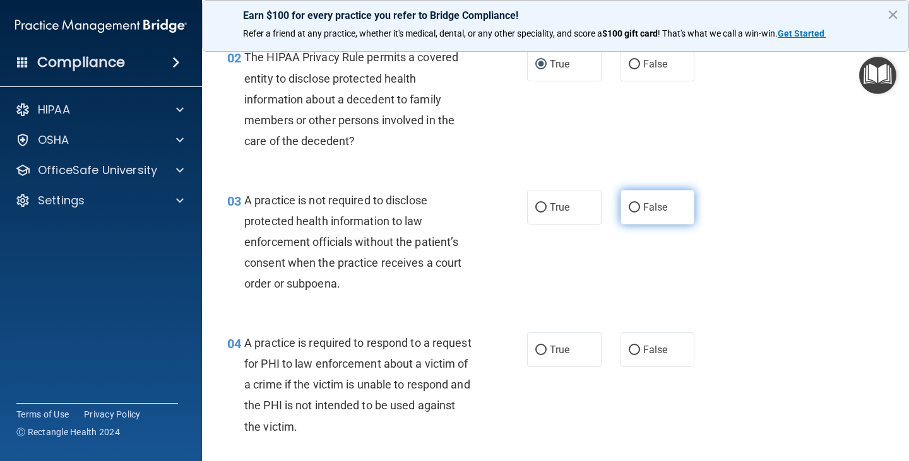
click at [629, 207] on input "False" at bounding box center [633, 207] width 11 height 9
radio input "true"
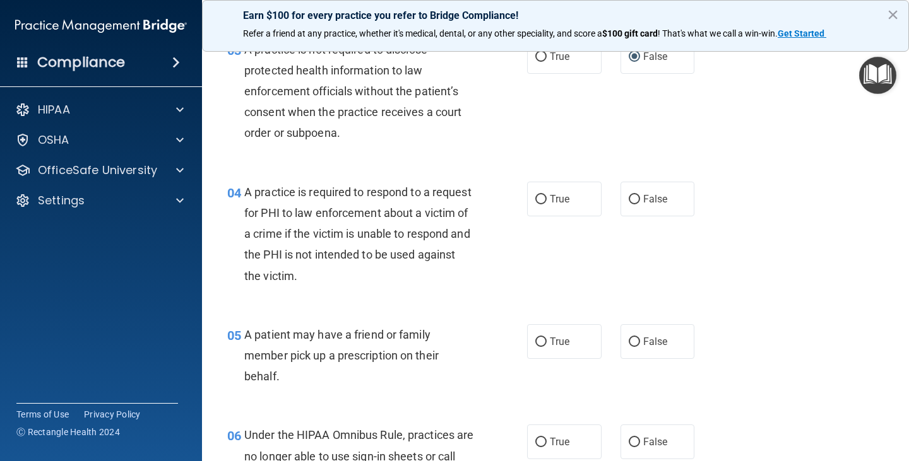
scroll to position [347, 0]
click at [628, 199] on input "False" at bounding box center [633, 198] width 11 height 9
radio input "true"
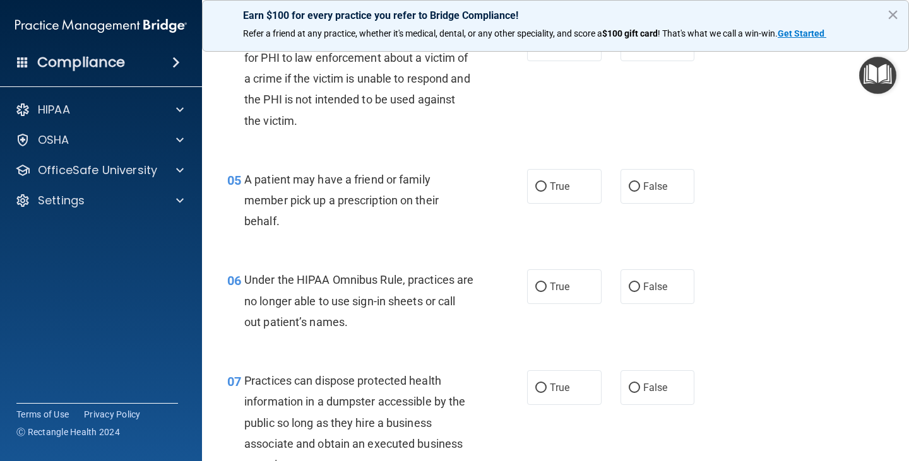
scroll to position [502, 0]
click at [535, 185] on input "True" at bounding box center [540, 186] width 11 height 9
radio input "true"
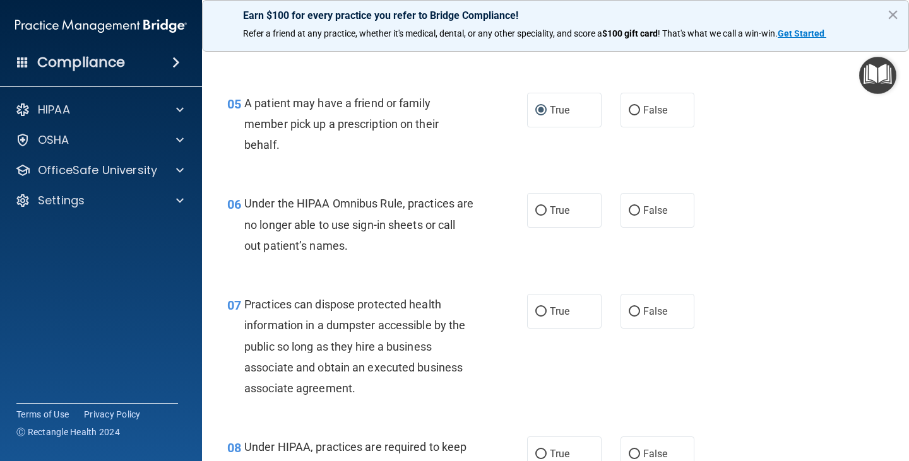
scroll to position [579, 0]
click at [536, 207] on input "True" at bounding box center [540, 210] width 11 height 9
radio input "true"
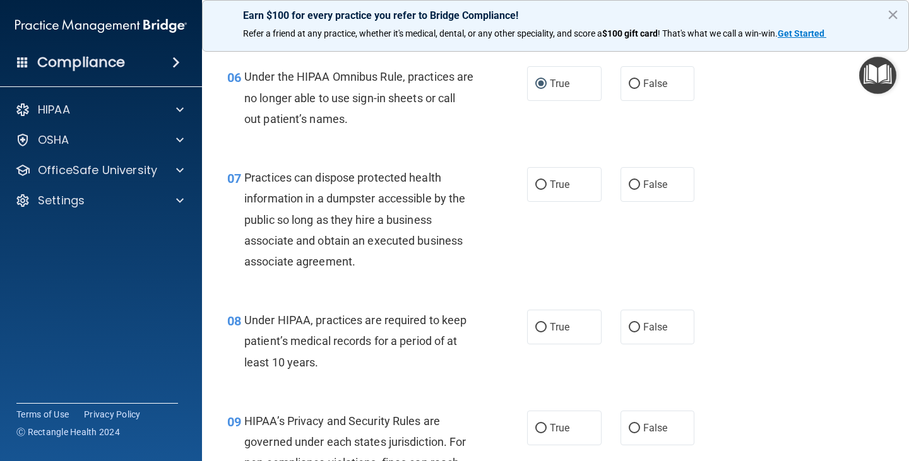
scroll to position [705, 0]
click at [632, 184] on input "False" at bounding box center [633, 184] width 11 height 9
radio input "true"
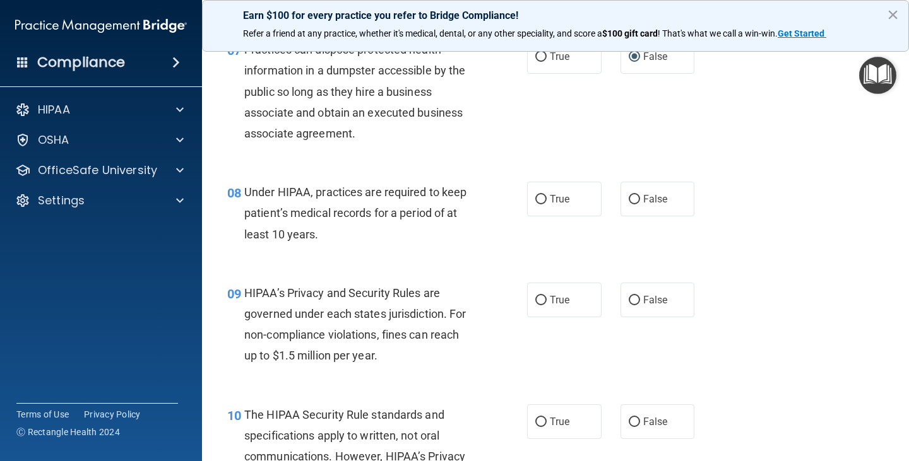
scroll to position [833, 0]
click at [538, 196] on input "True" at bounding box center [540, 198] width 11 height 9
radio input "true"
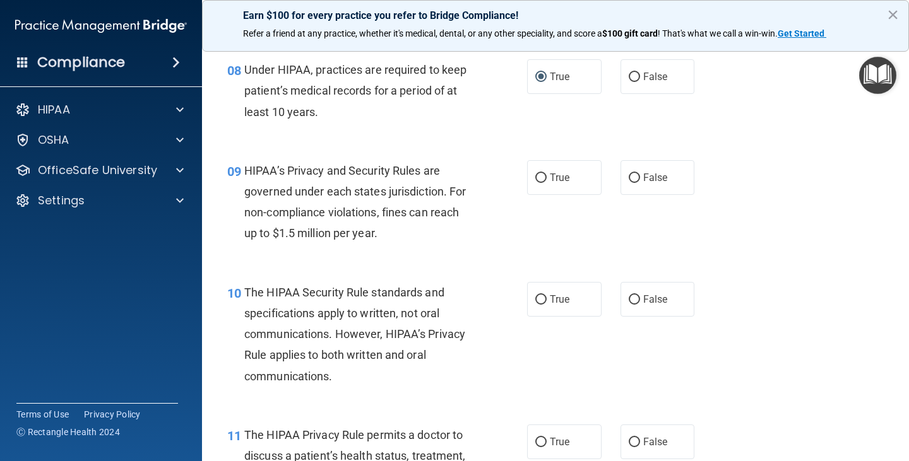
scroll to position [956, 0]
click at [535, 175] on input "True" at bounding box center [540, 177] width 11 height 9
radio input "true"
click at [630, 174] on input "False" at bounding box center [633, 177] width 11 height 9
radio input "true"
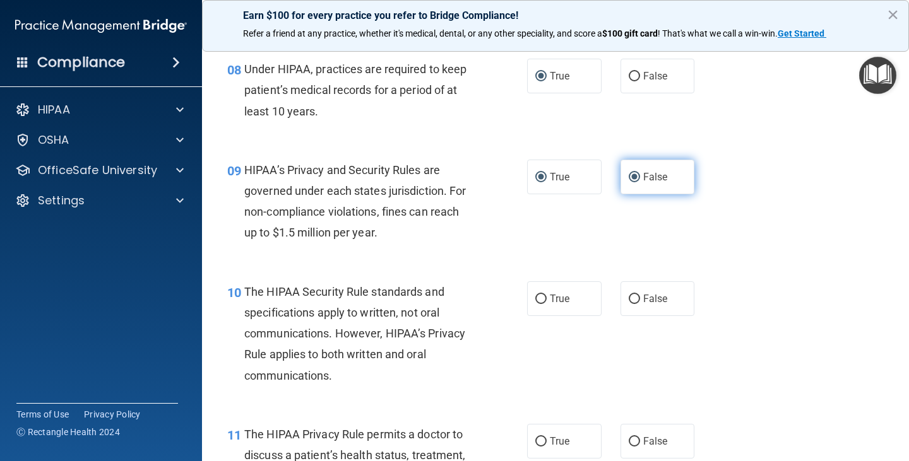
radio input "false"
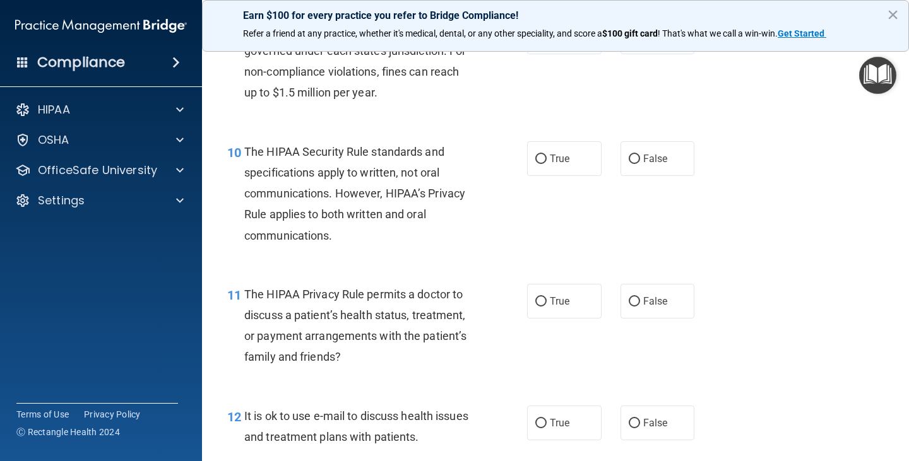
scroll to position [1097, 0]
click at [628, 161] on input "False" at bounding box center [633, 158] width 11 height 9
radio input "true"
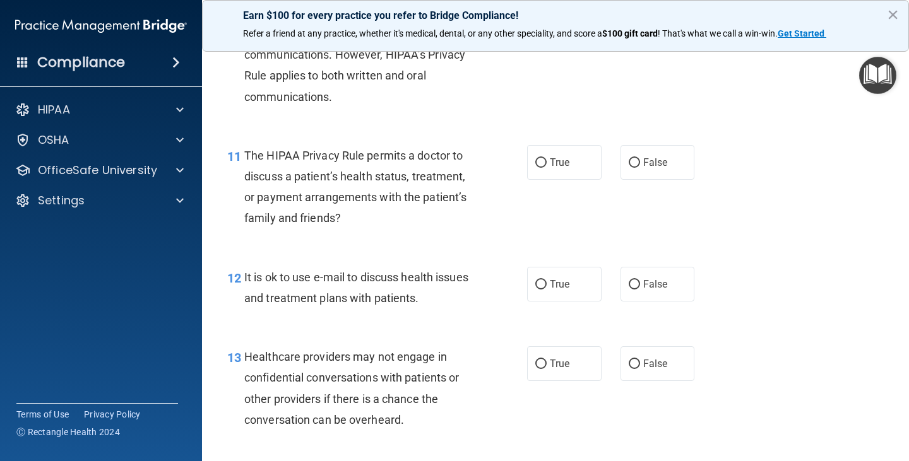
scroll to position [1235, 0]
click at [630, 161] on input "False" at bounding box center [633, 162] width 11 height 9
radio input "true"
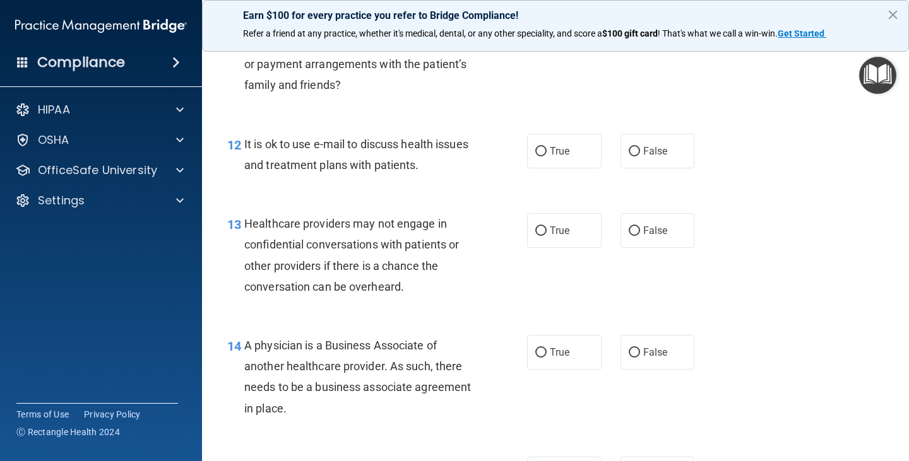
scroll to position [1369, 0]
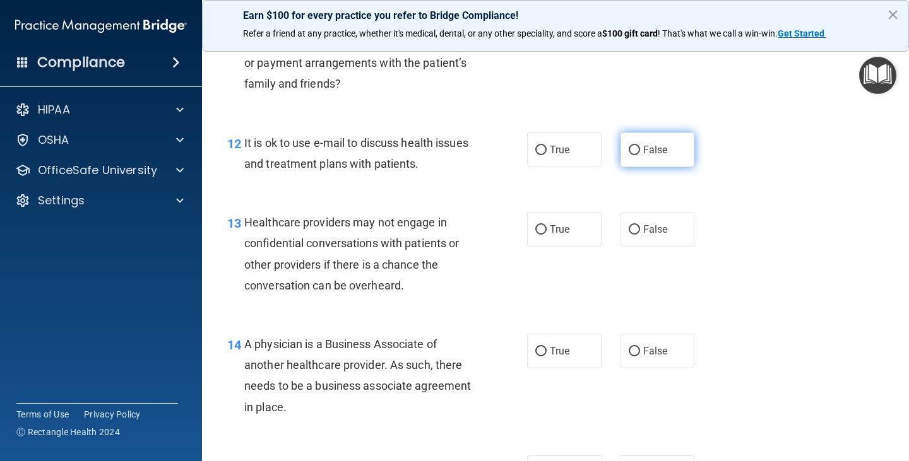
click at [628, 147] on input "False" at bounding box center [633, 150] width 11 height 9
radio input "true"
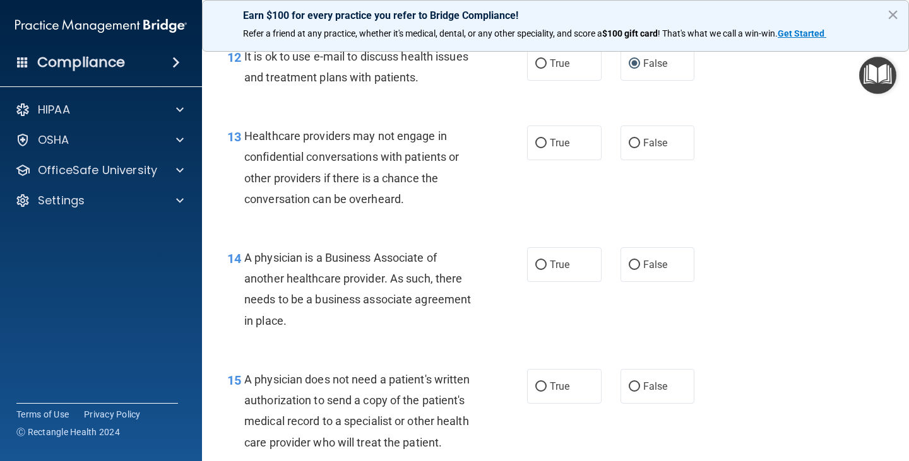
scroll to position [1456, 0]
click at [537, 142] on input "True" at bounding box center [540, 142] width 11 height 9
radio input "true"
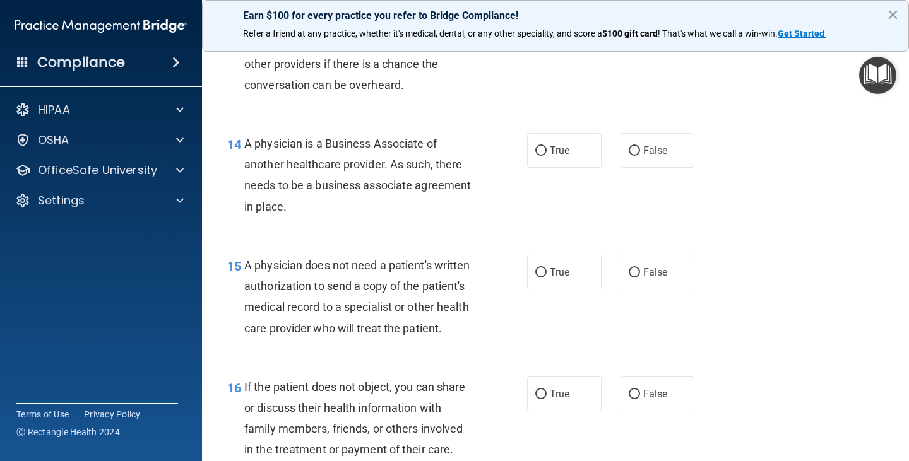
scroll to position [1570, 0]
click at [537, 150] on input "True" at bounding box center [540, 150] width 11 height 9
radio input "true"
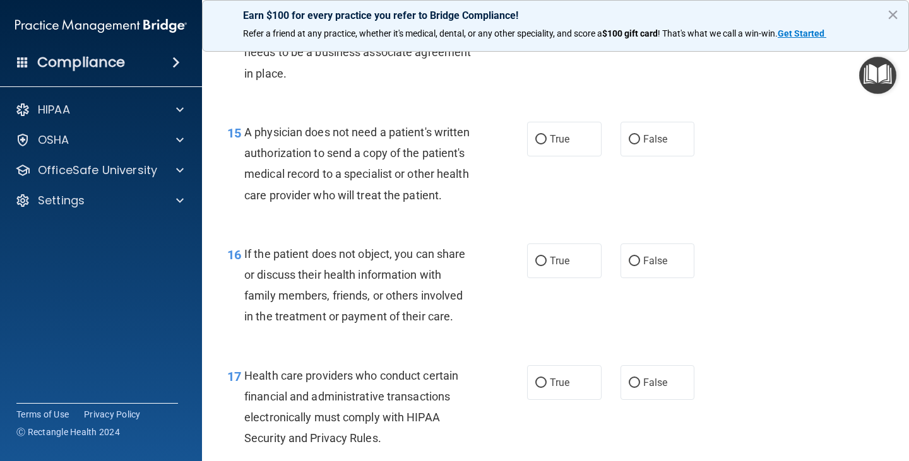
scroll to position [1703, 0]
click at [537, 139] on input "True" at bounding box center [540, 138] width 11 height 9
radio input "true"
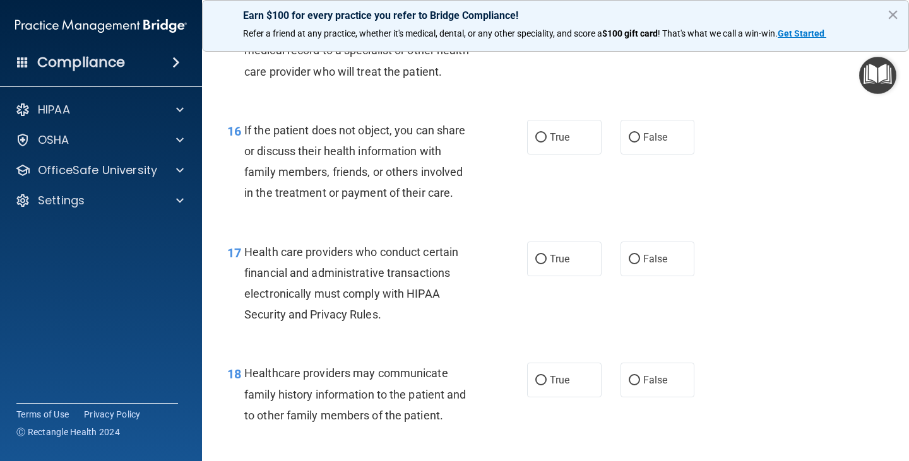
scroll to position [1827, 0]
click at [535, 142] on input "True" at bounding box center [540, 136] width 11 height 9
radio input "true"
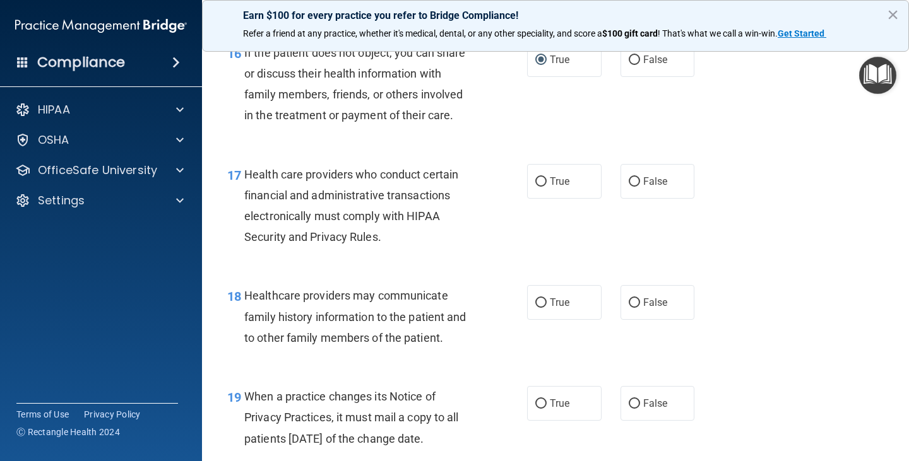
scroll to position [1903, 0]
click at [538, 187] on input "True" at bounding box center [540, 182] width 11 height 9
radio input "true"
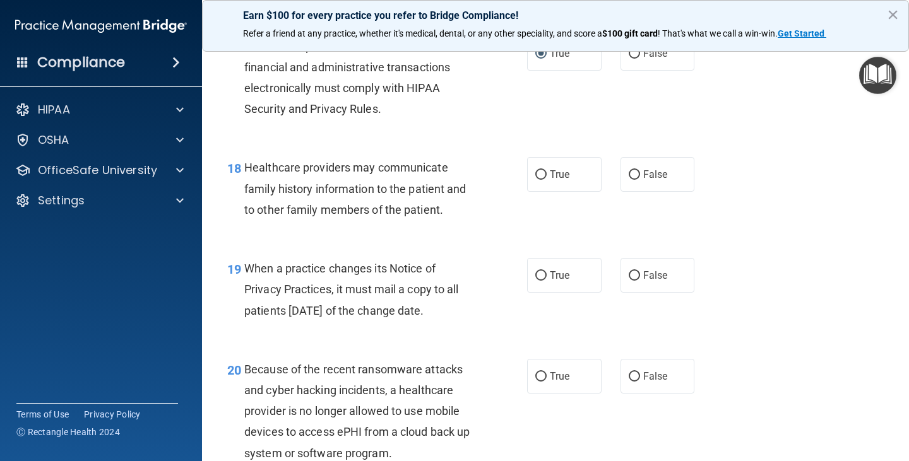
scroll to position [2033, 0]
click at [628, 179] on input "False" at bounding box center [633, 174] width 11 height 9
radio input "true"
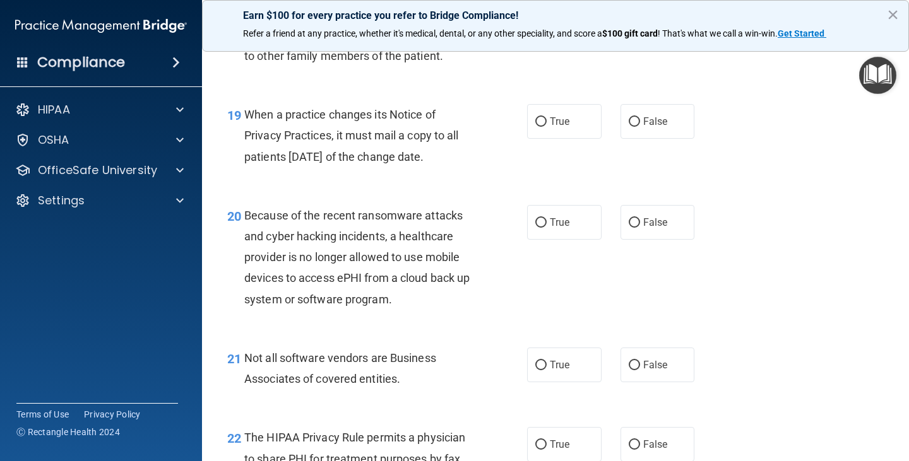
scroll to position [2186, 0]
click at [536, 127] on input "True" at bounding box center [540, 121] width 11 height 9
radio input "true"
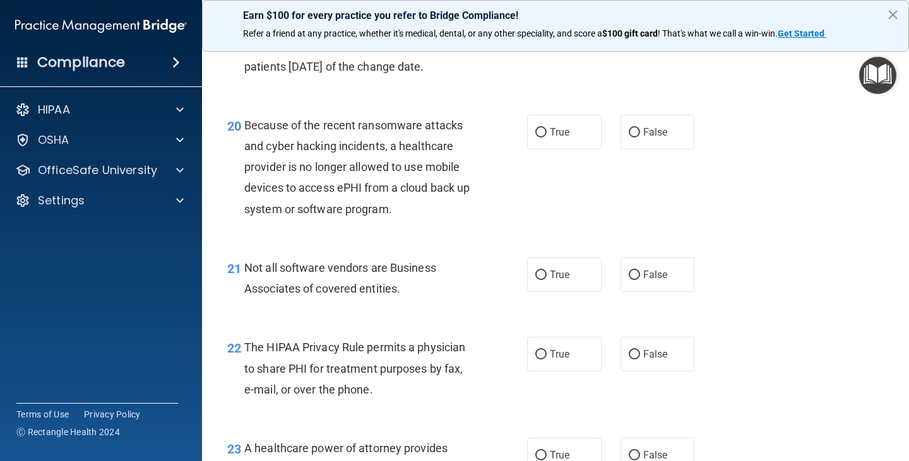
scroll to position [2277, 0]
click at [630, 137] on input "False" at bounding box center [633, 131] width 11 height 9
radio input "true"
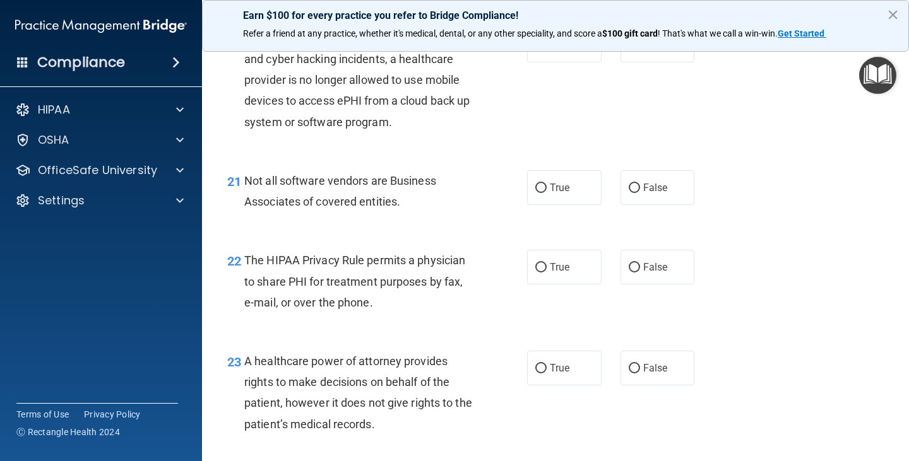
scroll to position [2365, 0]
click at [535, 192] on input "True" at bounding box center [540, 186] width 11 height 9
radio input "true"
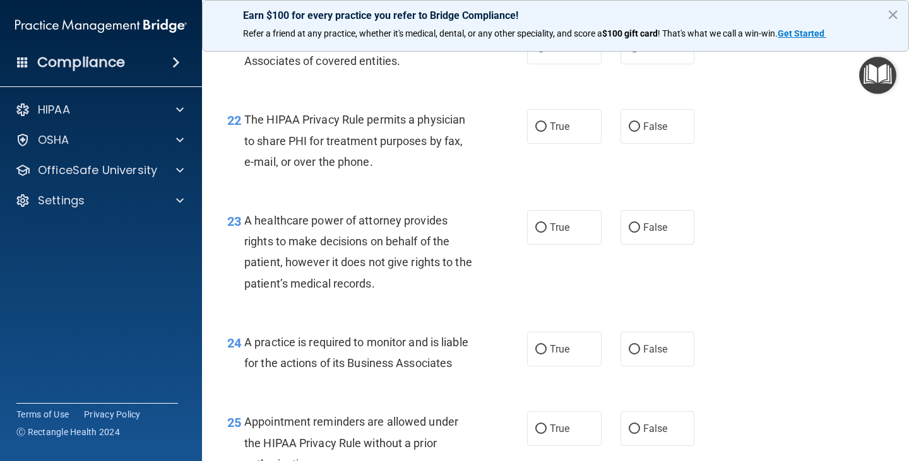
scroll to position [2505, 0]
click at [628, 52] on input "False" at bounding box center [633, 46] width 11 height 9
radio input "true"
radio input "false"
click at [535, 131] on input "True" at bounding box center [540, 126] width 11 height 9
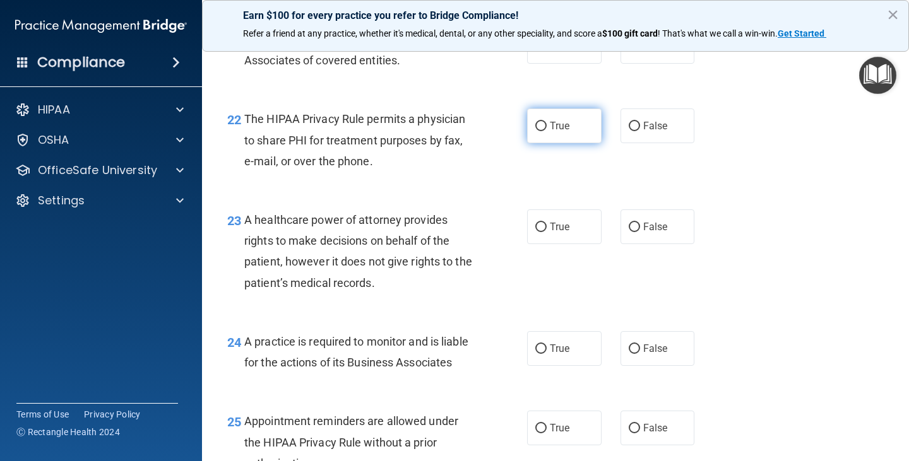
radio input "true"
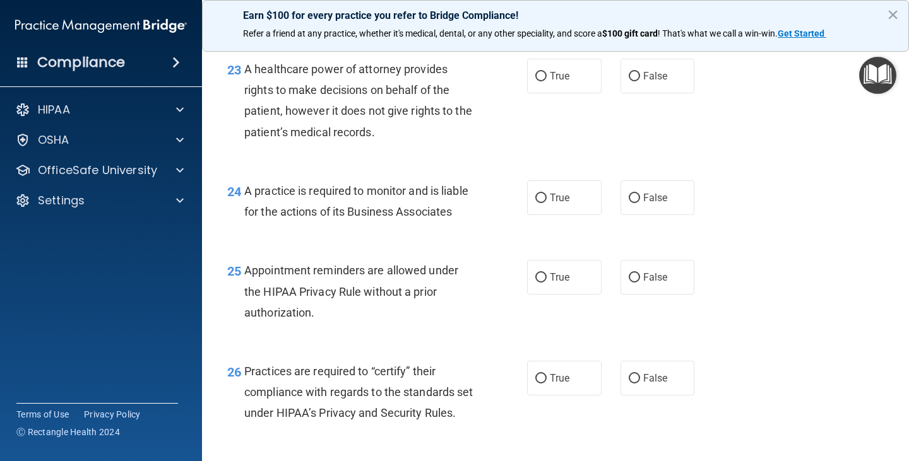
scroll to position [2662, 0]
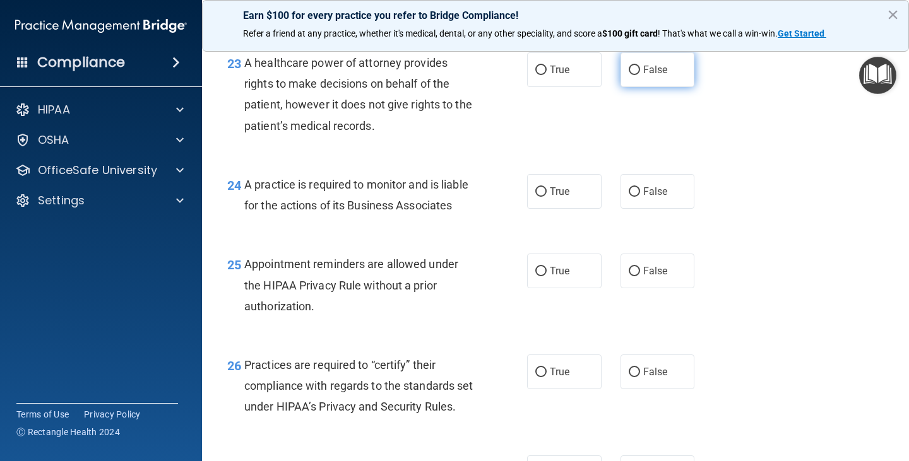
click at [628, 75] on input "False" at bounding box center [633, 70] width 11 height 9
radio input "true"
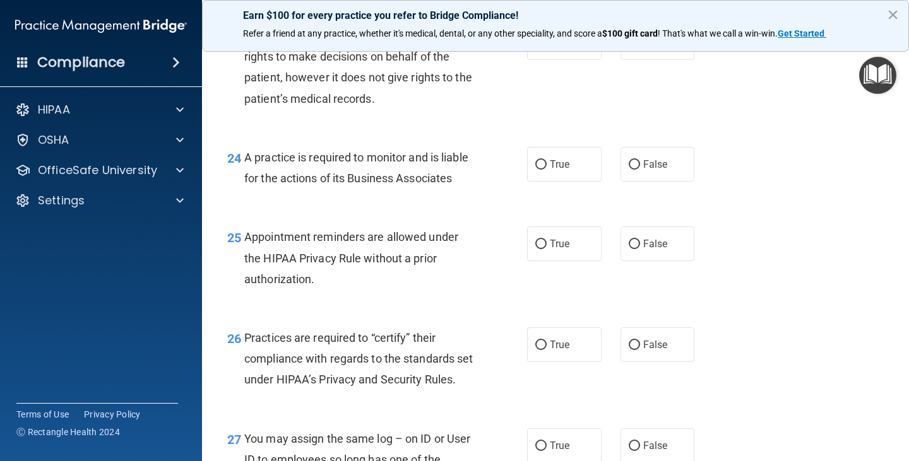
scroll to position [2690, 0]
click at [536, 47] on input "True" at bounding box center [540, 42] width 11 height 9
radio input "true"
radio input "false"
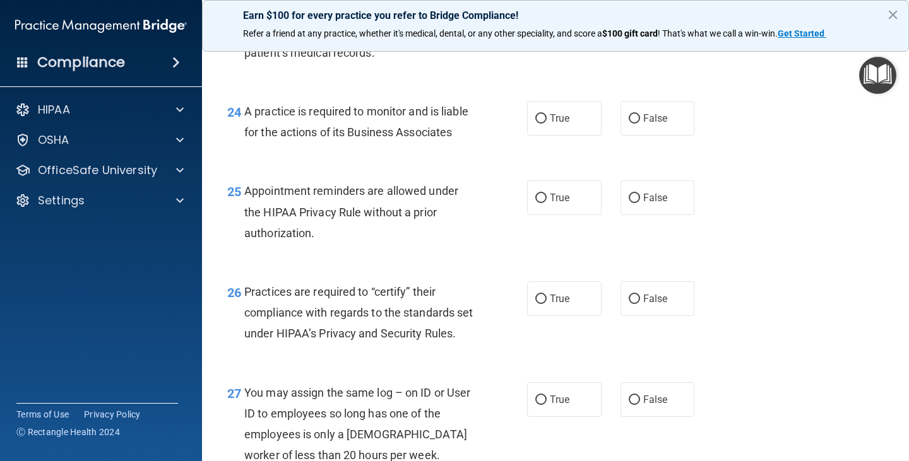
scroll to position [2736, 0]
click at [628, 123] on input "False" at bounding box center [633, 118] width 11 height 9
radio input "true"
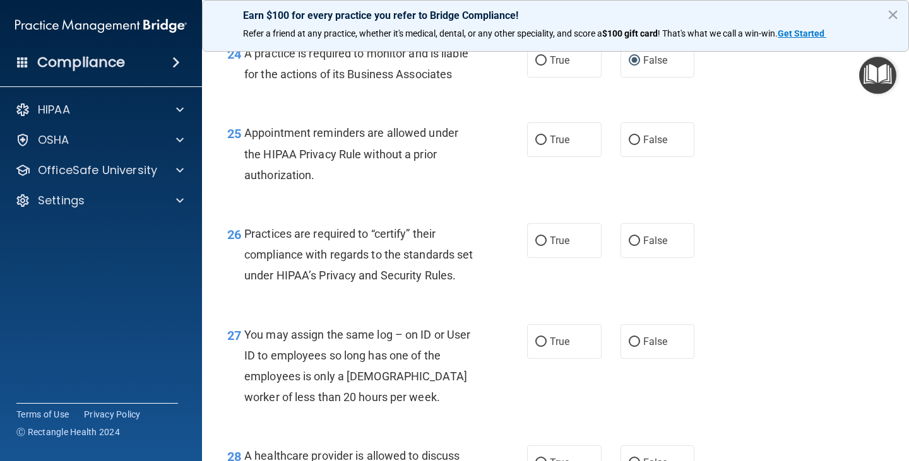
scroll to position [2794, 0]
click at [535, 144] on input "True" at bounding box center [540, 139] width 11 height 9
radio input "true"
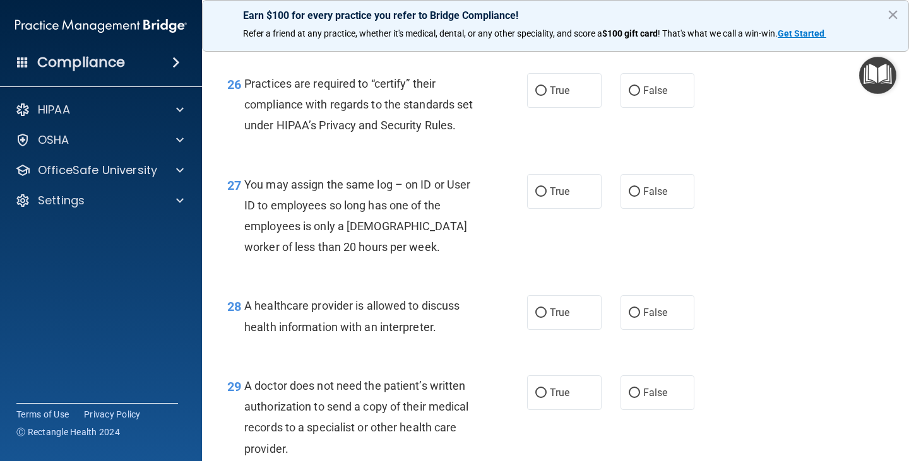
scroll to position [2944, 0]
click at [535, 95] on input "True" at bounding box center [540, 90] width 11 height 9
radio input "true"
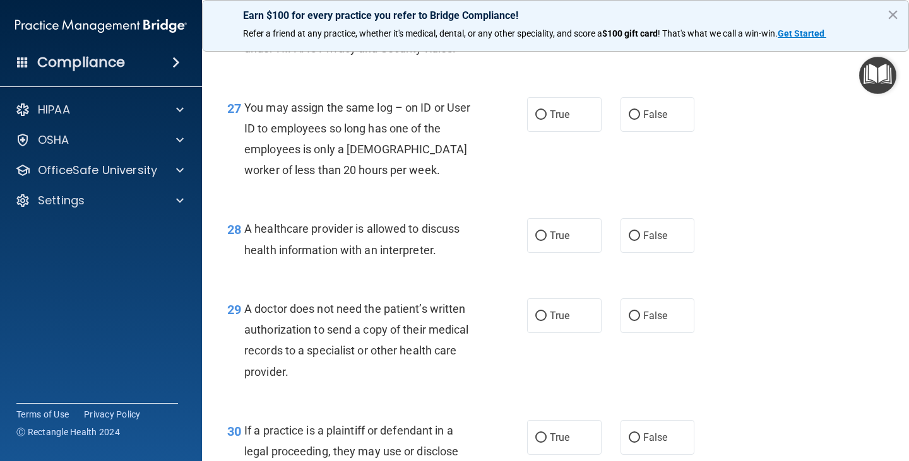
scroll to position [3021, 0]
click at [628, 119] on input "False" at bounding box center [633, 114] width 11 height 9
radio input "true"
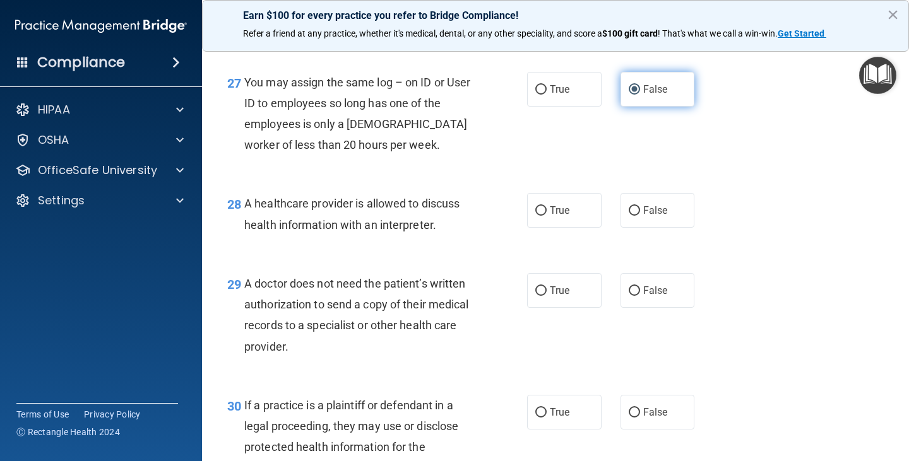
scroll to position [3046, 0]
click at [628, 215] on input "False" at bounding box center [633, 210] width 11 height 9
radio input "true"
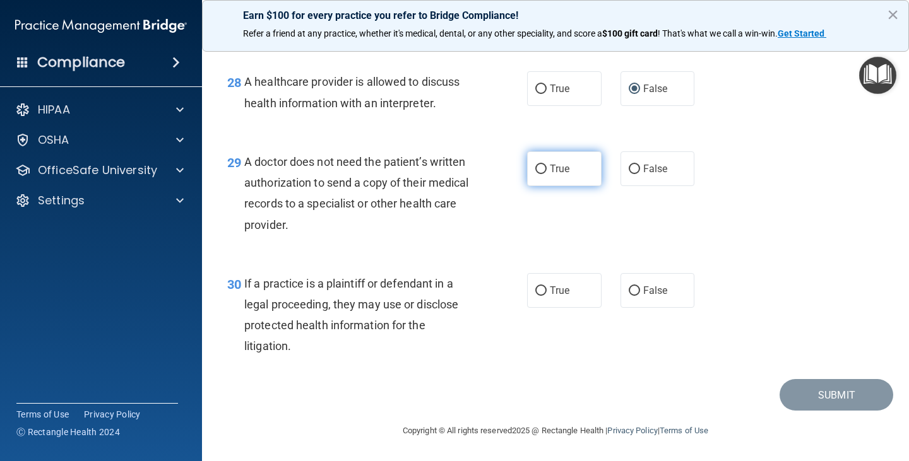
click at [535, 172] on input "True" at bounding box center [540, 169] width 11 height 9
radio input "true"
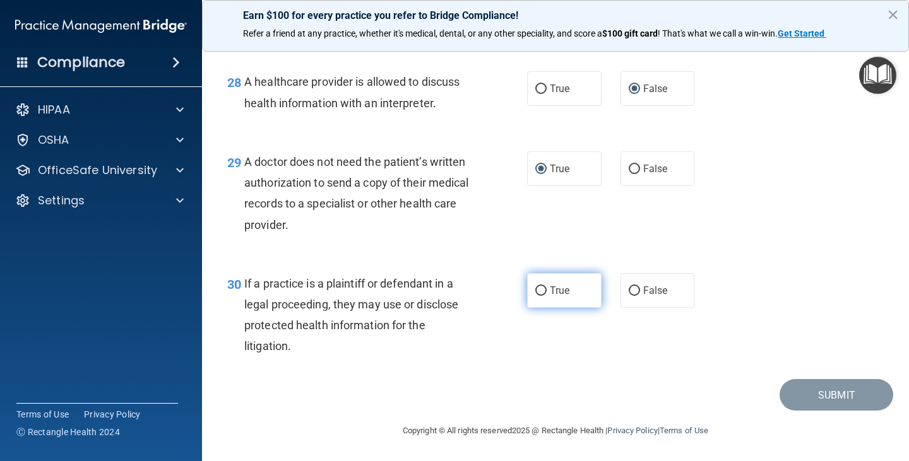
click at [535, 290] on input "True" at bounding box center [540, 290] width 11 height 9
radio input "true"
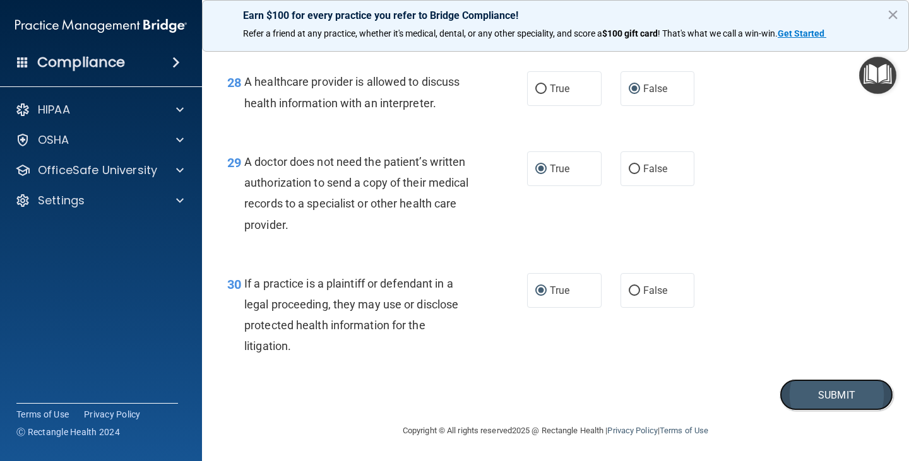
click at [807, 391] on button "Submit" at bounding box center [836, 395] width 114 height 32
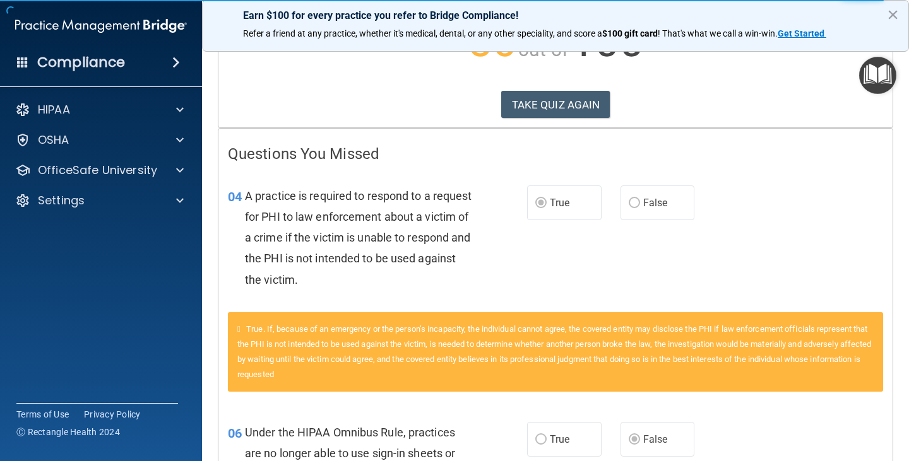
scroll to position [168, 0]
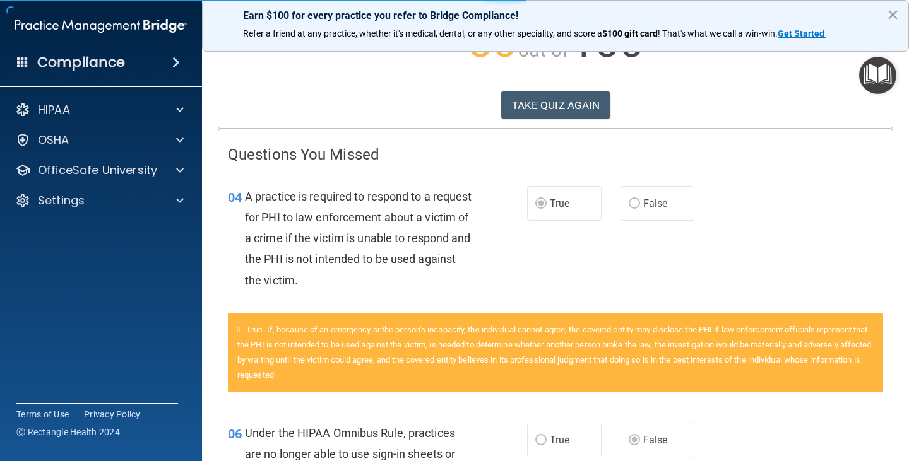
click at [536, 193] on label "True" at bounding box center [564, 203] width 74 height 35
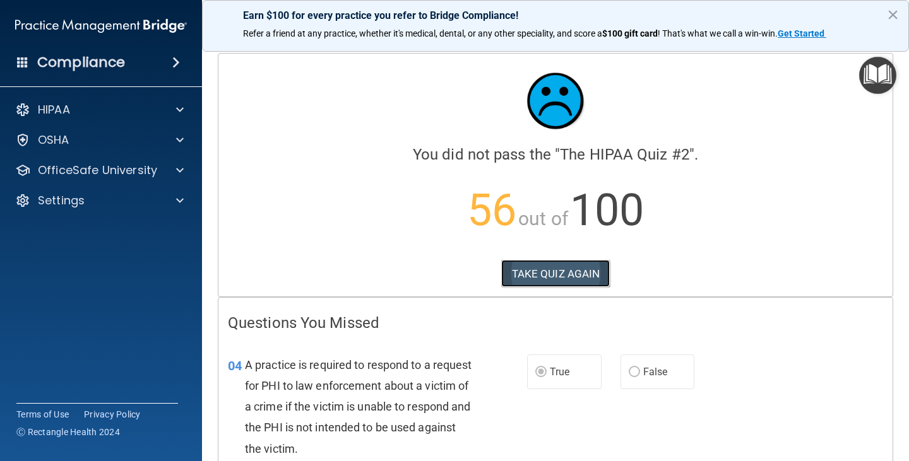
click at [536, 263] on button "TAKE QUIZ AGAIN" at bounding box center [555, 274] width 109 height 28
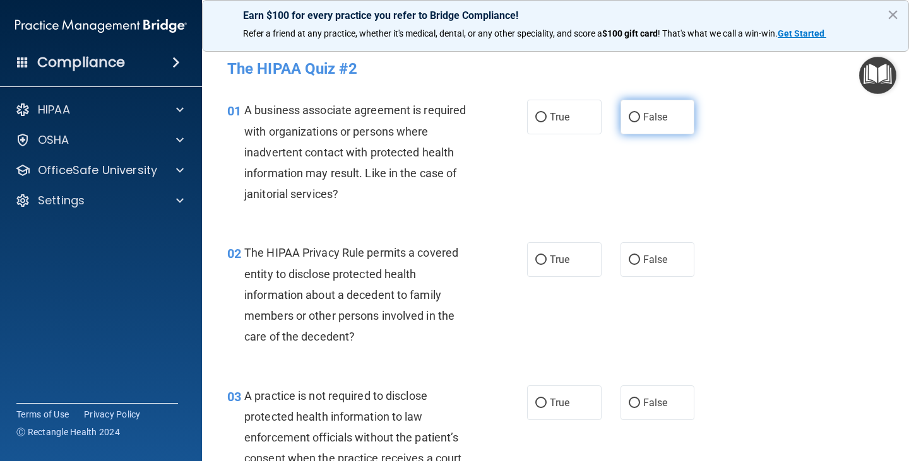
click at [634, 115] on label "False" at bounding box center [657, 117] width 74 height 35
click at [634, 115] on input "False" at bounding box center [633, 117] width 11 height 9
radio input "true"
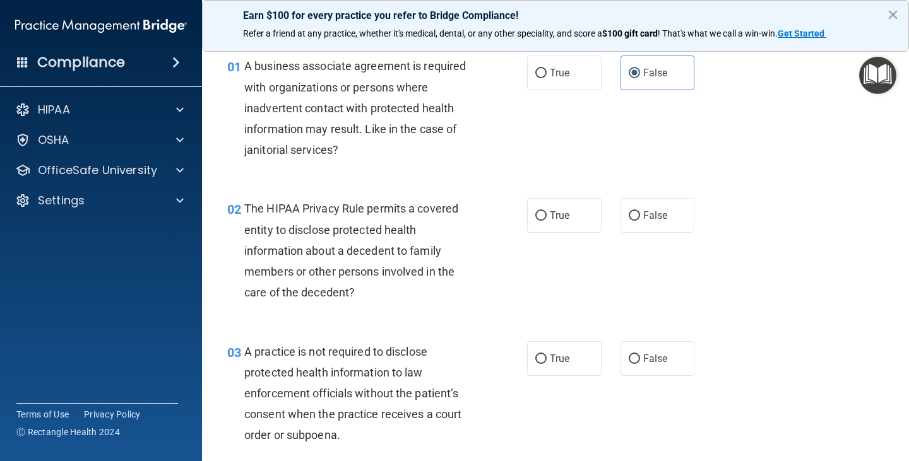
scroll to position [45, 0]
click at [535, 216] on input "True" at bounding box center [540, 214] width 11 height 9
radio input "true"
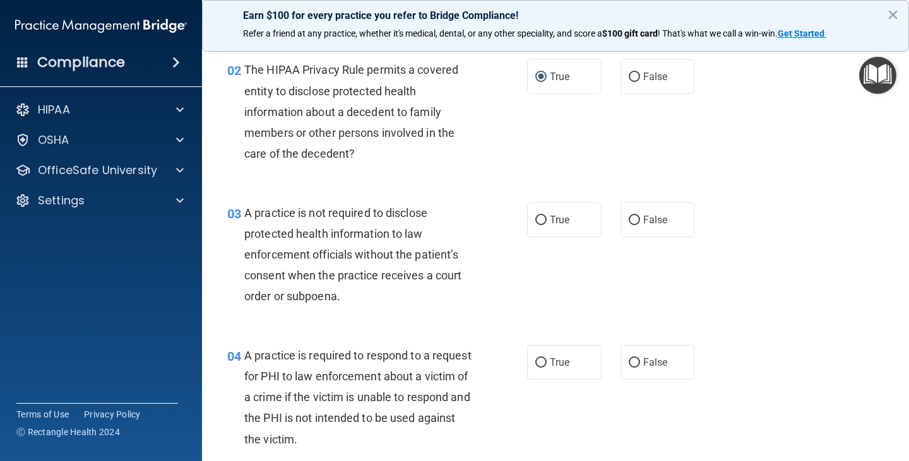
scroll to position [184, 0]
click at [536, 218] on input "True" at bounding box center [540, 219] width 11 height 9
radio input "true"
click at [535, 365] on input "True" at bounding box center [540, 362] width 11 height 9
radio input "true"
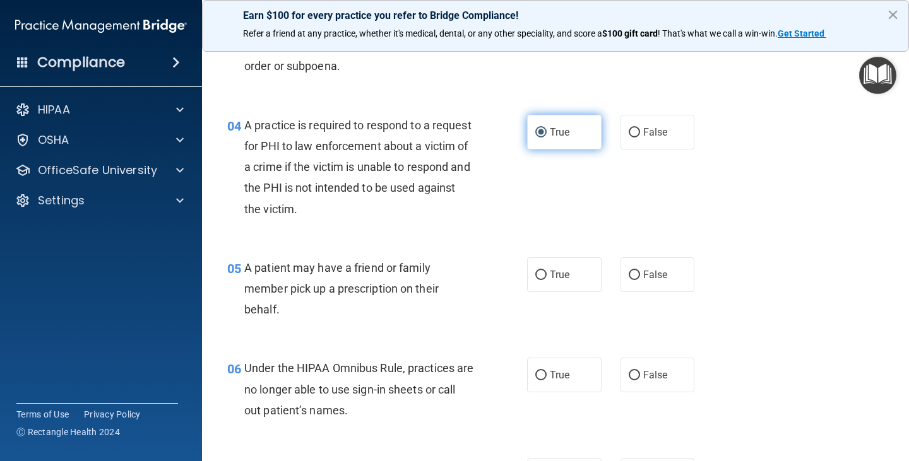
scroll to position [415, 0]
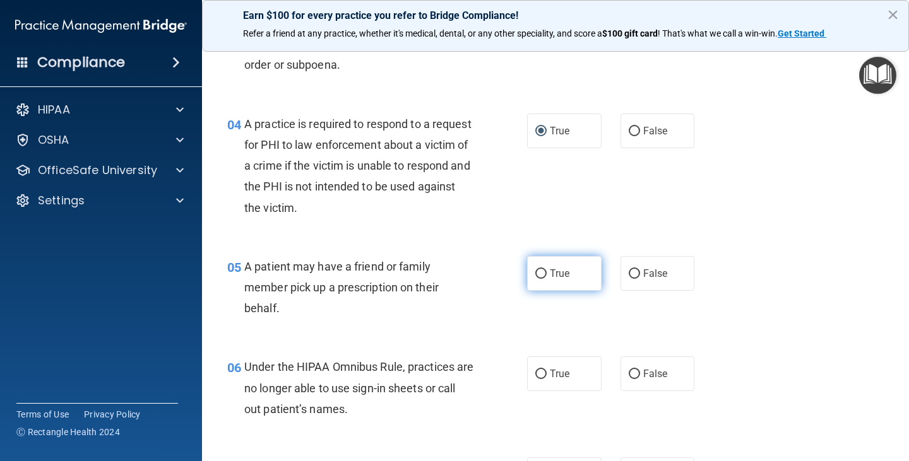
click at [535, 275] on input "True" at bounding box center [540, 273] width 11 height 9
radio input "true"
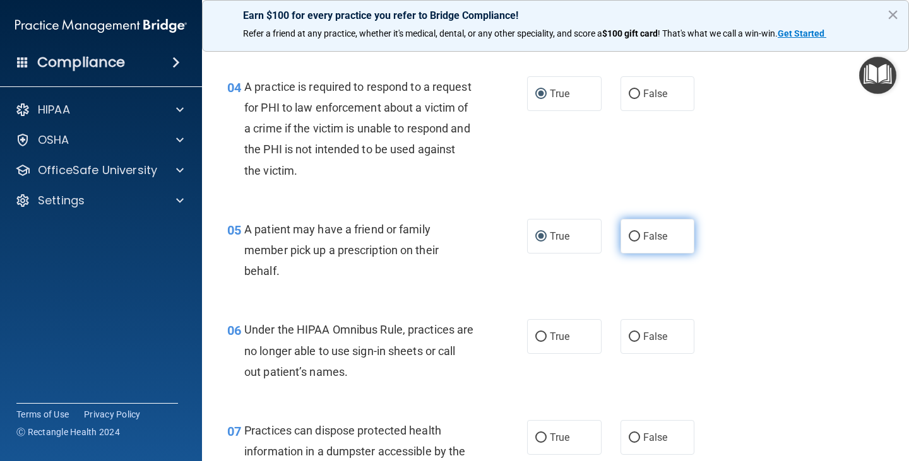
scroll to position [452, 0]
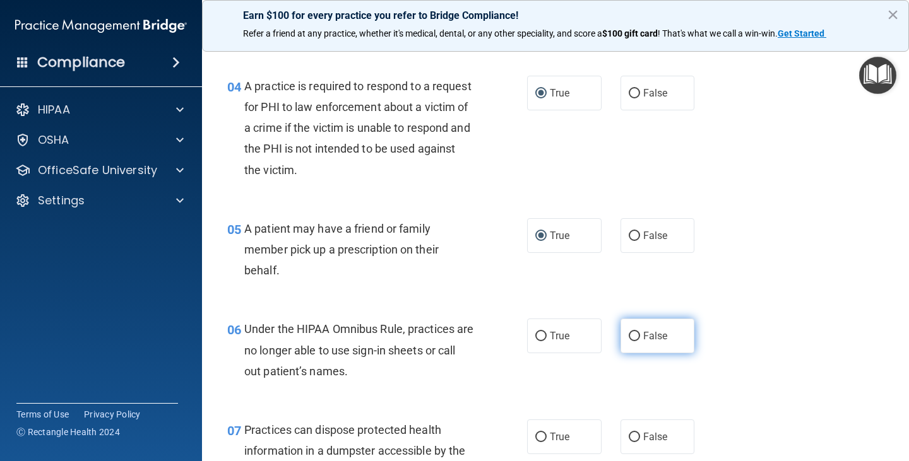
click at [630, 335] on input "False" at bounding box center [633, 336] width 11 height 9
radio input "true"
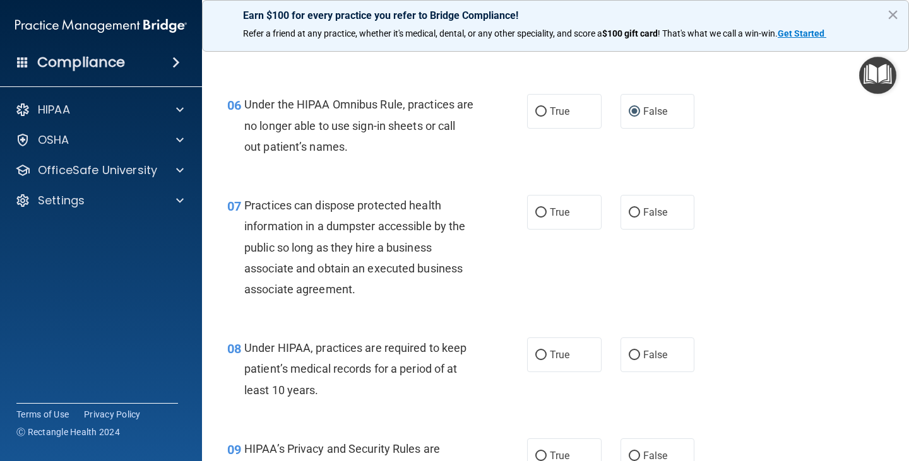
scroll to position [679, 0]
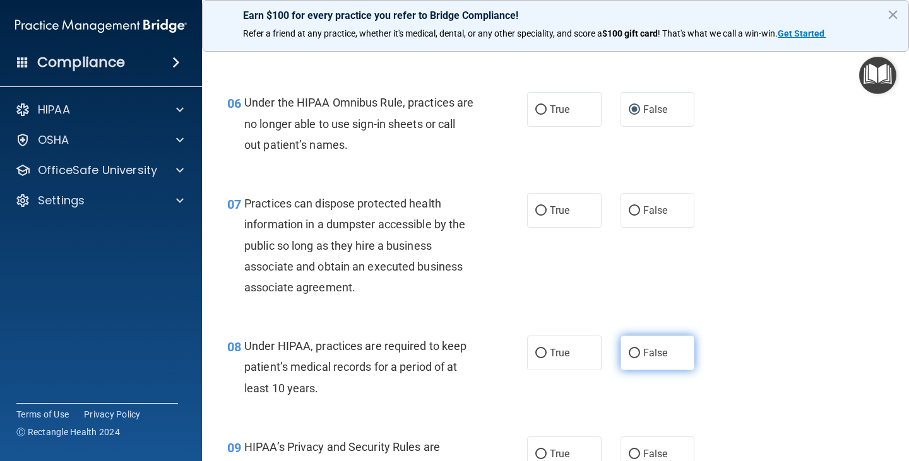
click at [628, 354] on input "False" at bounding box center [633, 353] width 11 height 9
radio input "true"
click at [628, 211] on input "False" at bounding box center [633, 210] width 11 height 9
radio input "true"
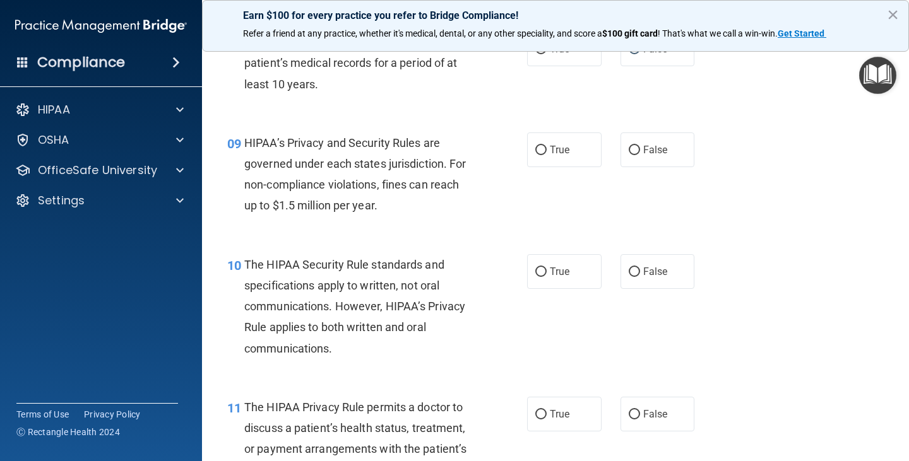
scroll to position [984, 0]
click at [535, 147] on input "True" at bounding box center [540, 149] width 11 height 9
radio input "true"
click at [535, 271] on input "True" at bounding box center [540, 271] width 11 height 9
radio input "true"
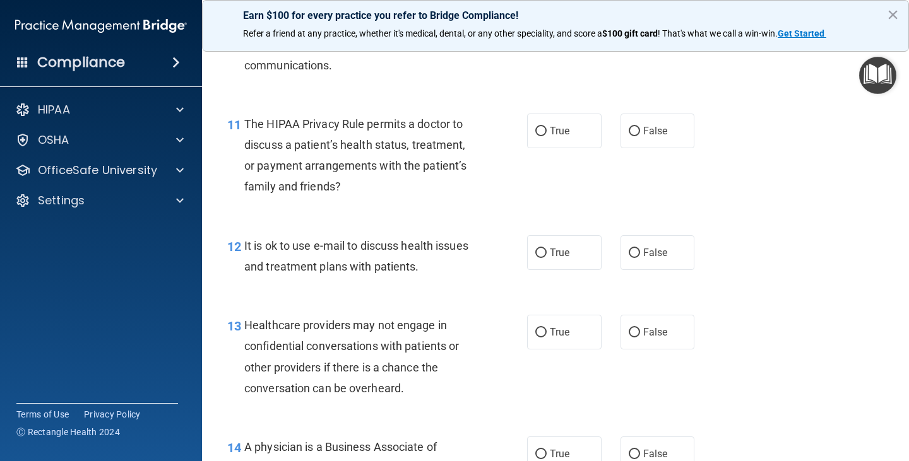
scroll to position [1269, 0]
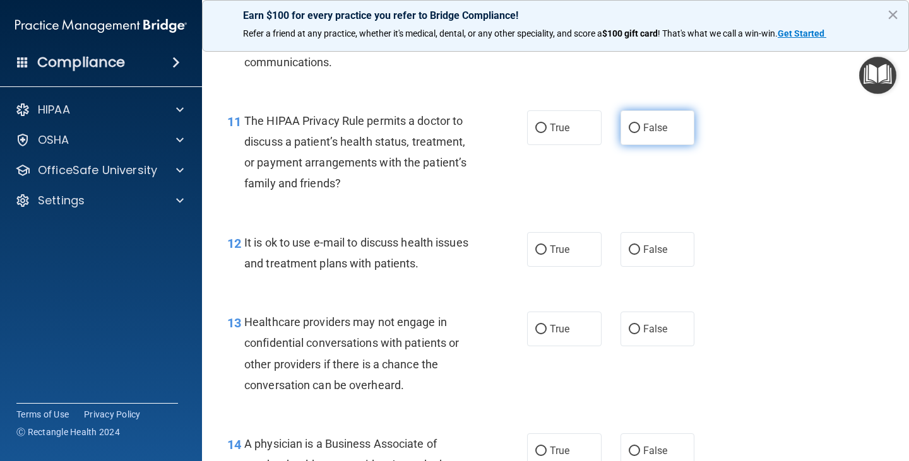
click at [631, 128] on input "False" at bounding box center [633, 128] width 11 height 9
radio input "true"
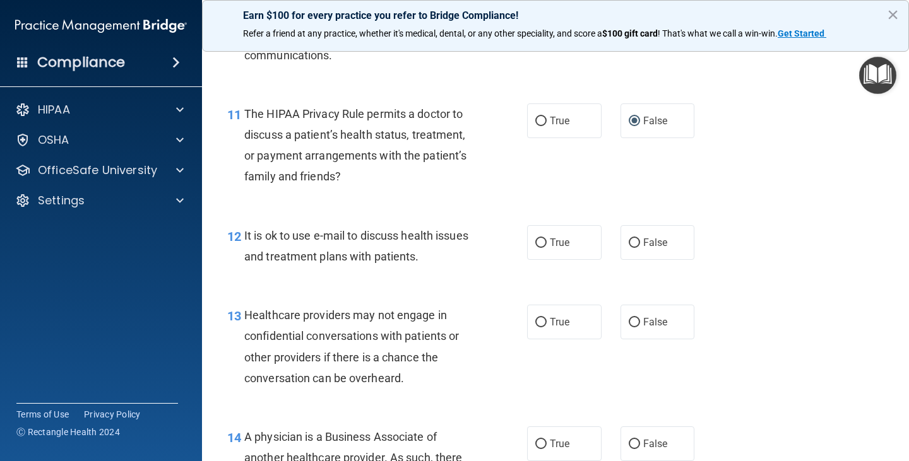
scroll to position [1277, 0]
click at [535, 241] on input "True" at bounding box center [540, 242] width 11 height 9
radio input "true"
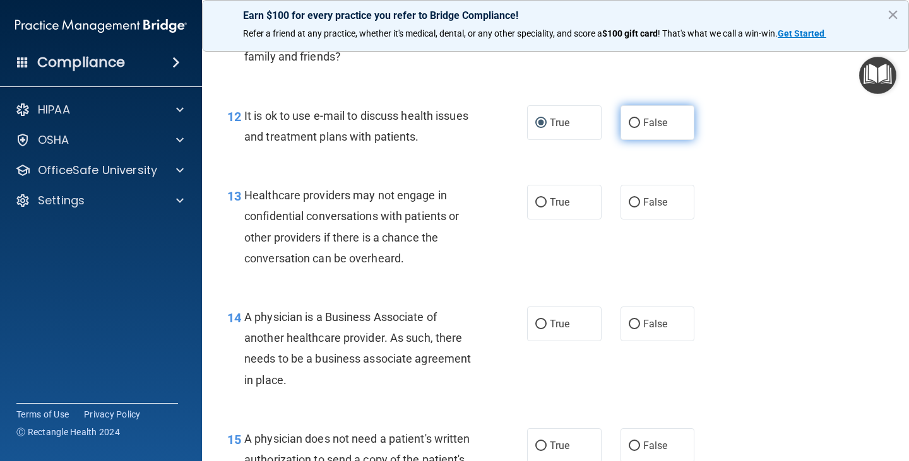
scroll to position [1397, 0]
click at [630, 200] on input "False" at bounding box center [633, 201] width 11 height 9
radio input "true"
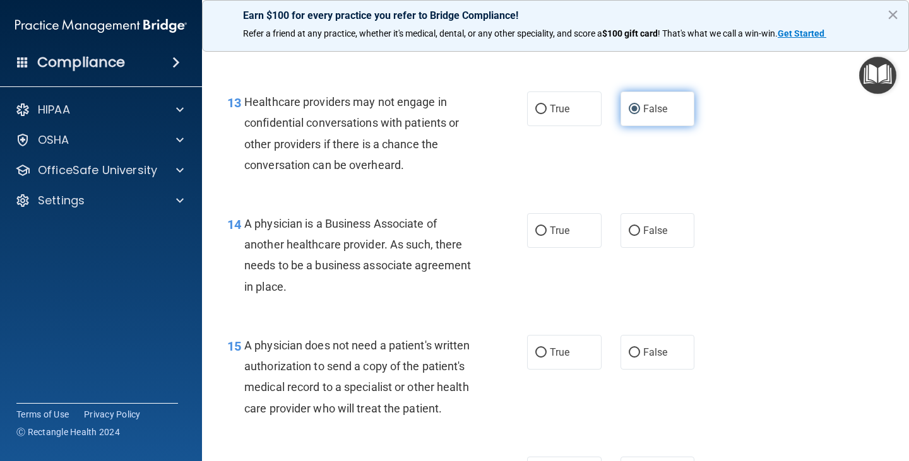
scroll to position [1490, 0]
click at [629, 233] on input "False" at bounding box center [633, 230] width 11 height 9
radio input "true"
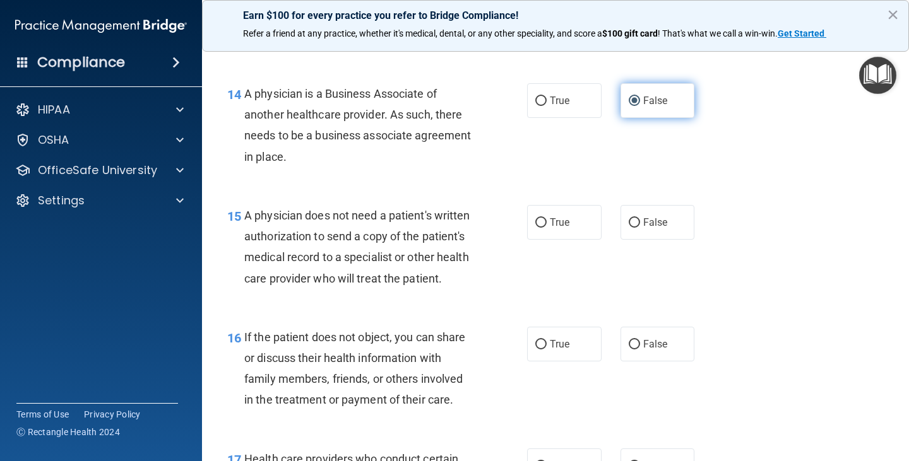
scroll to position [1621, 0]
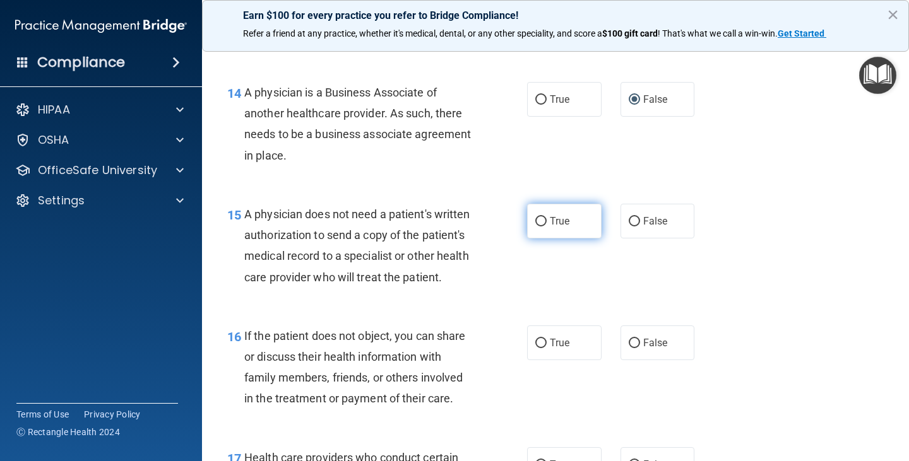
click at [538, 223] on input "True" at bounding box center [540, 221] width 11 height 9
radio input "true"
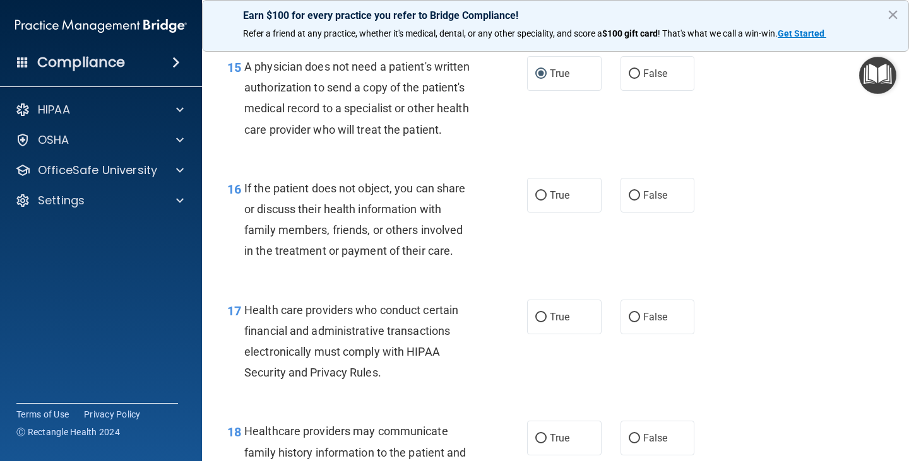
scroll to position [1769, 0]
click at [536, 200] on input "True" at bounding box center [540, 195] width 11 height 9
radio input "true"
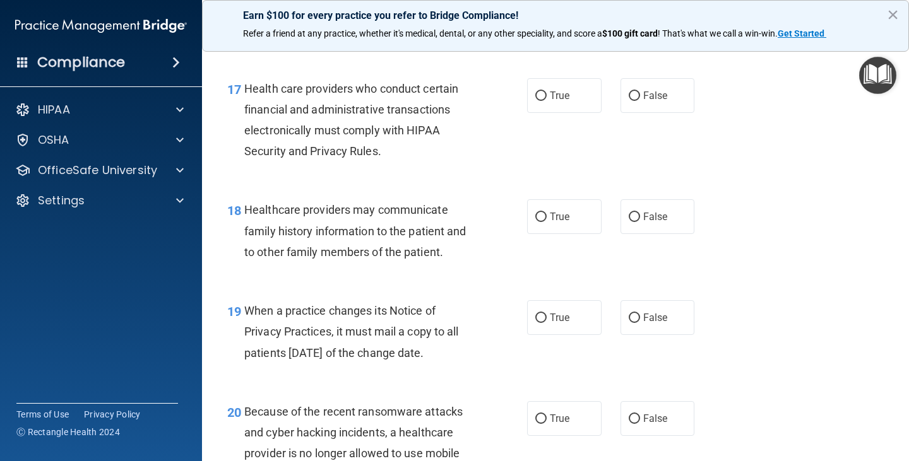
scroll to position [1991, 0]
click at [536, 100] on input "True" at bounding box center [540, 95] width 11 height 9
radio input "true"
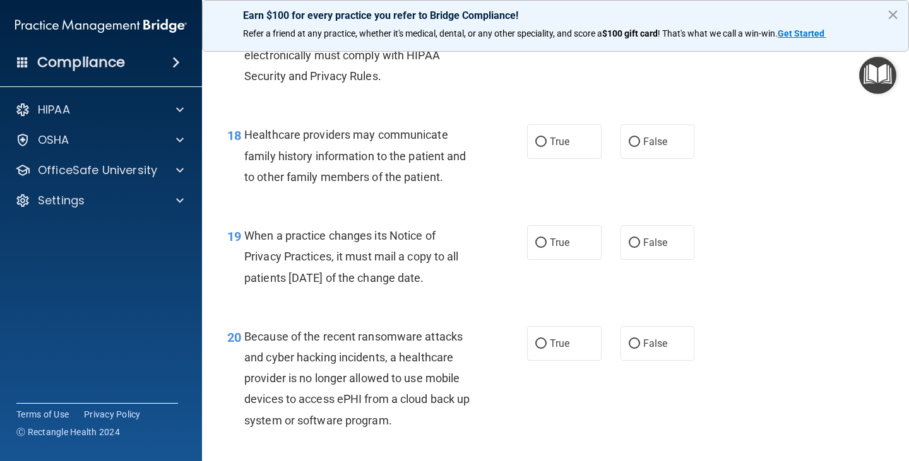
scroll to position [2066, 0]
click at [628, 146] on input "False" at bounding box center [633, 141] width 11 height 9
radio input "true"
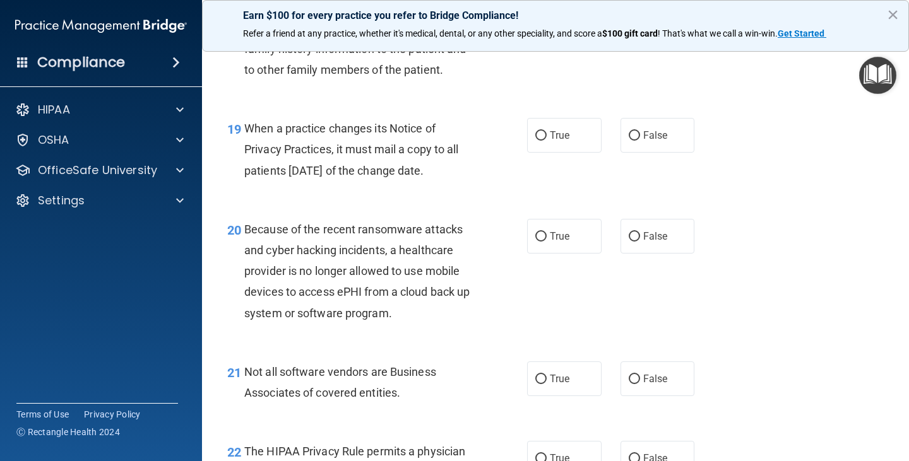
scroll to position [2174, 0]
click at [632, 139] on input "False" at bounding box center [633, 134] width 11 height 9
radio input "true"
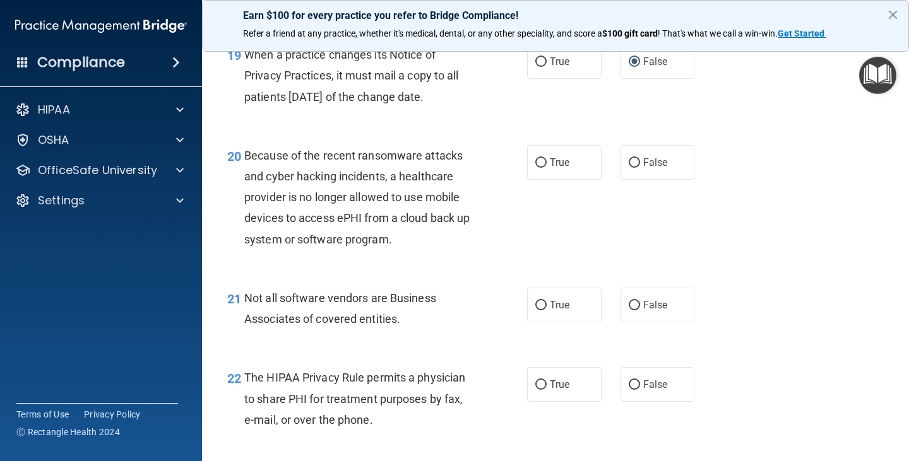
scroll to position [2300, 0]
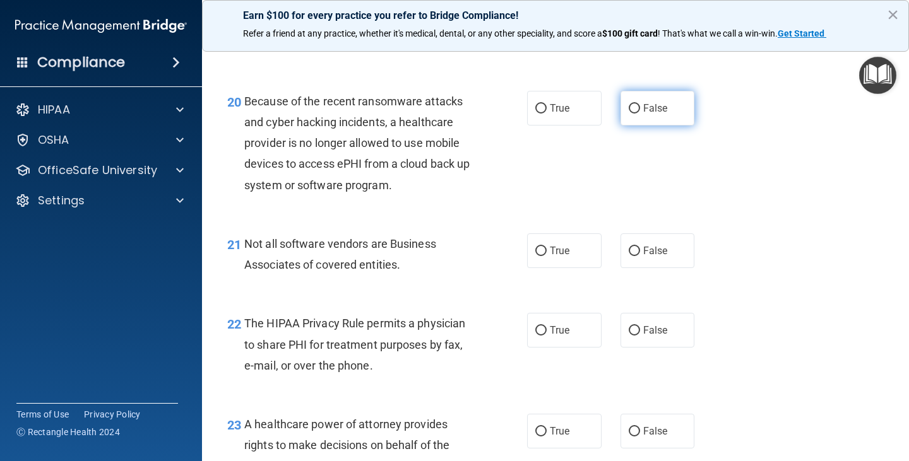
click at [628, 114] on input "False" at bounding box center [633, 108] width 11 height 9
radio input "true"
click at [535, 256] on input "True" at bounding box center [540, 251] width 11 height 9
radio input "true"
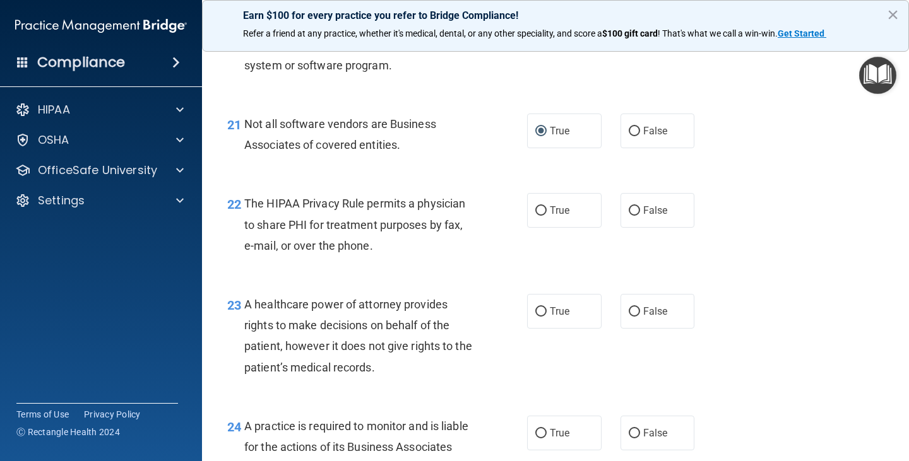
scroll to position [2421, 0]
click at [538, 215] on input "True" at bounding box center [540, 210] width 11 height 9
radio input "true"
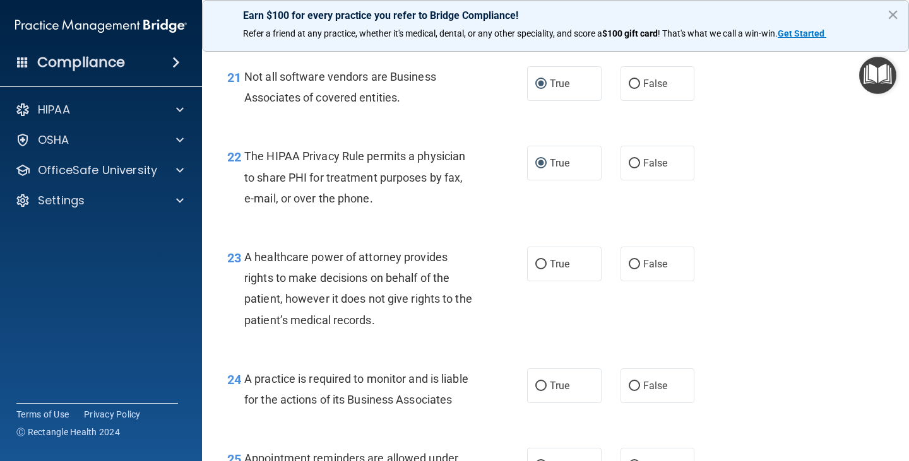
scroll to position [2469, 0]
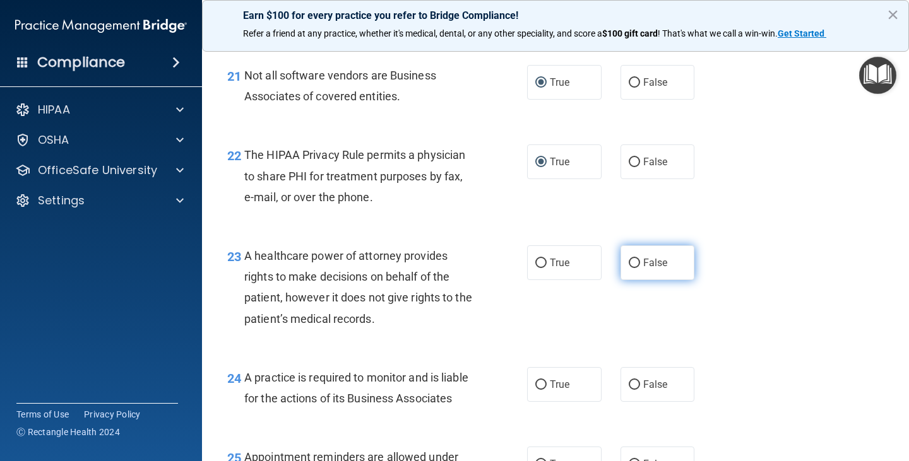
click at [629, 268] on input "False" at bounding box center [633, 263] width 11 height 9
radio input "true"
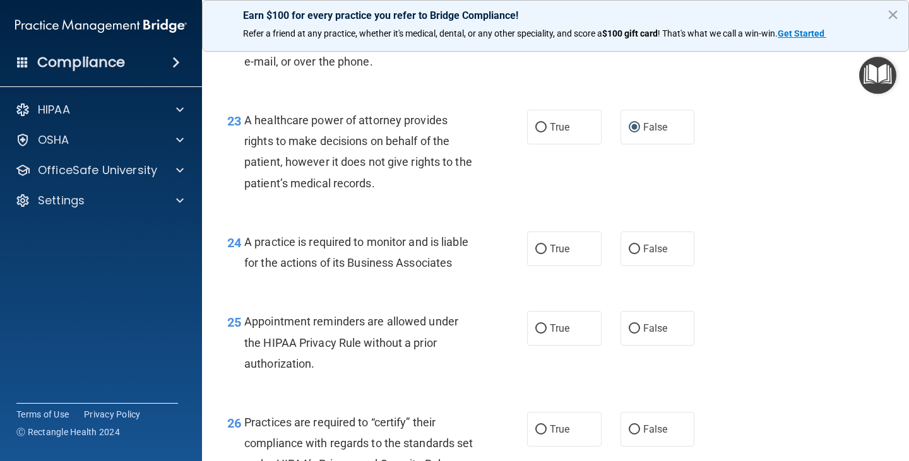
scroll to position [2605, 0]
click at [632, 254] on input "False" at bounding box center [633, 248] width 11 height 9
radio input "true"
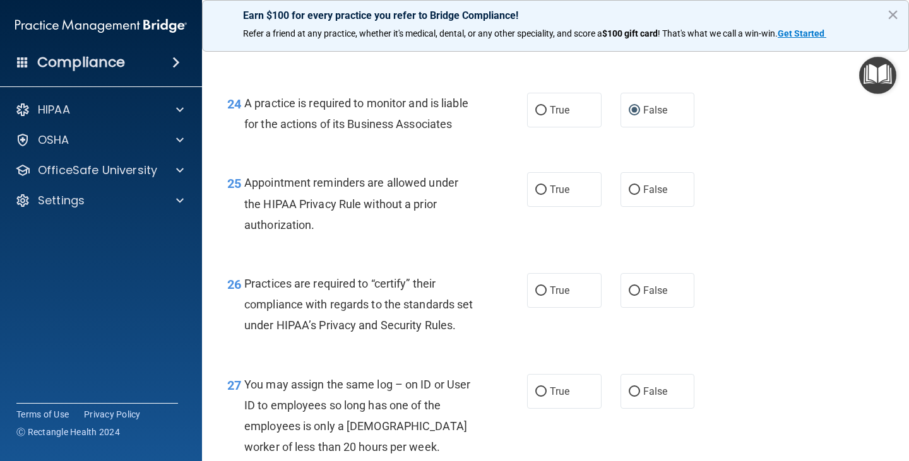
scroll to position [2744, 0]
click at [536, 194] on input "True" at bounding box center [540, 189] width 11 height 9
radio input "true"
click at [630, 295] on input "False" at bounding box center [633, 290] width 11 height 9
radio input "true"
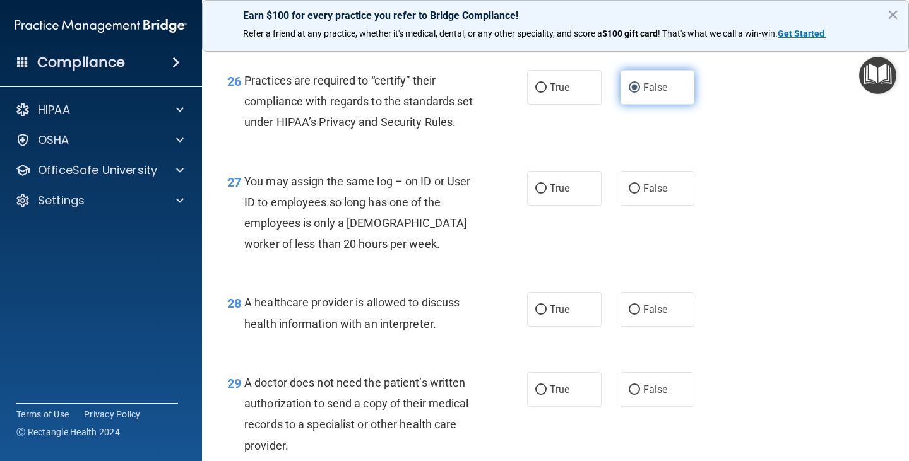
scroll to position [2947, 0]
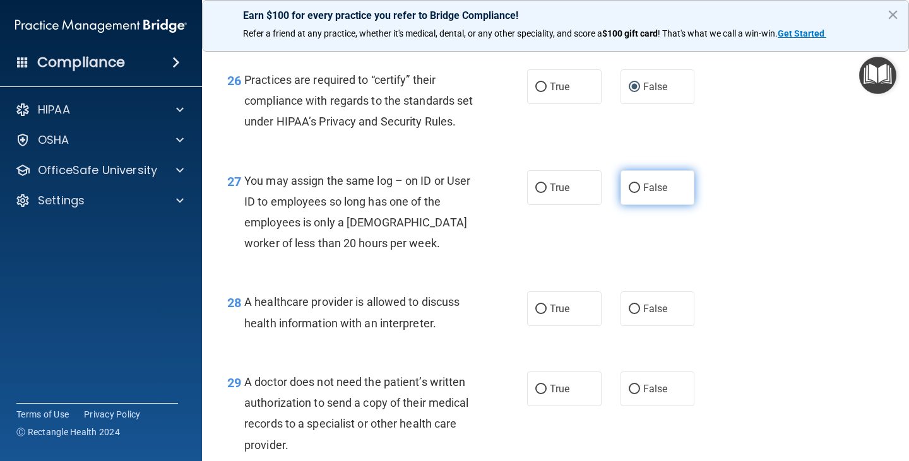
click at [633, 193] on input "False" at bounding box center [633, 188] width 11 height 9
radio input "true"
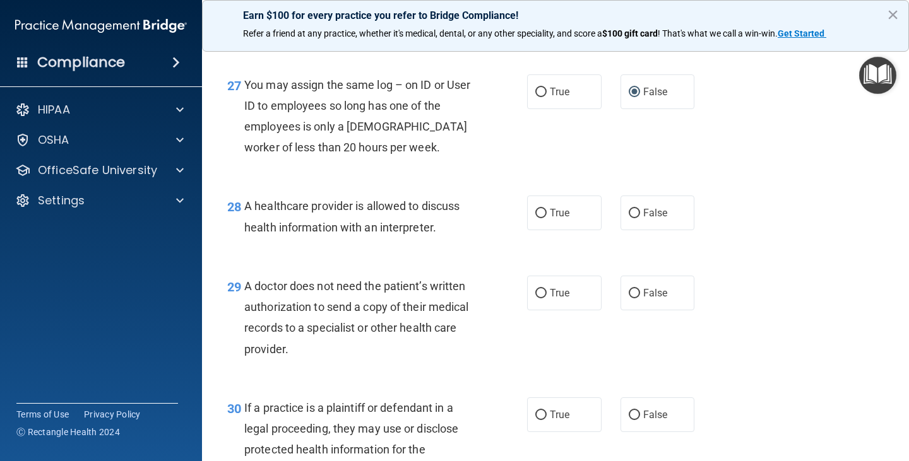
scroll to position [3044, 0]
click at [538, 217] on input "True" at bounding box center [540, 212] width 11 height 9
radio input "true"
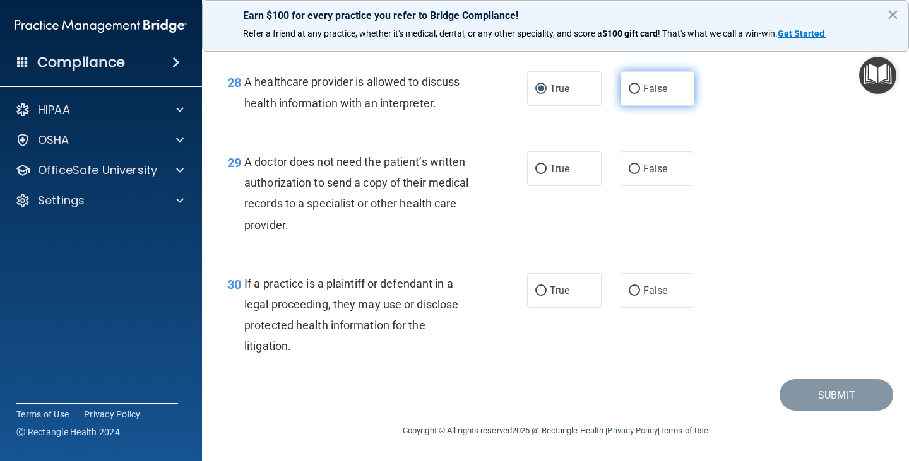
scroll to position [3179, 0]
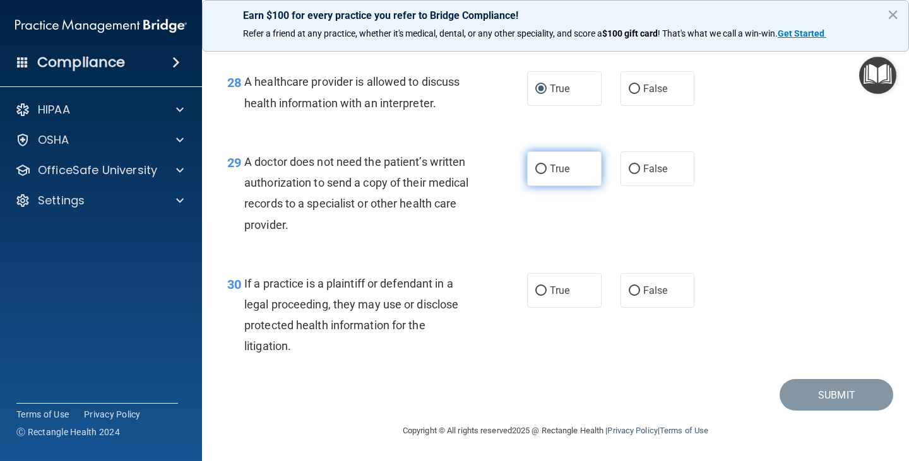
click at [538, 174] on input "True" at bounding box center [540, 169] width 11 height 9
radio input "true"
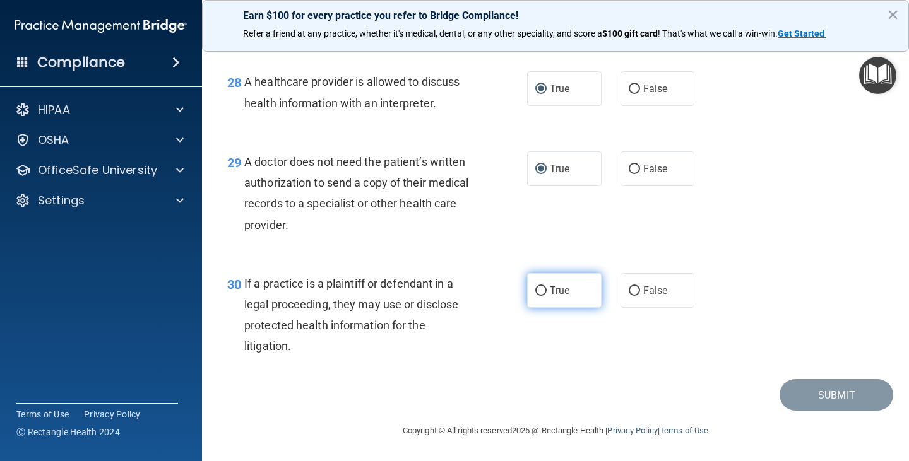
click at [535, 289] on input "True" at bounding box center [540, 290] width 11 height 9
radio input "true"
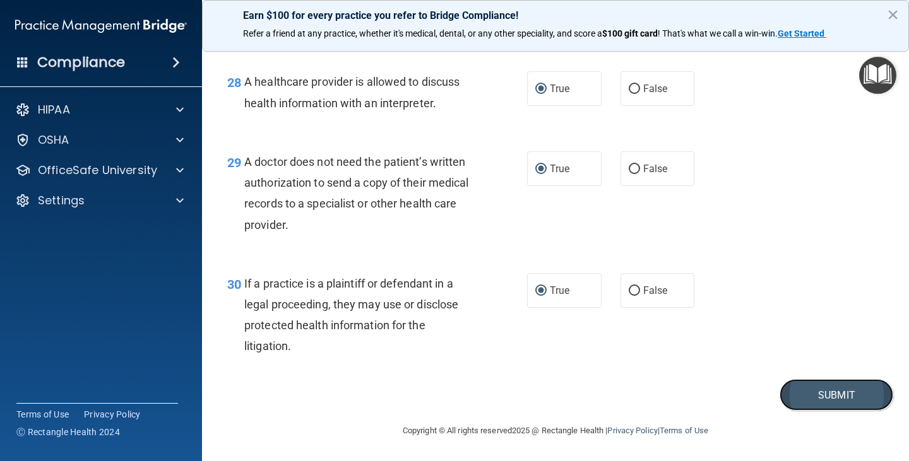
click at [813, 392] on button "Submit" at bounding box center [836, 395] width 114 height 32
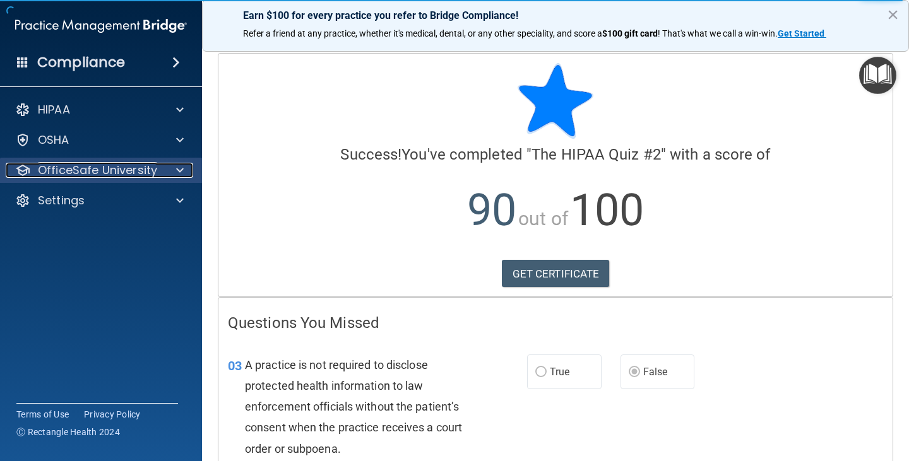
click at [93, 170] on p "OfficeSafe University" at bounding box center [97, 170] width 119 height 15
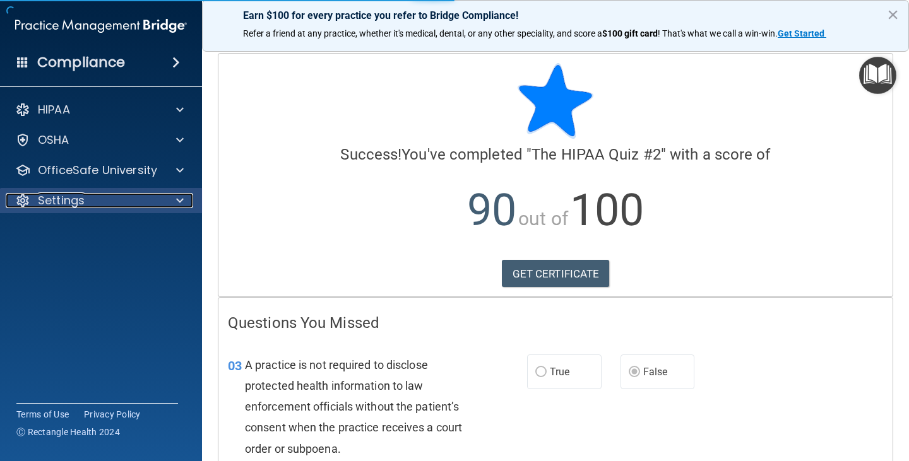
click at [126, 202] on div "Settings" at bounding box center [84, 200] width 156 height 15
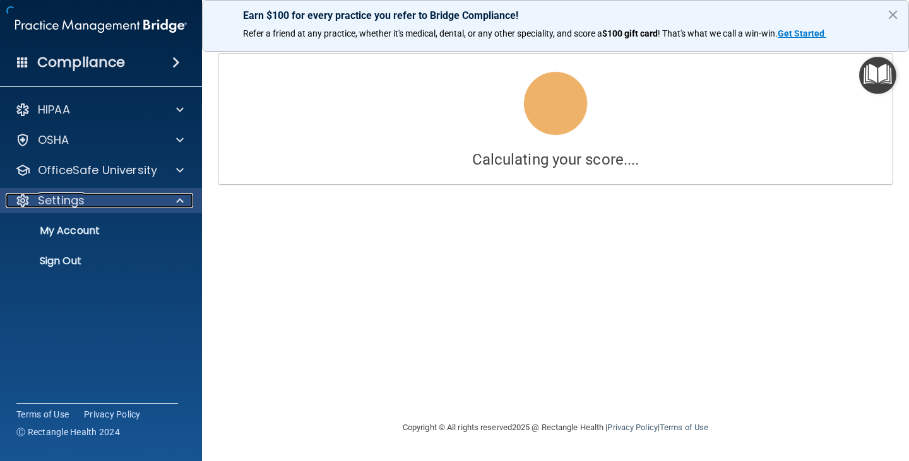
click at [126, 202] on div "Settings" at bounding box center [84, 200] width 156 height 15
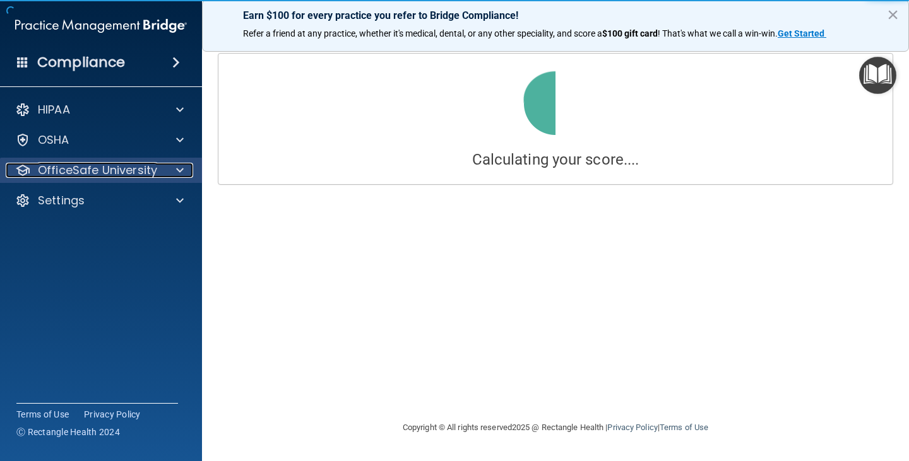
click at [118, 175] on p "OfficeSafe University" at bounding box center [97, 170] width 119 height 15
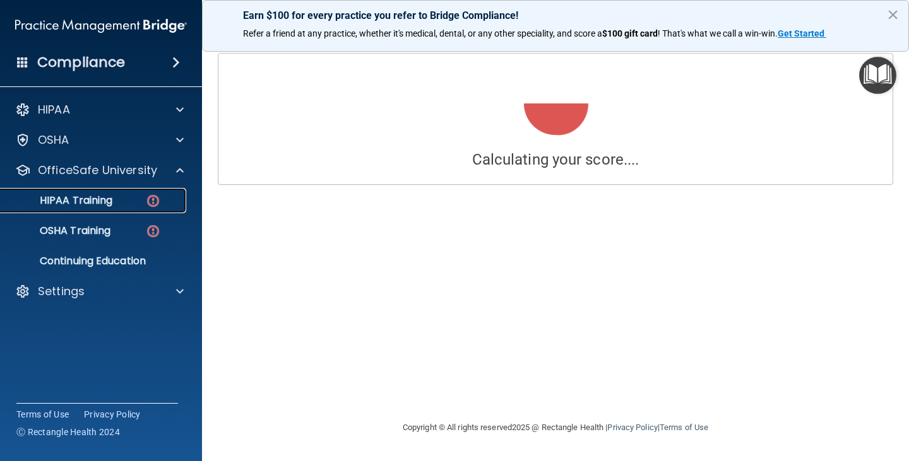
click at [151, 201] on img at bounding box center [153, 201] width 16 height 16
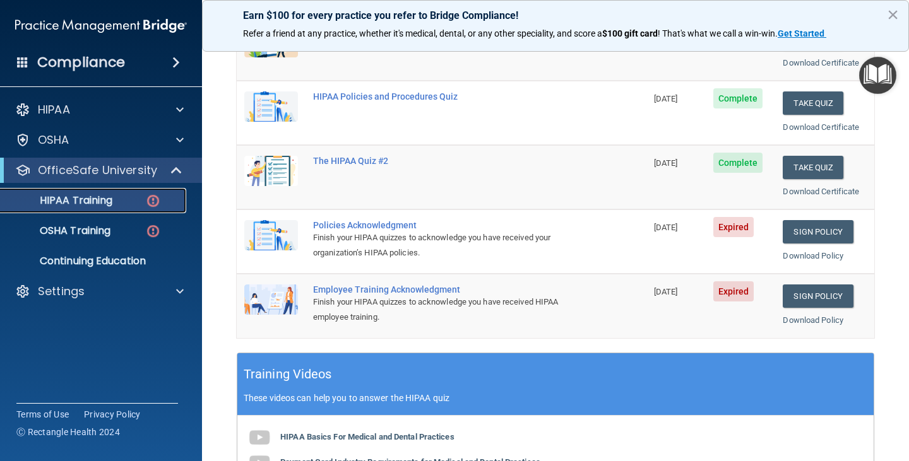
scroll to position [193, 0]
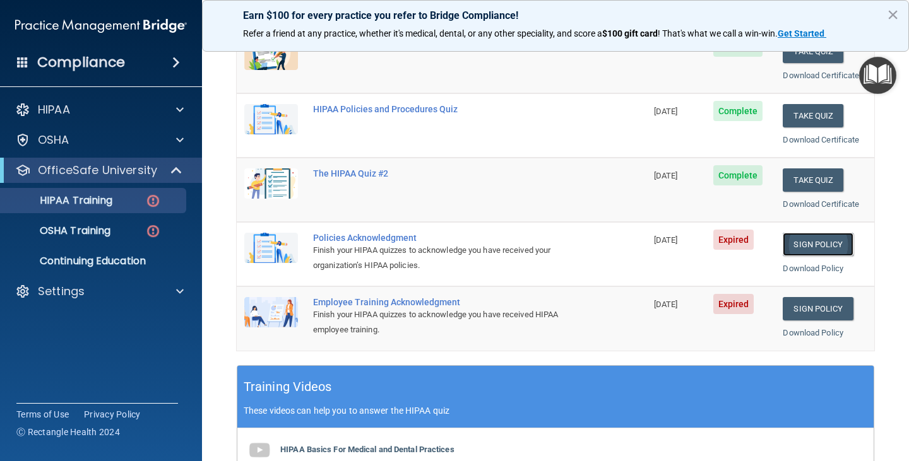
click at [808, 240] on link "Sign Policy" at bounding box center [817, 244] width 70 height 23
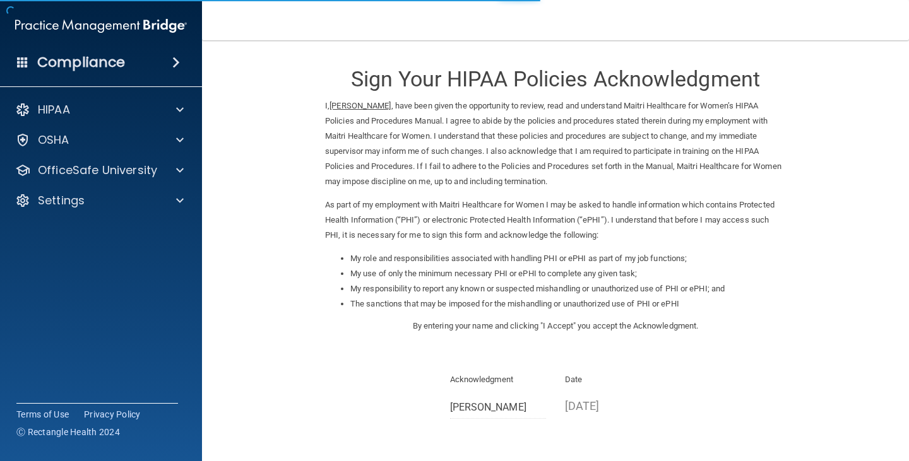
scroll to position [117, 0]
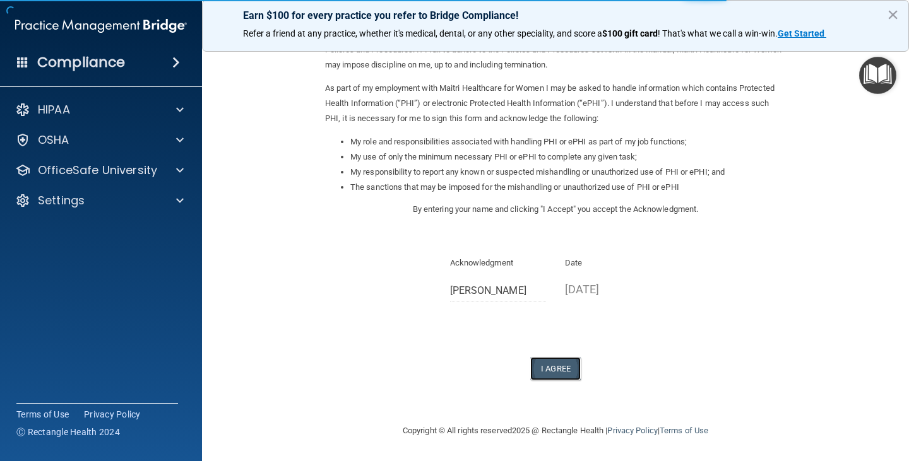
click at [543, 369] on button "I Agree" at bounding box center [555, 368] width 50 height 23
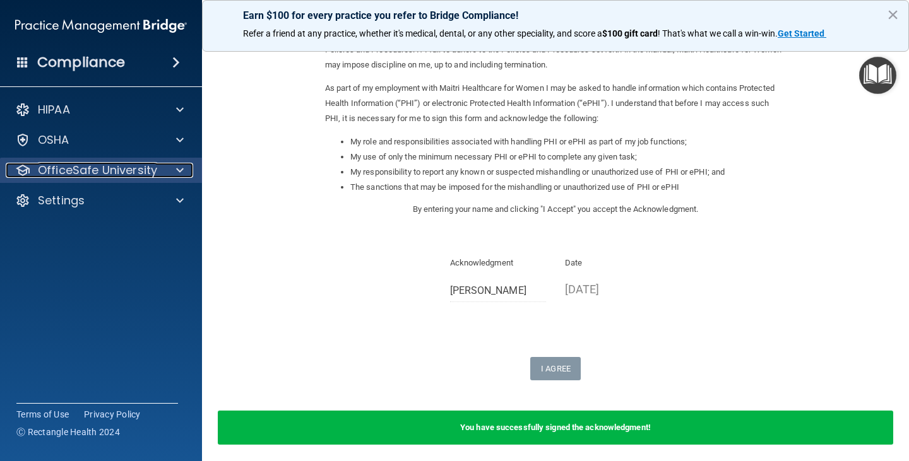
click at [157, 170] on div "OfficeSafe University" at bounding box center [84, 170] width 156 height 15
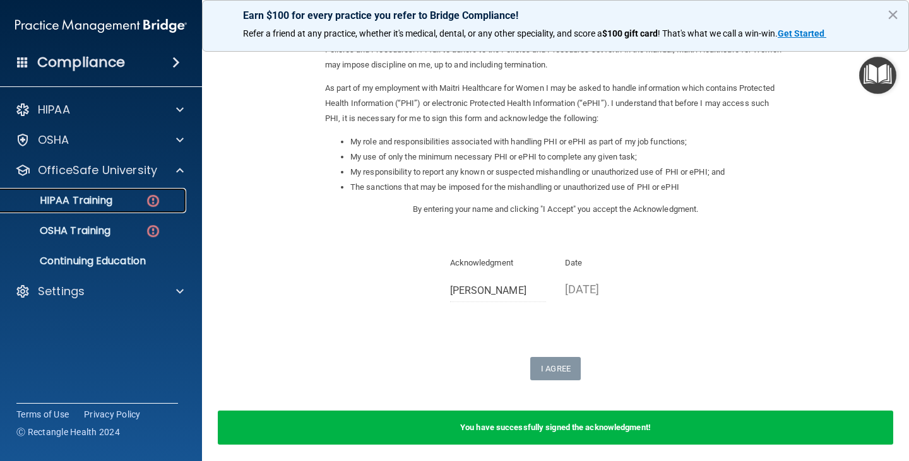
click at [160, 205] on img at bounding box center [153, 201] width 16 height 16
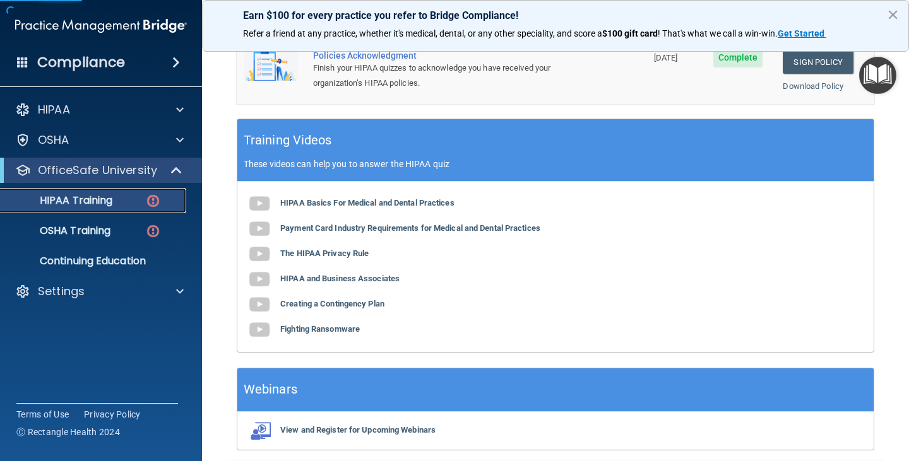
scroll to position [489, 0]
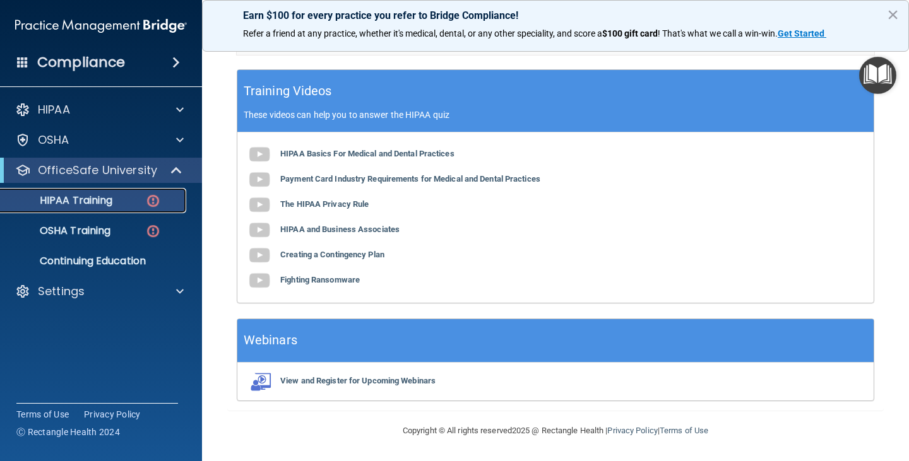
click at [144, 199] on div "HIPAA Training" at bounding box center [94, 200] width 172 height 13
click at [79, 200] on p "HIPAA Training" at bounding box center [60, 200] width 104 height 13
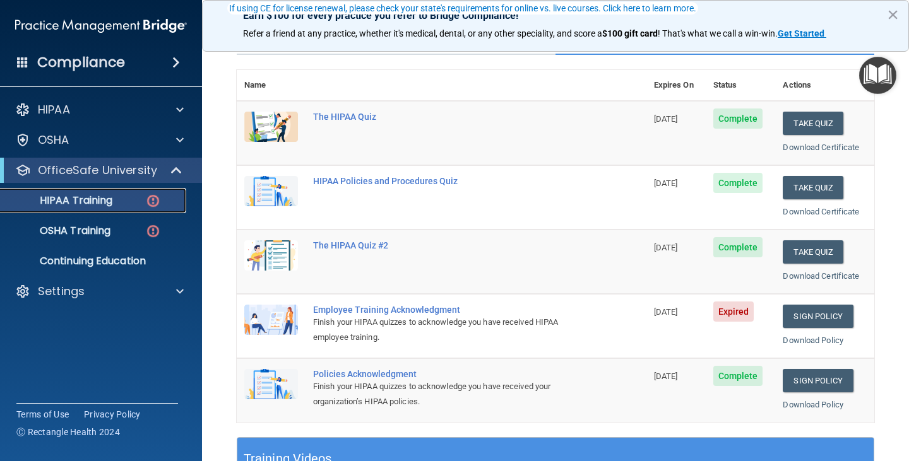
scroll to position [121, 0]
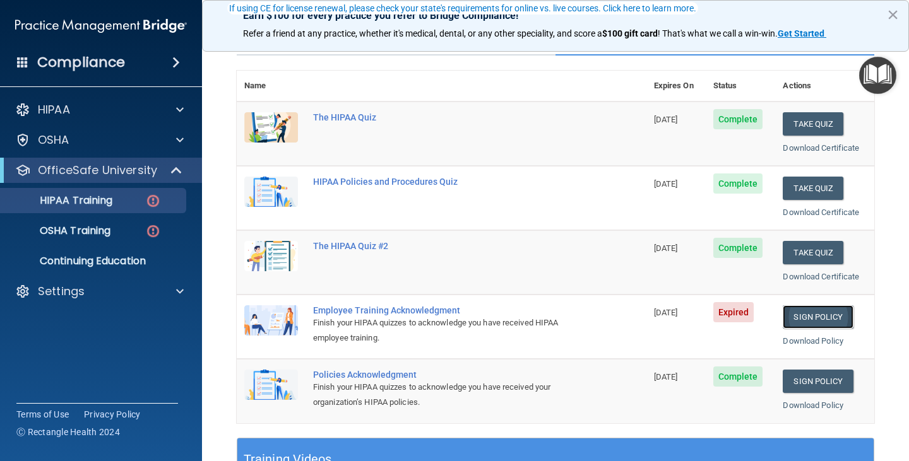
click at [794, 317] on link "Sign Policy" at bounding box center [817, 316] width 70 height 23
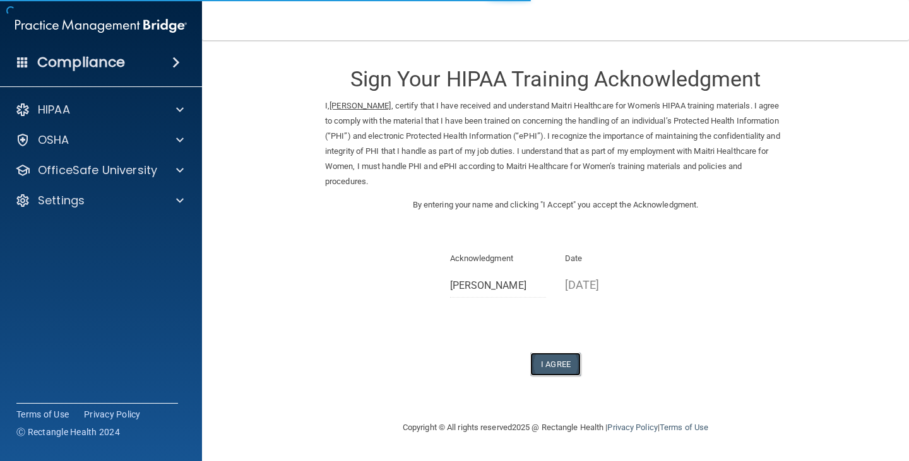
click at [560, 369] on button "I Agree" at bounding box center [555, 364] width 50 height 23
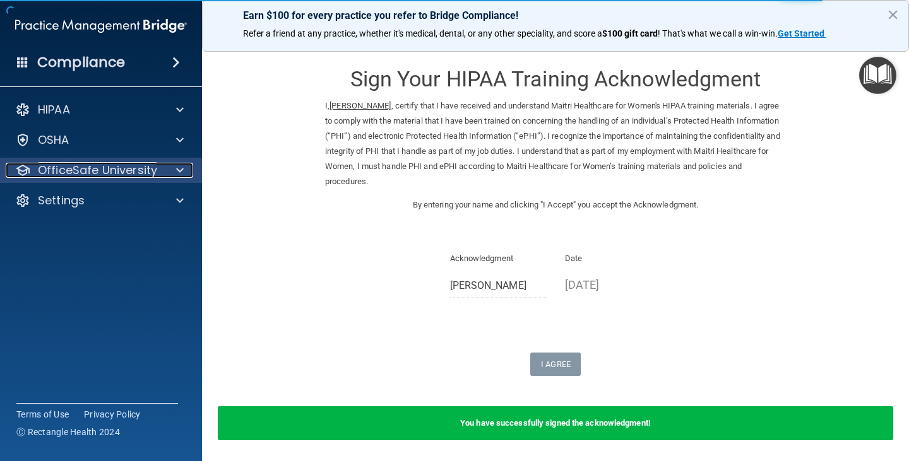
click at [175, 172] on div at bounding box center [178, 170] width 32 height 15
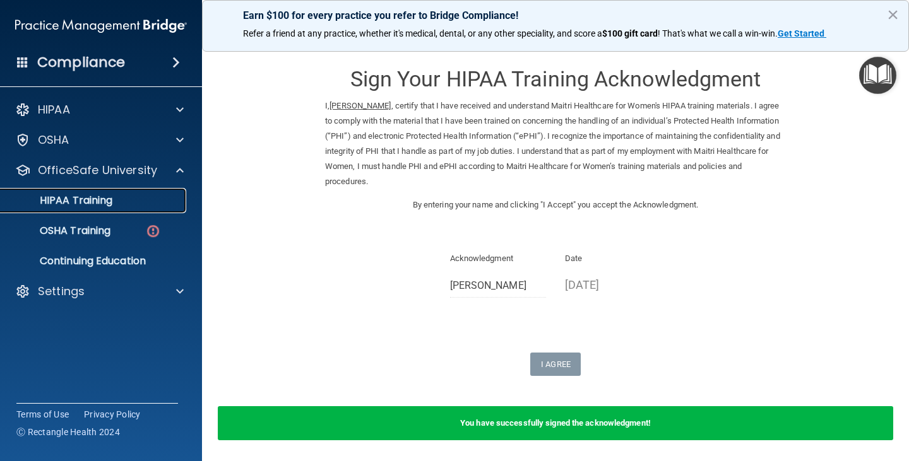
click at [121, 207] on link "HIPAA Training" at bounding box center [86, 200] width 199 height 25
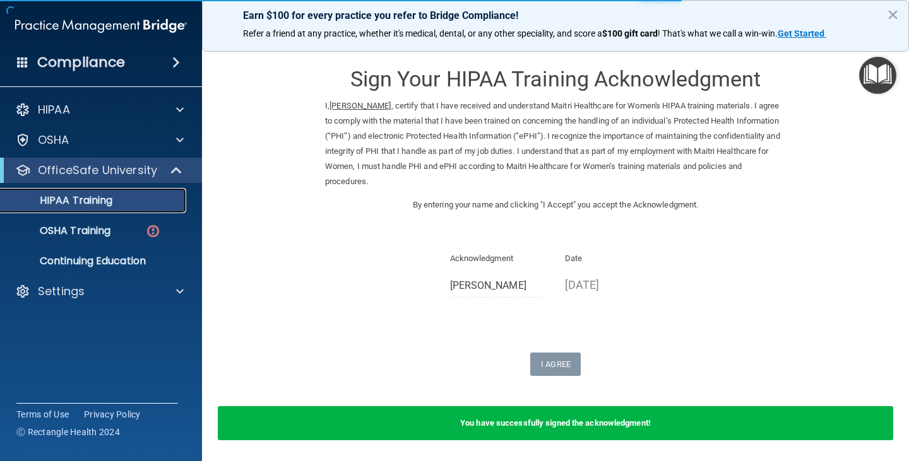
click at [121, 207] on link "HIPAA Training" at bounding box center [86, 200] width 199 height 25
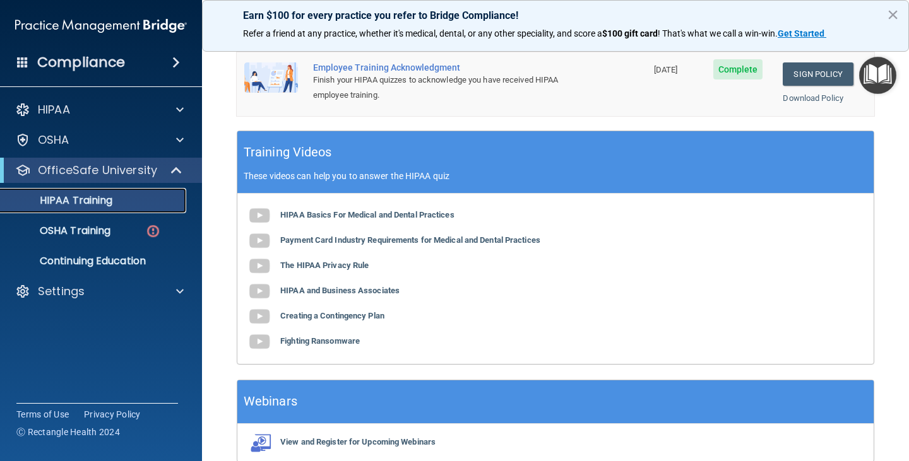
scroll to position [489, 0]
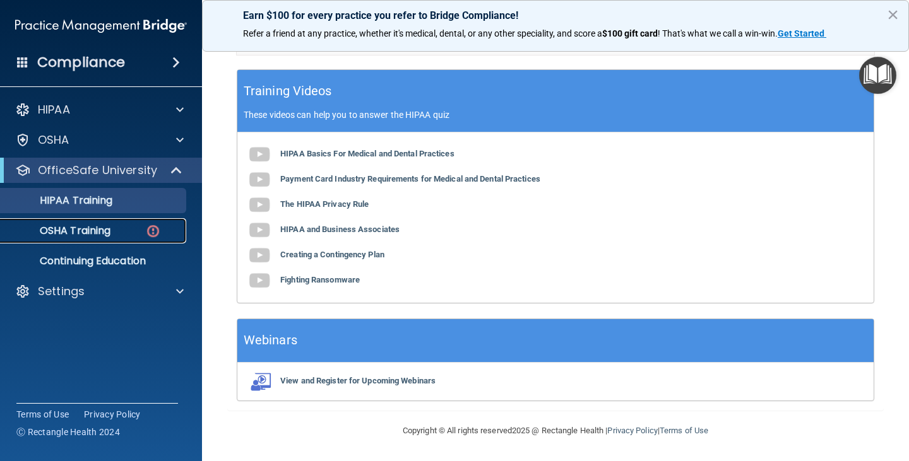
click at [151, 227] on img at bounding box center [153, 231] width 16 height 16
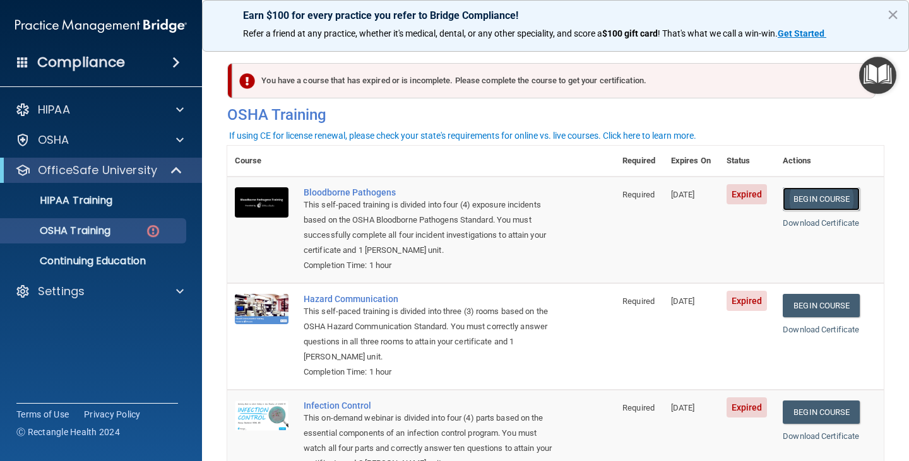
click at [831, 197] on link "Begin Course" at bounding box center [820, 198] width 77 height 23
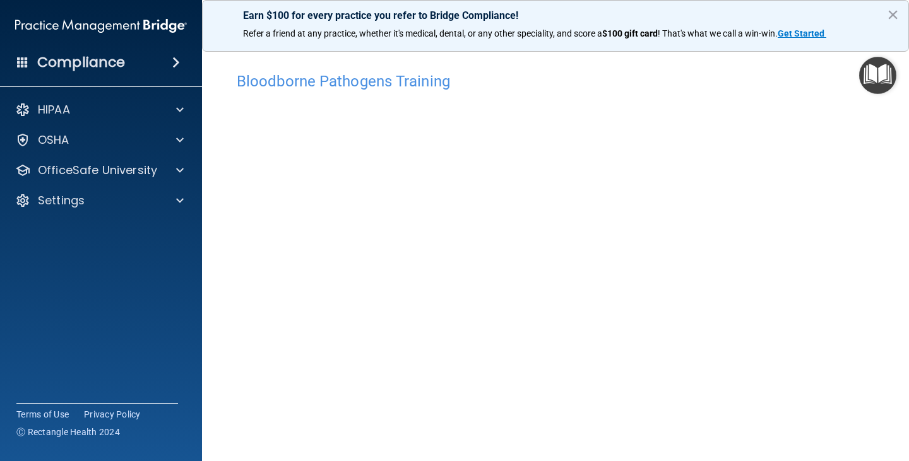
click at [705, 92] on div "Bloodborne Pathogens Training" at bounding box center [555, 81] width 656 height 31
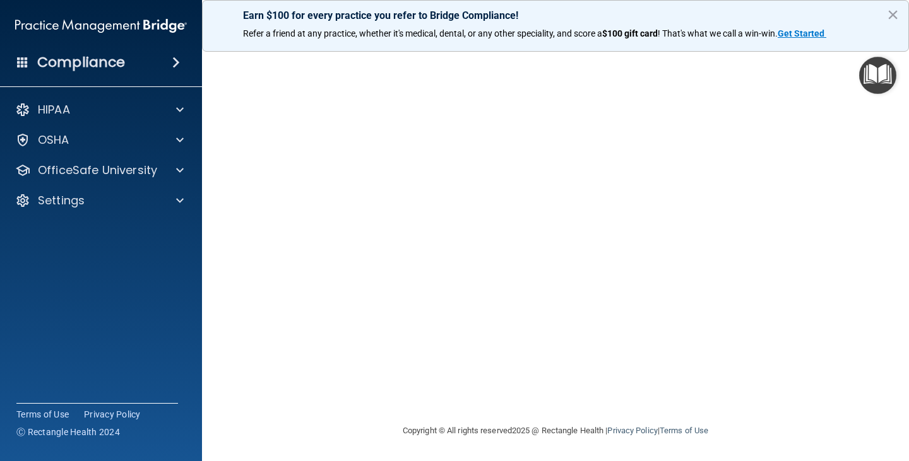
click at [609, 413] on div "Copyright © All rights reserved 2025 @ Rectangle Health | Privacy Policy | Term…" at bounding box center [555, 431] width 461 height 40
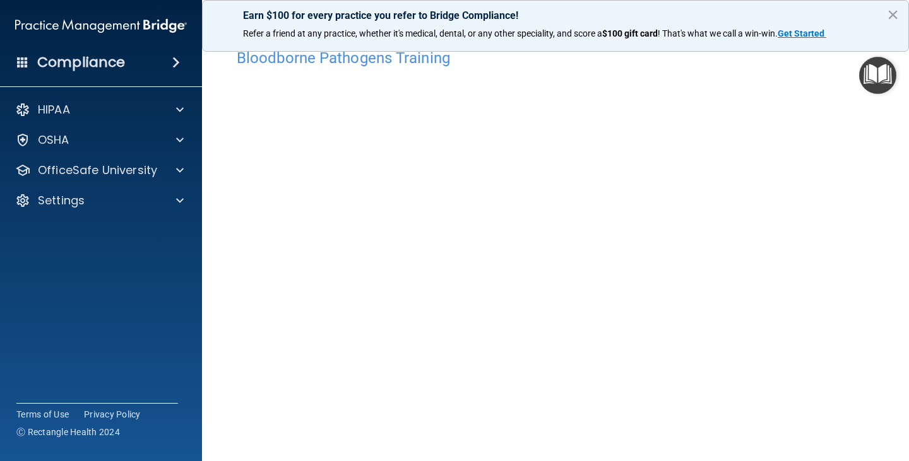
scroll to position [24, 0]
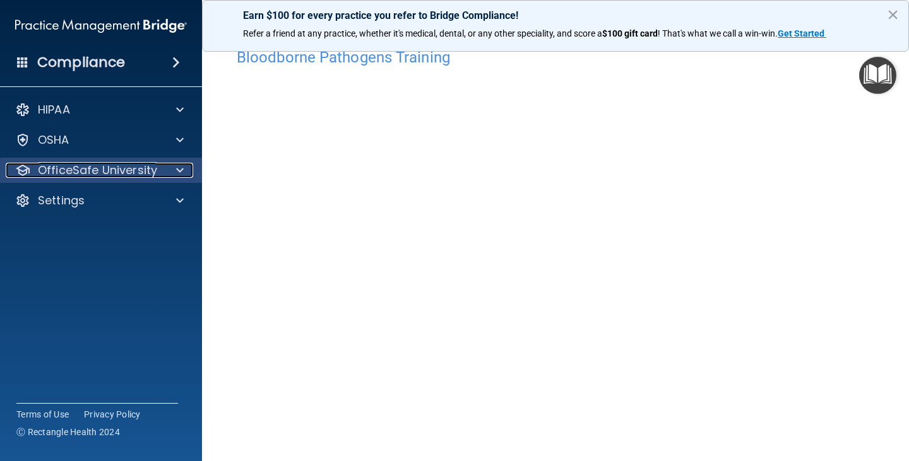
click at [150, 171] on p "OfficeSafe University" at bounding box center [97, 170] width 119 height 15
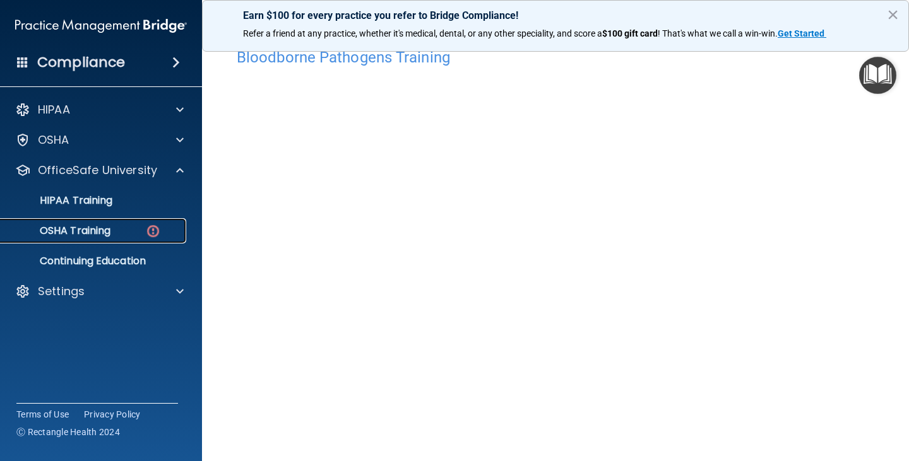
click at [162, 230] on div "OSHA Training" at bounding box center [94, 231] width 172 height 13
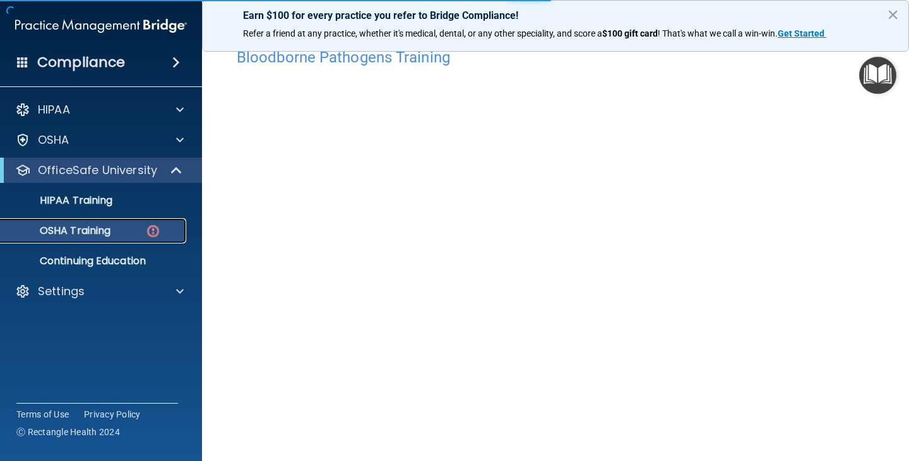
click at [78, 230] on p "OSHA Training" at bounding box center [59, 231] width 102 height 13
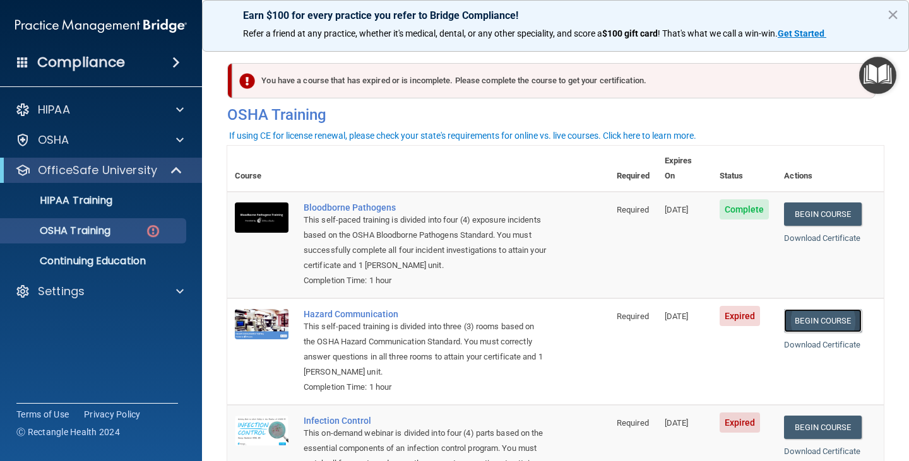
click at [806, 309] on link "Begin Course" at bounding box center [822, 320] width 77 height 23
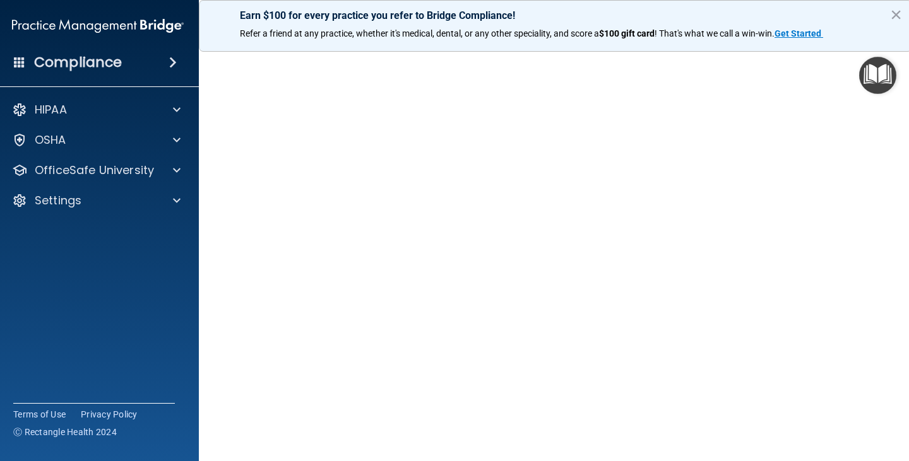
scroll to position [38, 0]
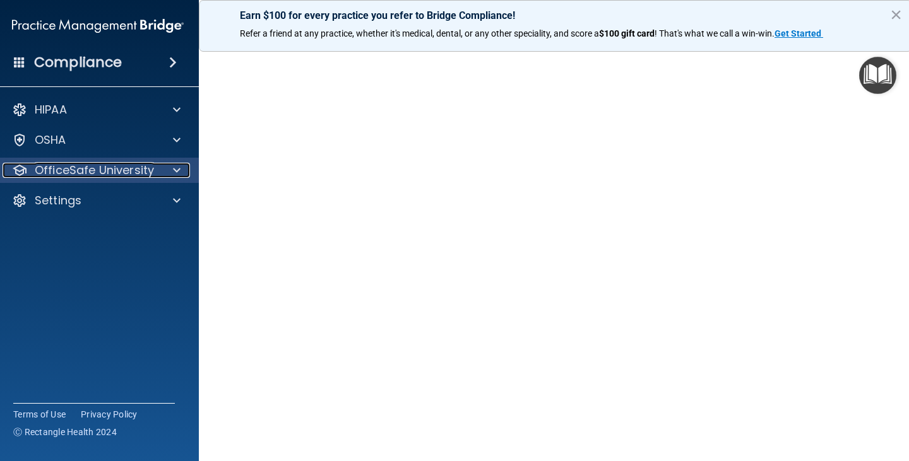
click at [112, 177] on p "OfficeSafe University" at bounding box center [94, 170] width 119 height 15
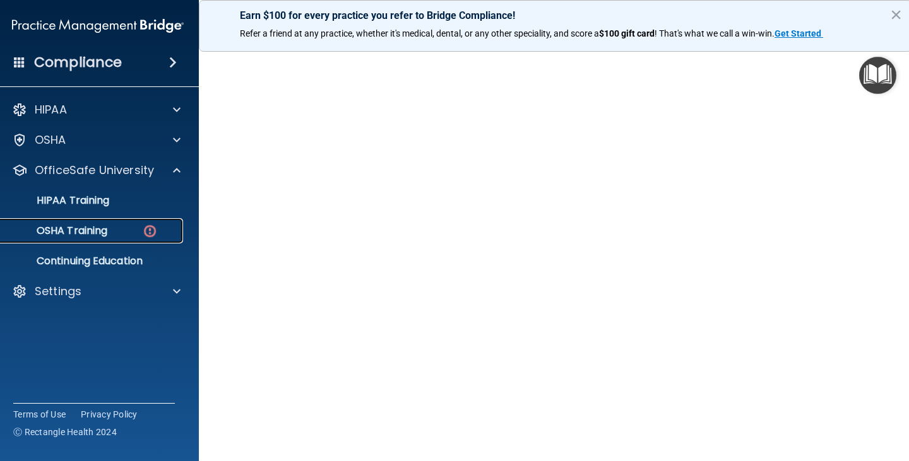
click at [128, 229] on div "OSHA Training" at bounding box center [91, 231] width 172 height 13
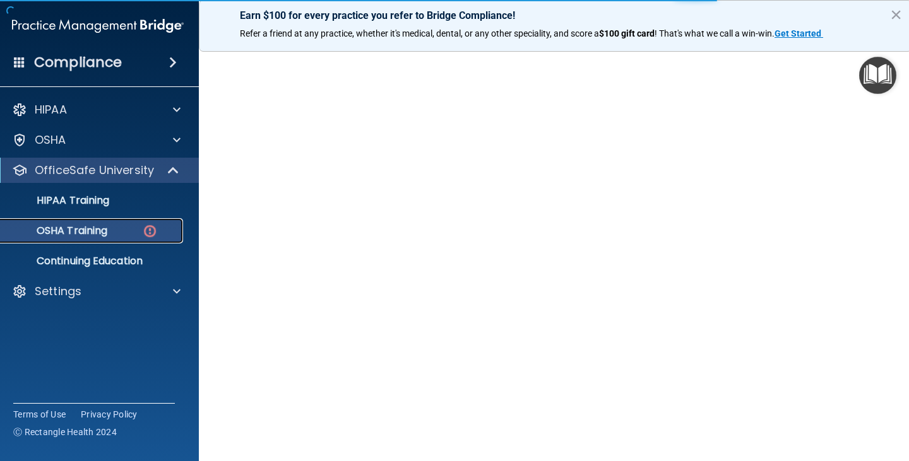
click at [147, 231] on img at bounding box center [150, 231] width 16 height 16
click at [146, 229] on img at bounding box center [150, 231] width 16 height 16
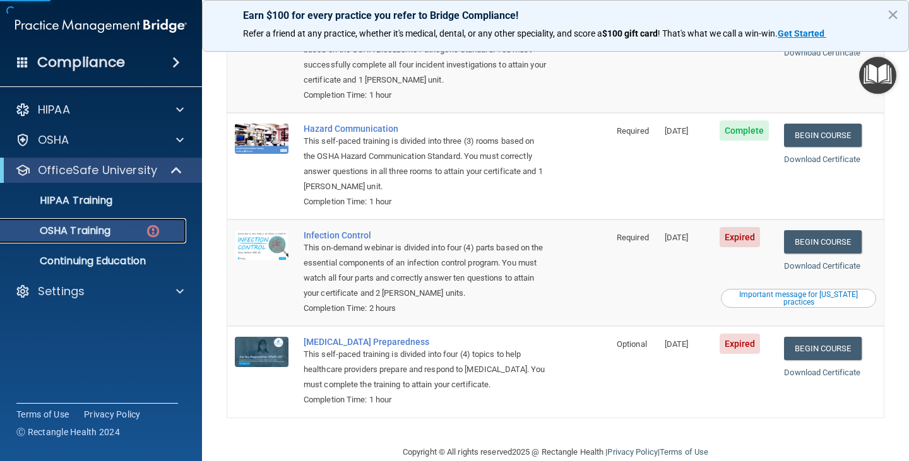
scroll to position [195, 0]
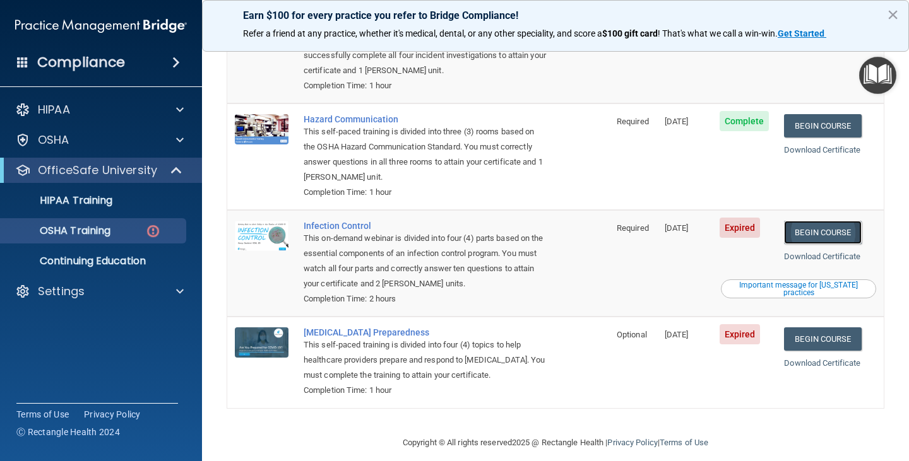
click at [805, 221] on link "Begin Course" at bounding box center [822, 232] width 77 height 23
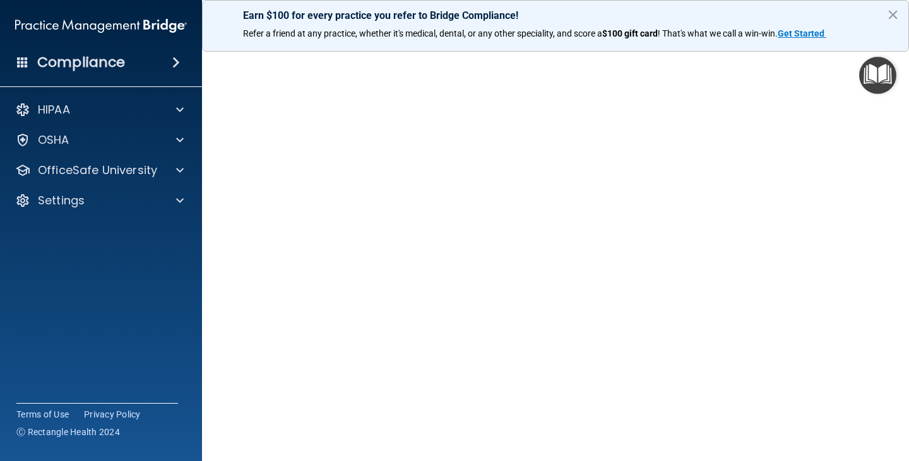
scroll to position [35, 0]
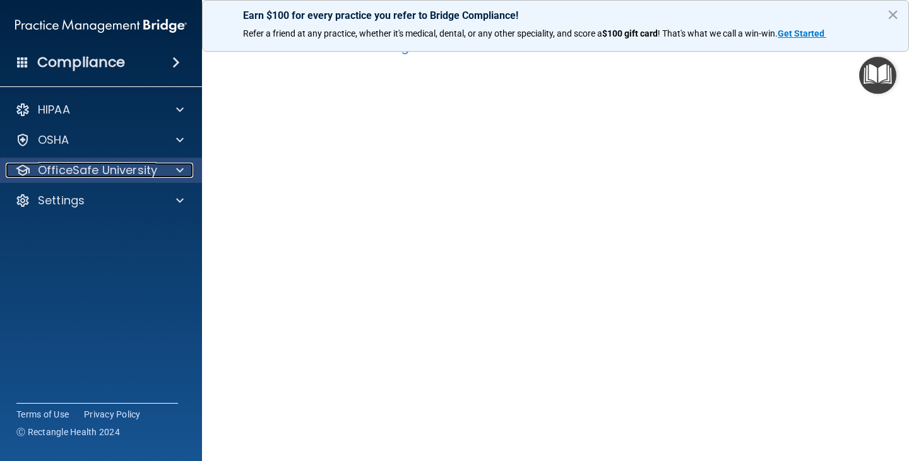
click at [162, 168] on div at bounding box center [178, 170] width 32 height 15
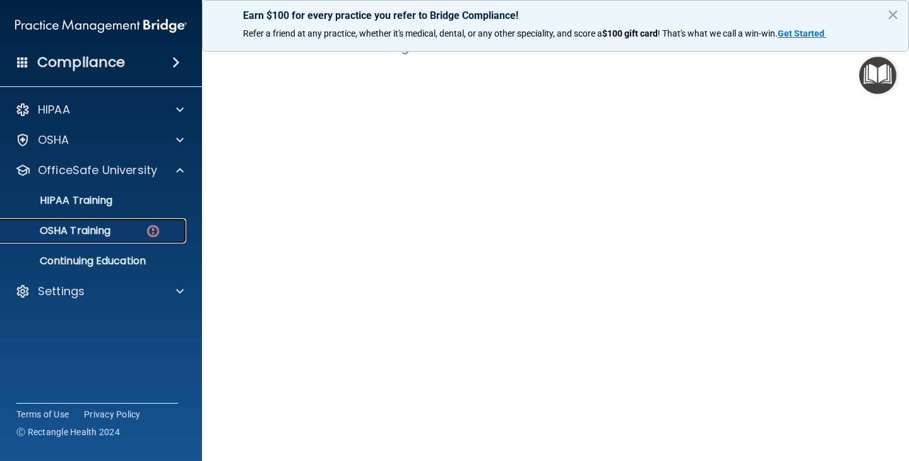
click at [155, 228] on img at bounding box center [153, 231] width 16 height 16
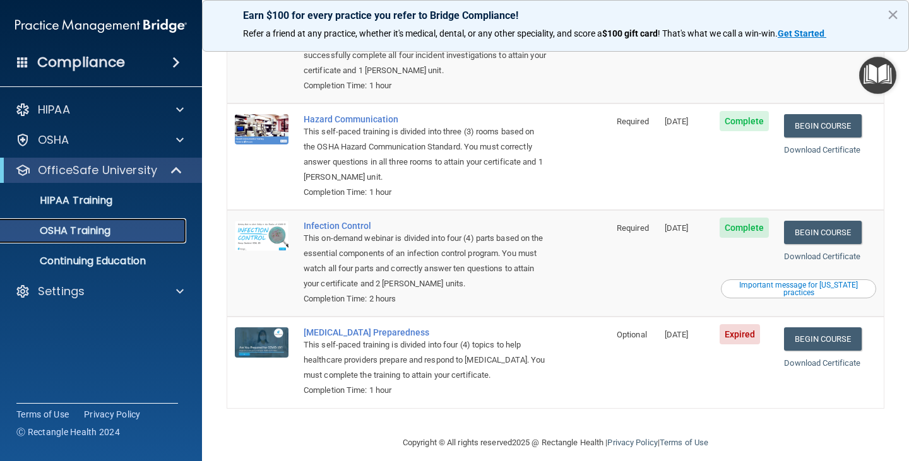
scroll to position [159, 0]
click at [814, 329] on link "Begin Course" at bounding box center [822, 339] width 77 height 23
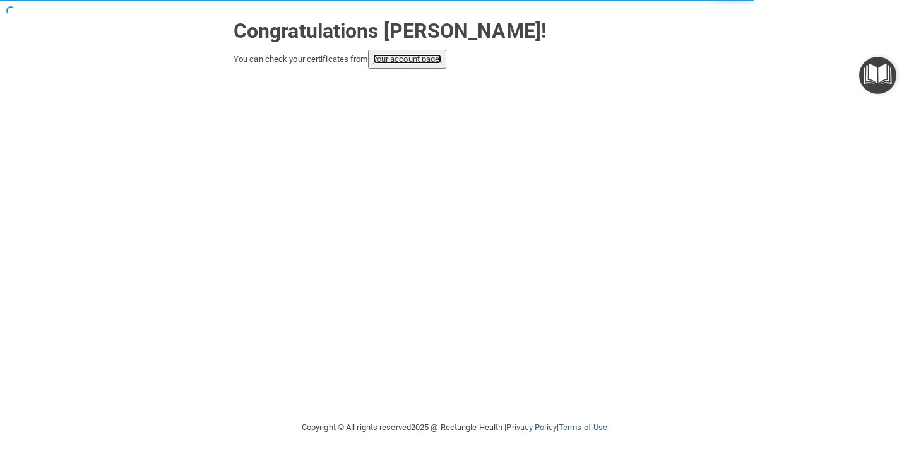
click at [387, 56] on link "your account page!" at bounding box center [407, 58] width 69 height 9
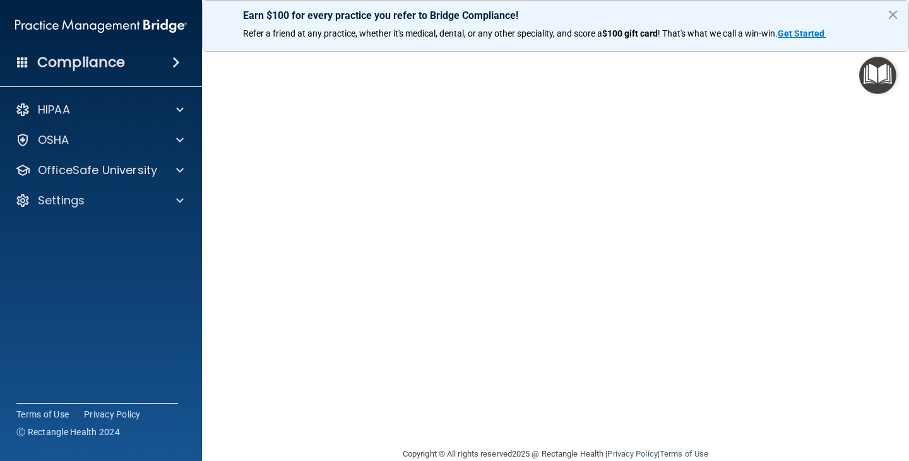
scroll to position [56, 0]
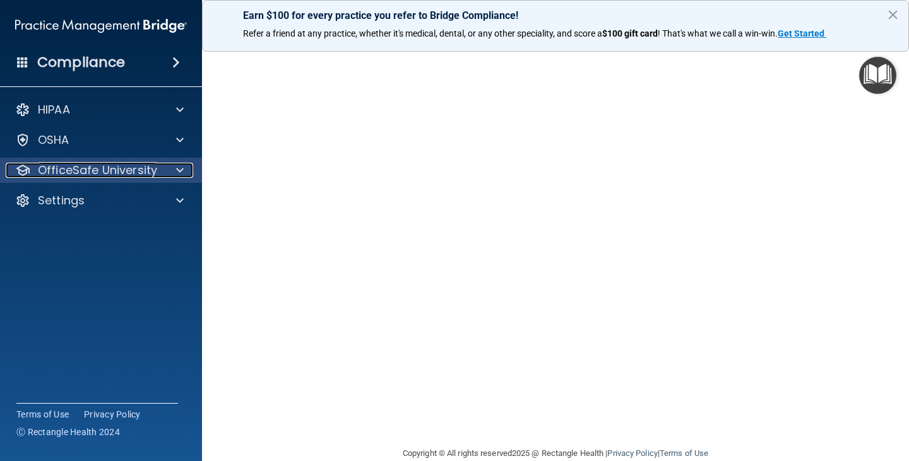
click at [121, 177] on p "OfficeSafe University" at bounding box center [97, 170] width 119 height 15
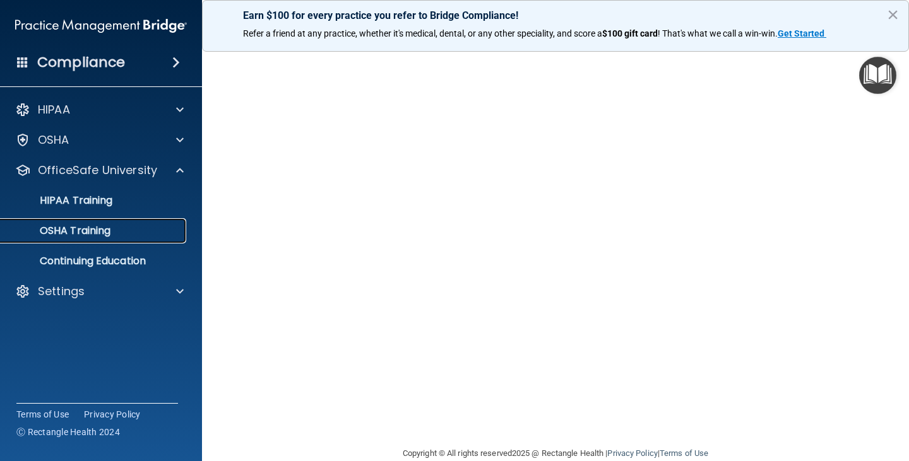
click at [103, 232] on p "OSHA Training" at bounding box center [59, 231] width 102 height 13
